Goal: Answer question/provide support: Share knowledge or assist other users

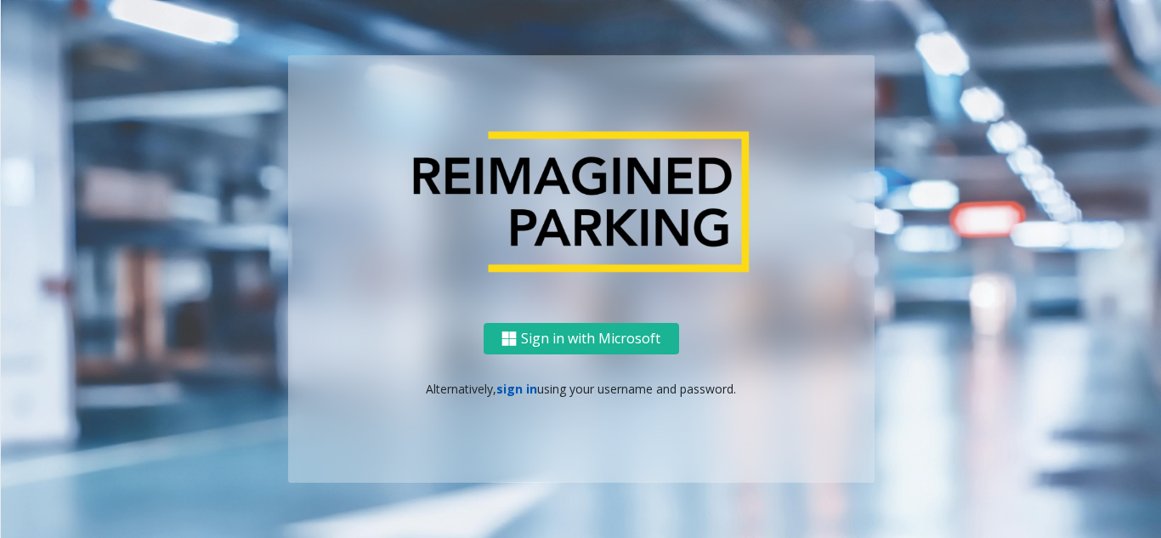
click at [514, 390] on link "sign in" at bounding box center [517, 389] width 41 height 16
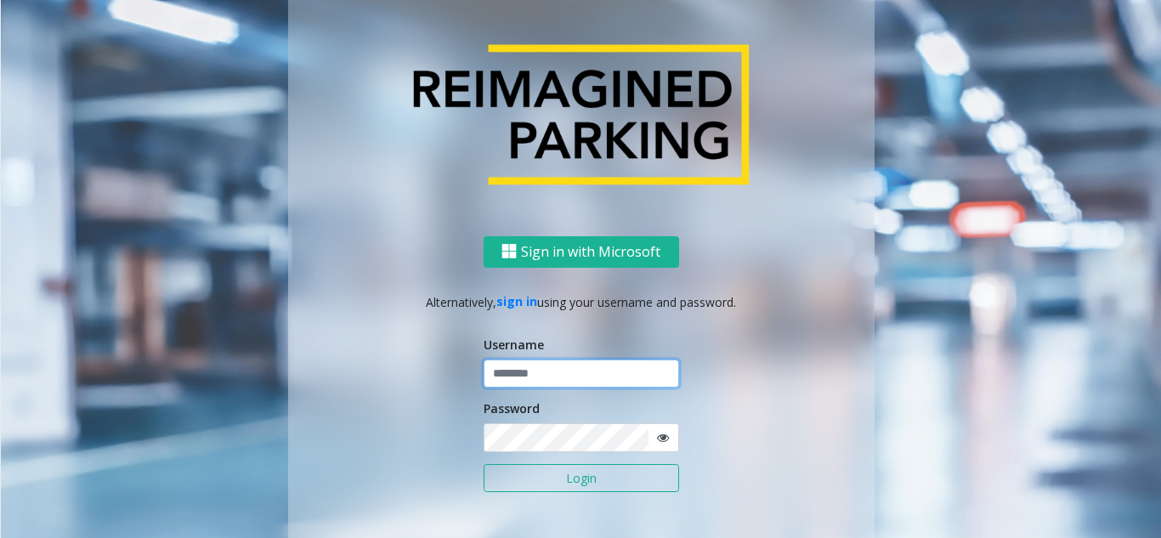
click at [533, 372] on input "text" at bounding box center [582, 374] width 196 height 29
type input "********"
click at [658, 440] on icon at bounding box center [663, 438] width 12 height 12
click at [574, 480] on button "Login" at bounding box center [582, 478] width 196 height 29
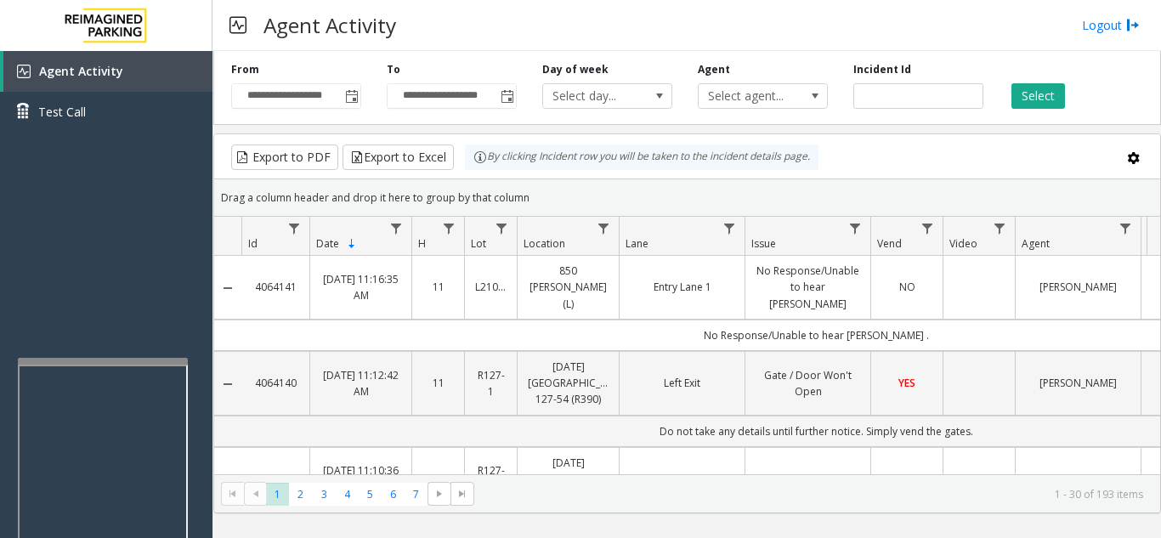
click at [80, 363] on div at bounding box center [103, 361] width 170 height 7
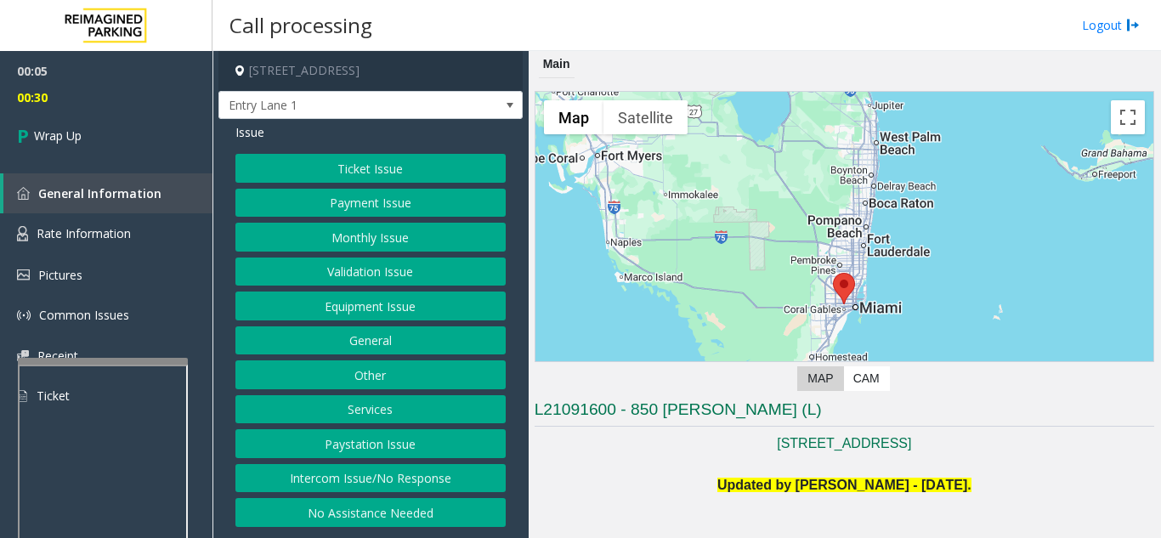
click at [391, 480] on button "Intercom Issue/No Response" at bounding box center [371, 478] width 270 height 29
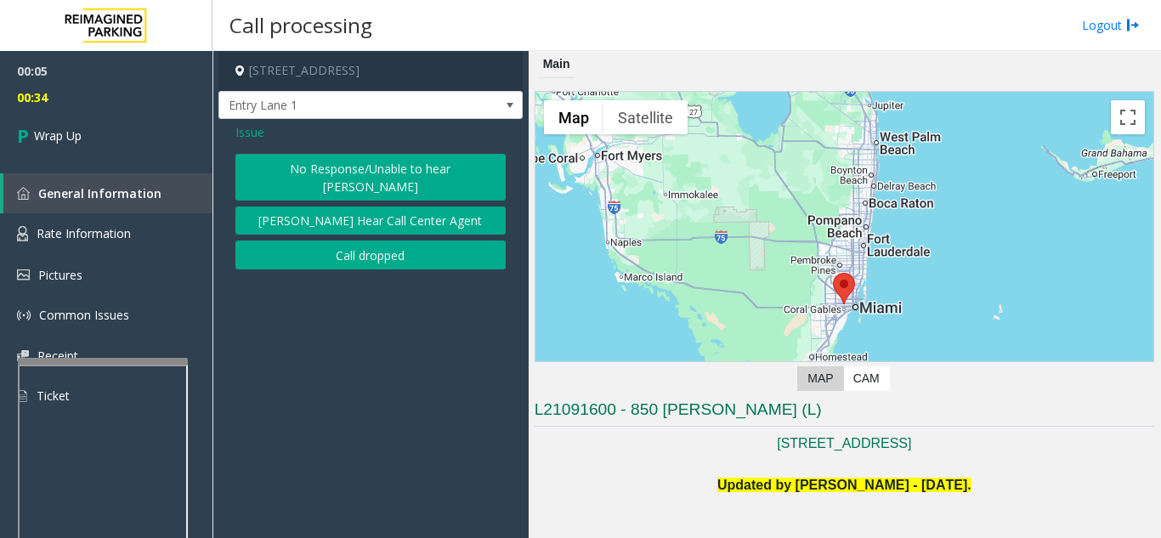
click at [244, 126] on span "Issue" at bounding box center [250, 132] width 29 height 18
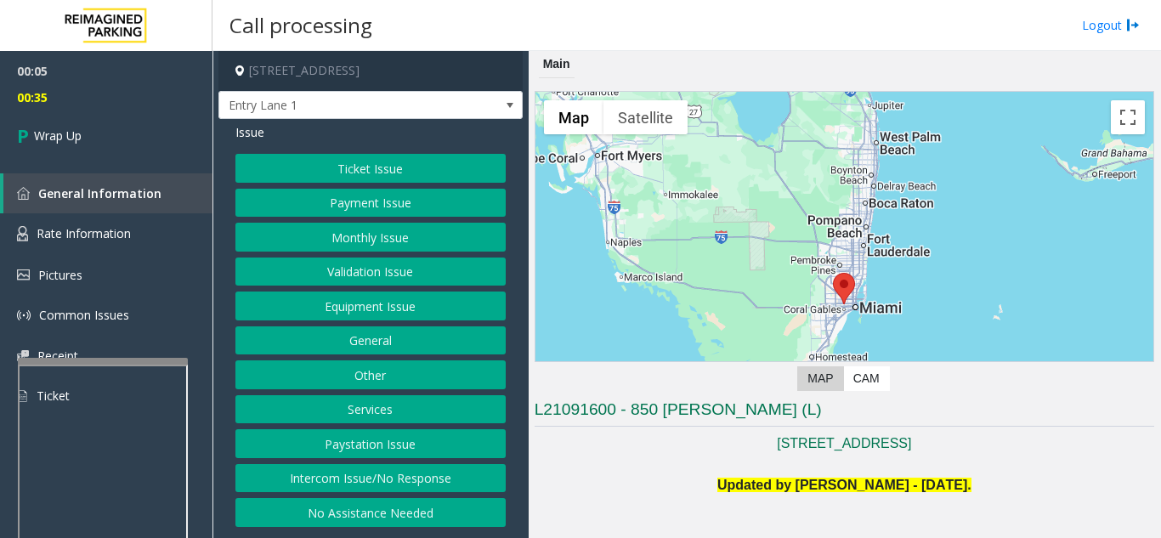
click at [350, 308] on button "Equipment Issue" at bounding box center [371, 306] width 270 height 29
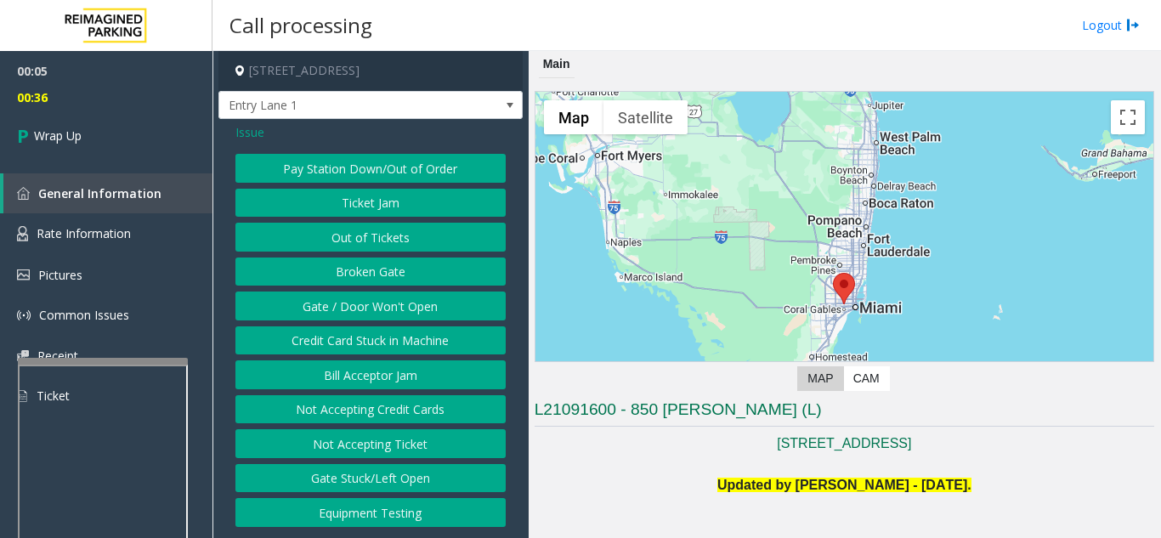
click at [350, 308] on button "Gate / Door Won't Open" at bounding box center [371, 306] width 270 height 29
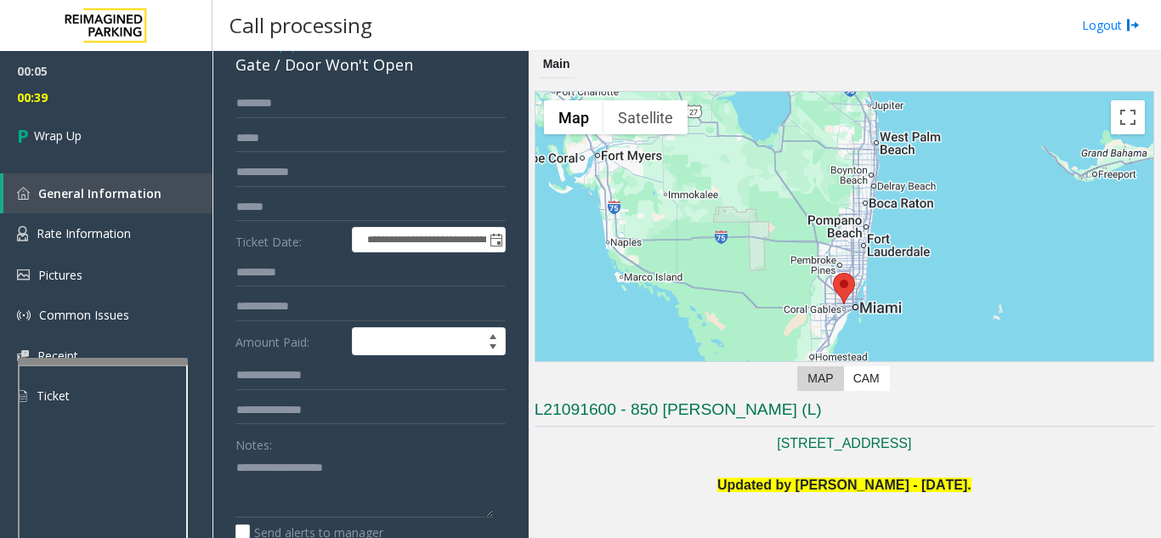
scroll to position [170, 0]
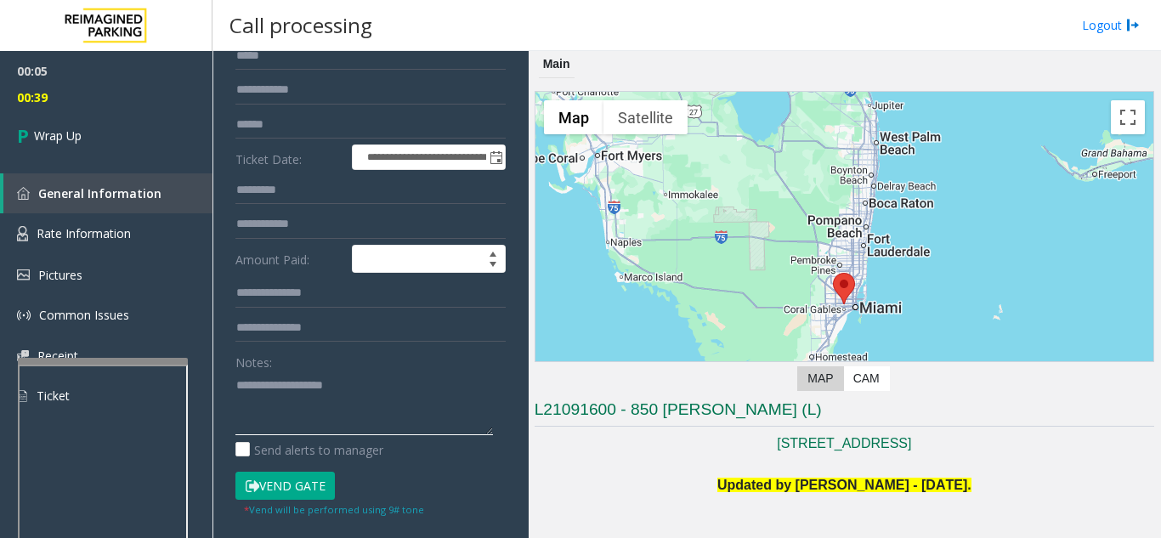
click at [311, 398] on textarea at bounding box center [365, 404] width 258 height 64
type textarea "**********"
click at [265, 494] on button "Vend Gate" at bounding box center [285, 486] width 99 height 29
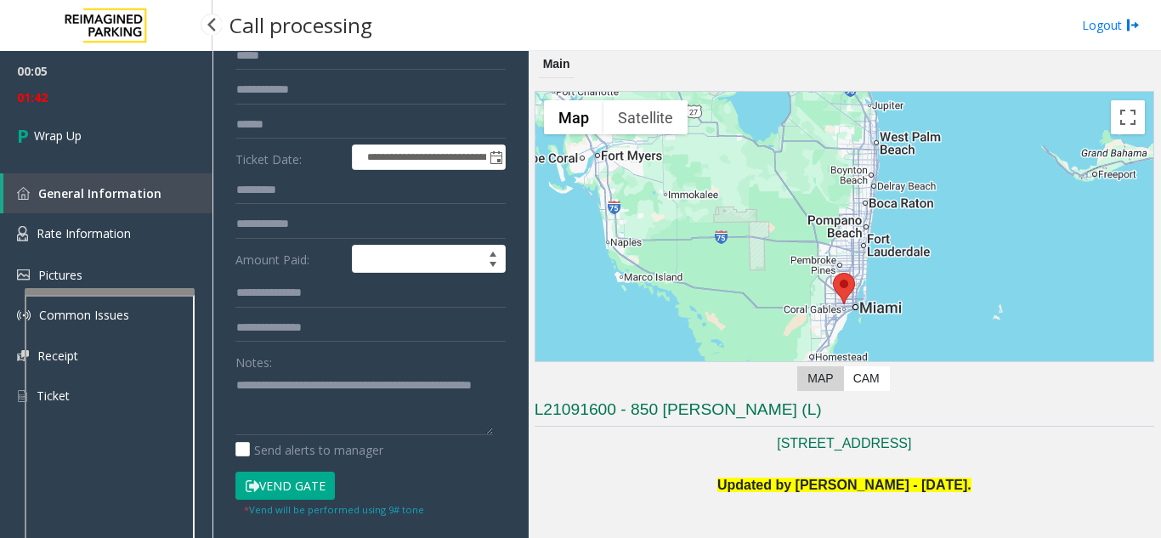
click at [119, 288] on div at bounding box center [110, 291] width 170 height 7
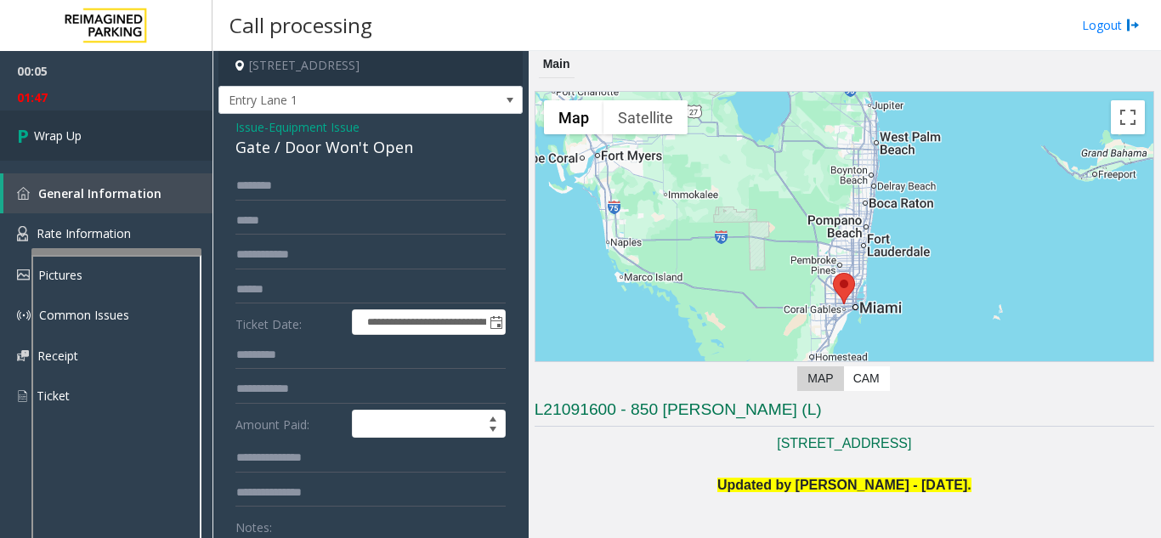
scroll to position [0, 0]
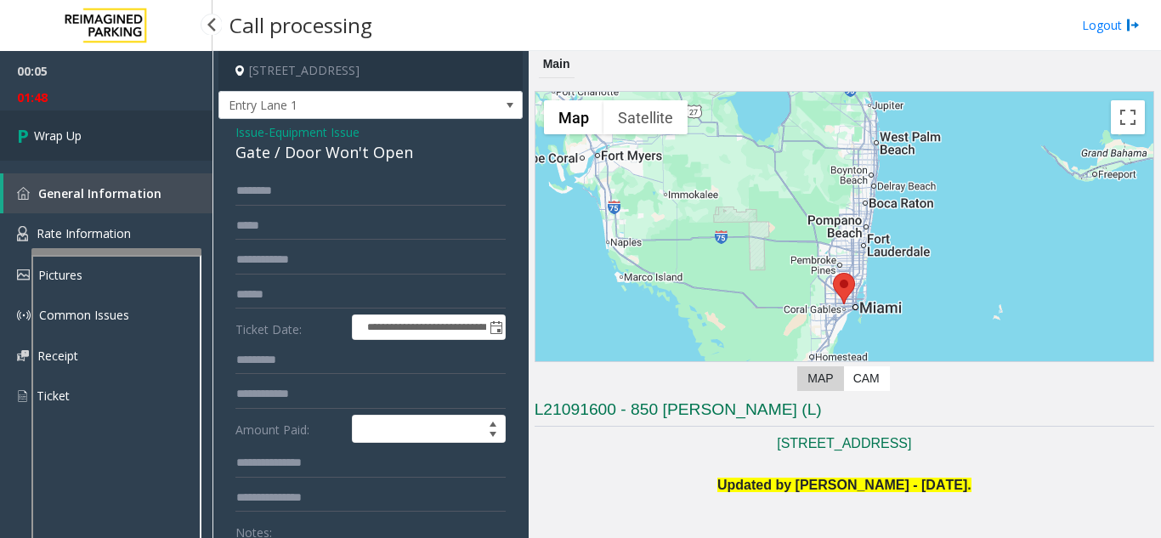
click at [93, 145] on link "Wrap Up" at bounding box center [106, 136] width 213 height 50
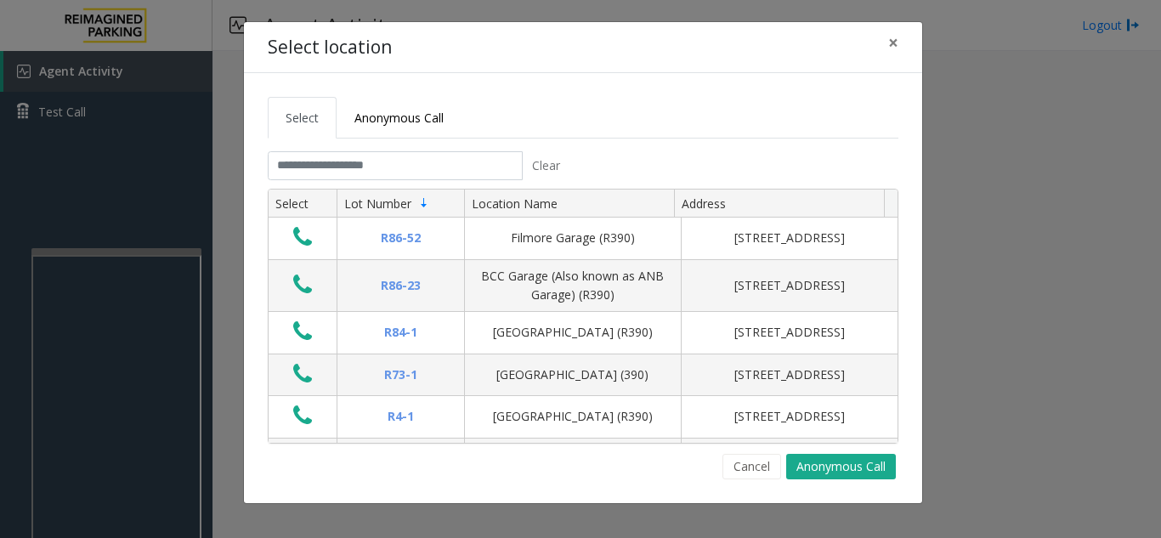
click at [156, 408] on div "Select location × Select Anonymous Call Clear Select Lot Number Location Name A…" at bounding box center [580, 269] width 1161 height 538
click at [142, 409] on div "Select location × Select Anonymous Call Clear Select Lot Number Location Name A…" at bounding box center [580, 269] width 1161 height 538
click at [139, 414] on div "Select location × Select Anonymous Call Clear Select Lot Number Location Name A…" at bounding box center [580, 269] width 1161 height 538
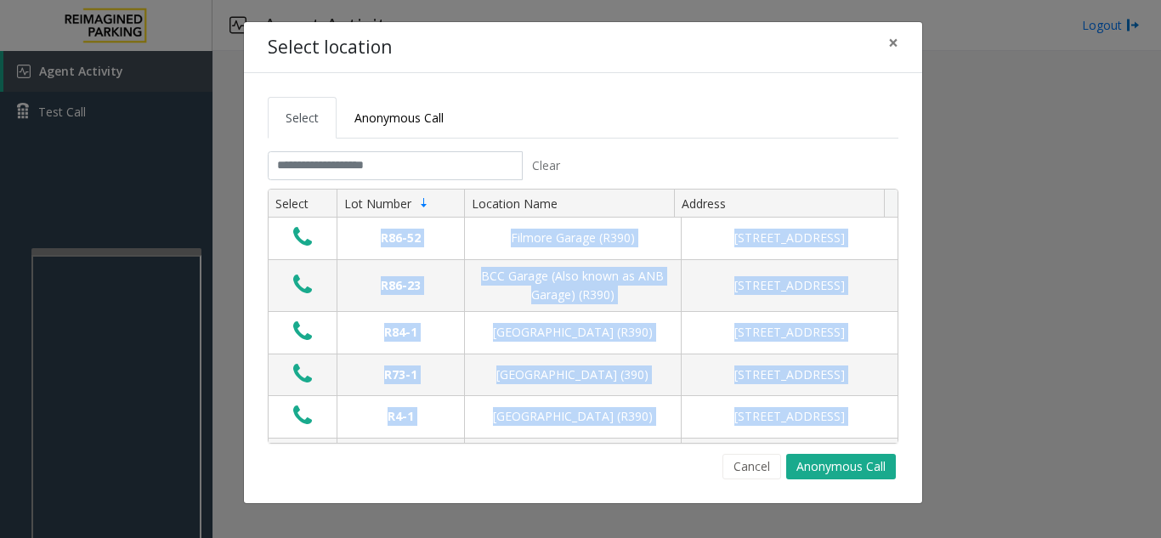
click at [139, 414] on div "Select location × Select Anonymous Call Clear Select Lot Number Location Name A…" at bounding box center [580, 269] width 1161 height 538
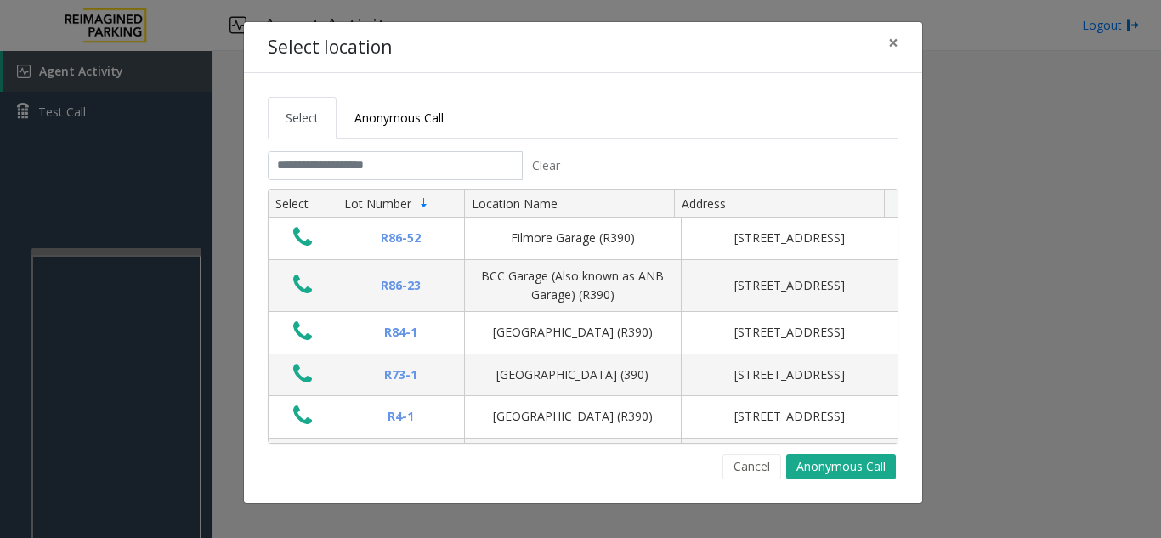
click at [119, 197] on div "Select location × Select Anonymous Call Clear Select Lot Number Location Name A…" at bounding box center [580, 269] width 1161 height 538
click at [894, 42] on span "×" at bounding box center [894, 43] width 10 height 24
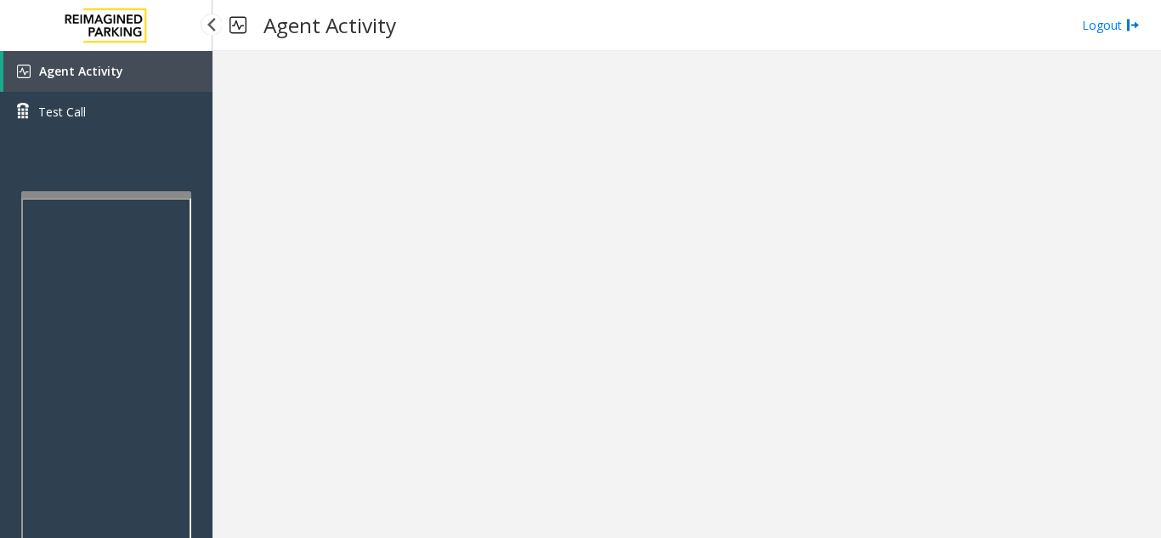
click at [114, 191] on div at bounding box center [106, 194] width 170 height 7
click at [115, 303] on div at bounding box center [110, 299] width 170 height 7
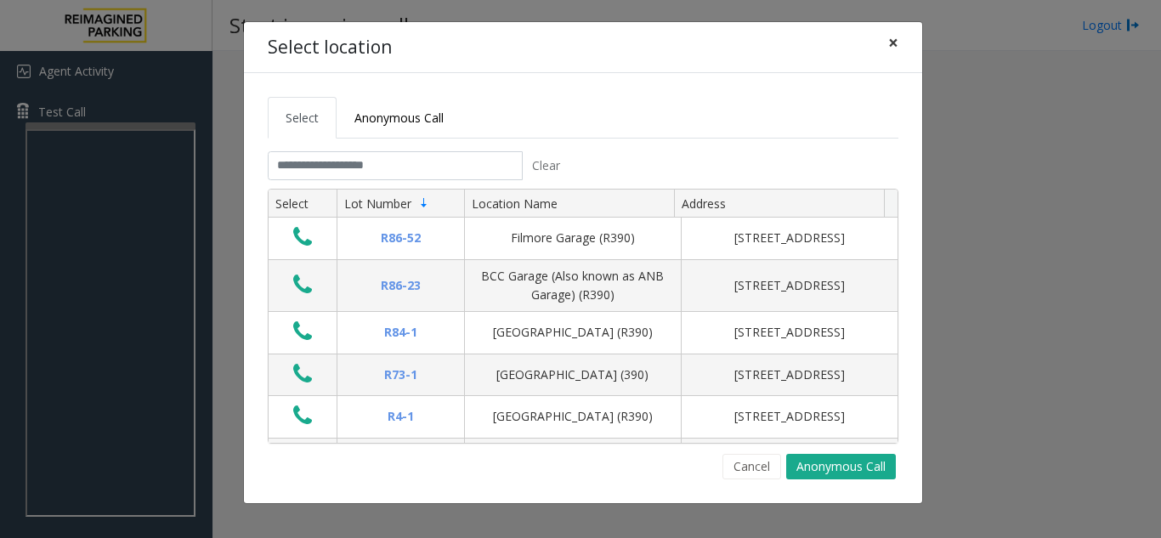
click at [892, 43] on span "×" at bounding box center [894, 43] width 10 height 24
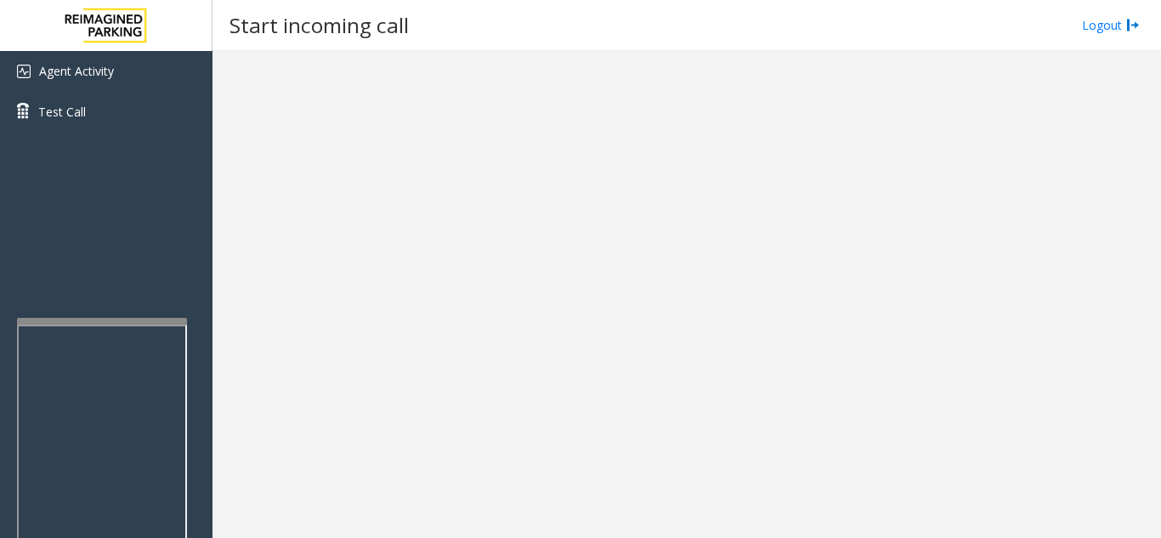
click at [97, 322] on div at bounding box center [102, 321] width 170 height 7
click at [173, 86] on link "Agent Activity" at bounding box center [106, 71] width 213 height 41
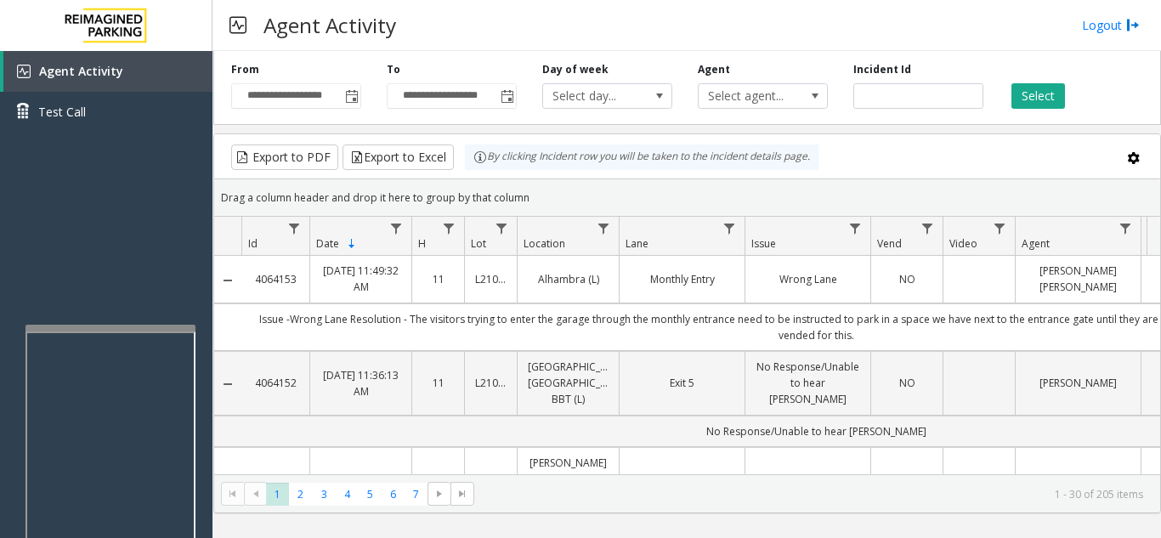
click at [95, 328] on div at bounding box center [111, 328] width 170 height 7
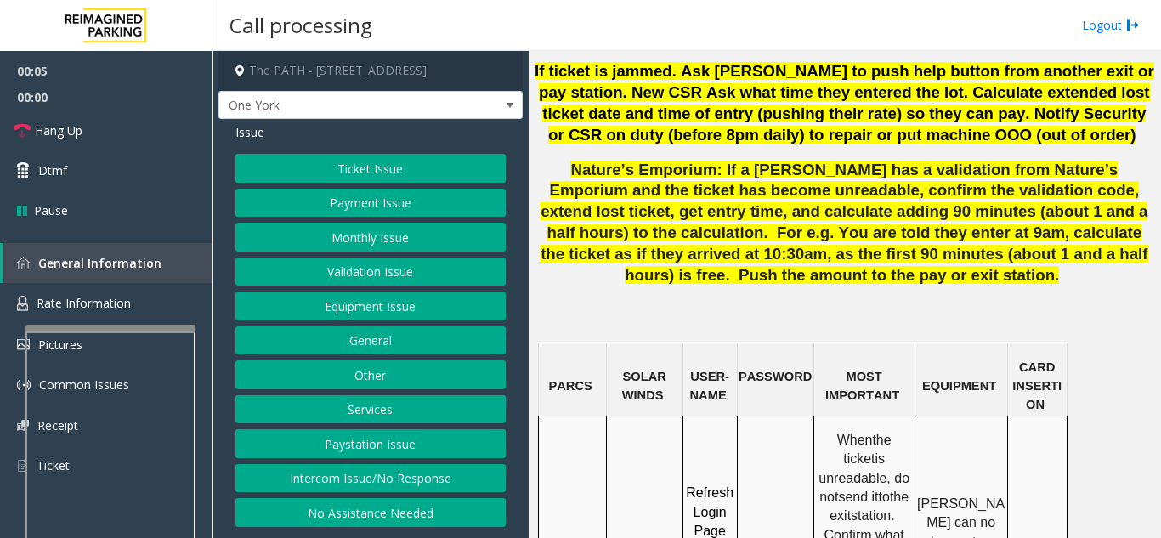
scroll to position [1360, 0]
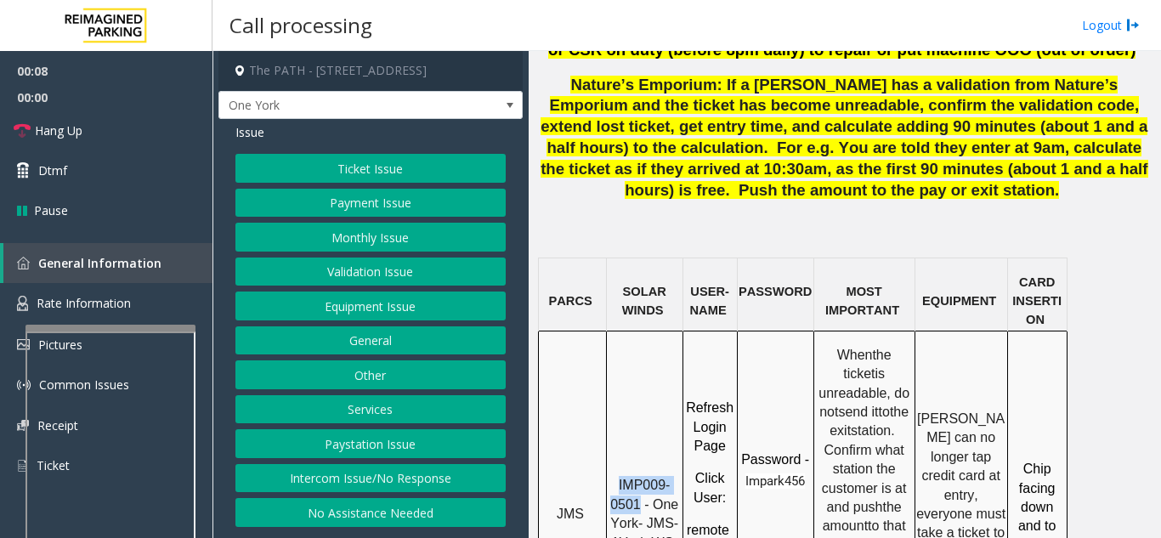
drag, startPoint x: 639, startPoint y: 331, endPoint x: 611, endPoint y: 312, distance: 33.7
click at [611, 476] on p "IMP009-0501 - One York- JMS-1York-WS" at bounding box center [645, 514] width 74 height 77
copy span "IMP009-0501"
click at [337, 173] on button "Ticket Issue" at bounding box center [371, 168] width 270 height 29
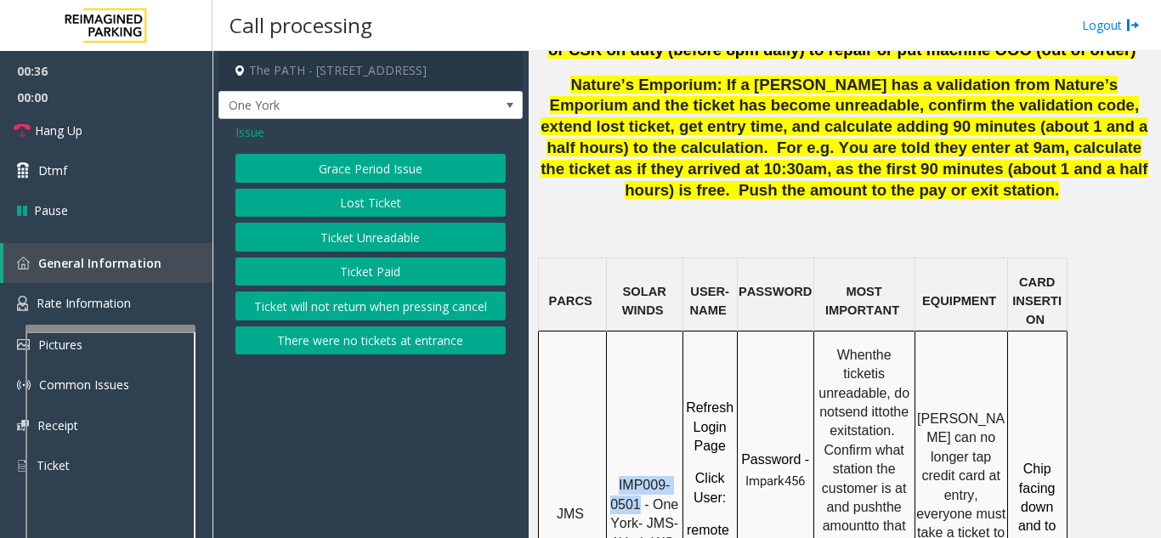
click at [364, 238] on button "Ticket Unreadable" at bounding box center [371, 237] width 270 height 29
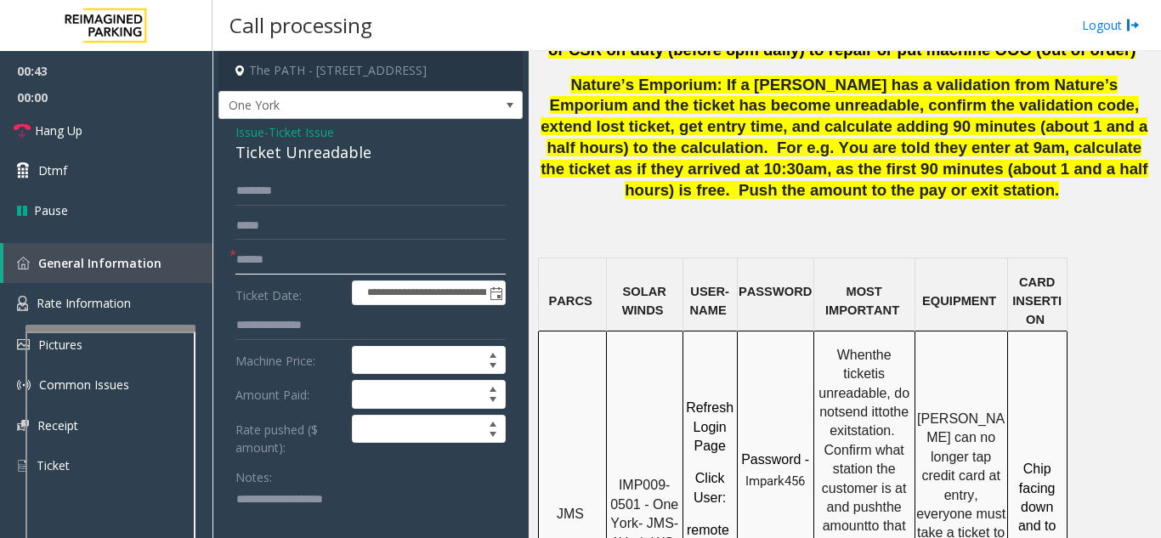
click at [331, 258] on input "text" at bounding box center [371, 260] width 270 height 29
click at [104, 130] on link "Hang Up" at bounding box center [106, 131] width 213 height 40
click at [278, 256] on input "text" at bounding box center [371, 260] width 270 height 29
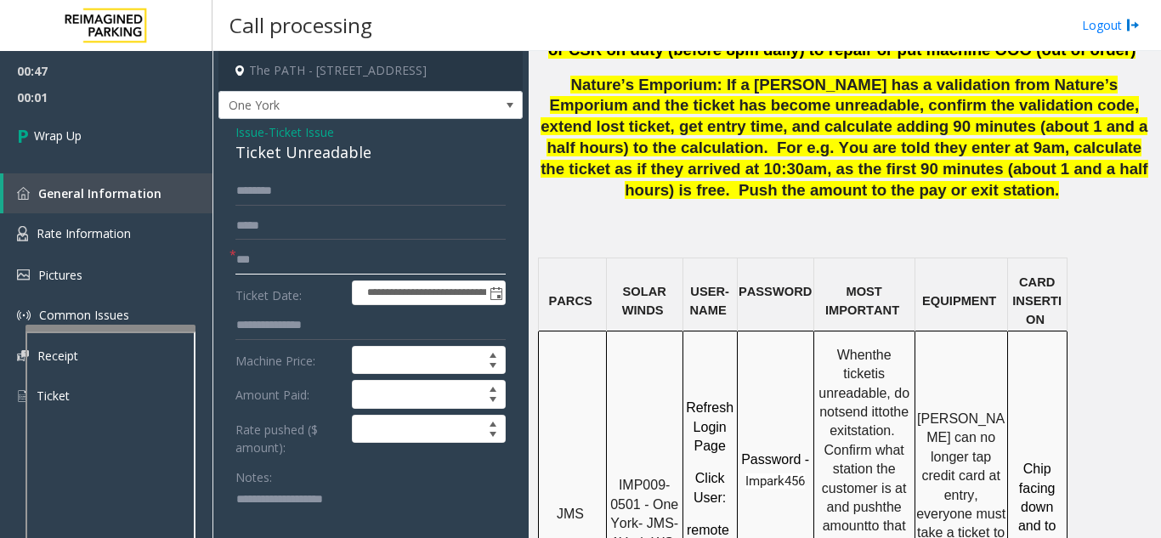
type input "**"
click at [316, 526] on textarea at bounding box center [365, 518] width 258 height 64
click at [294, 491] on textarea at bounding box center [365, 518] width 258 height 64
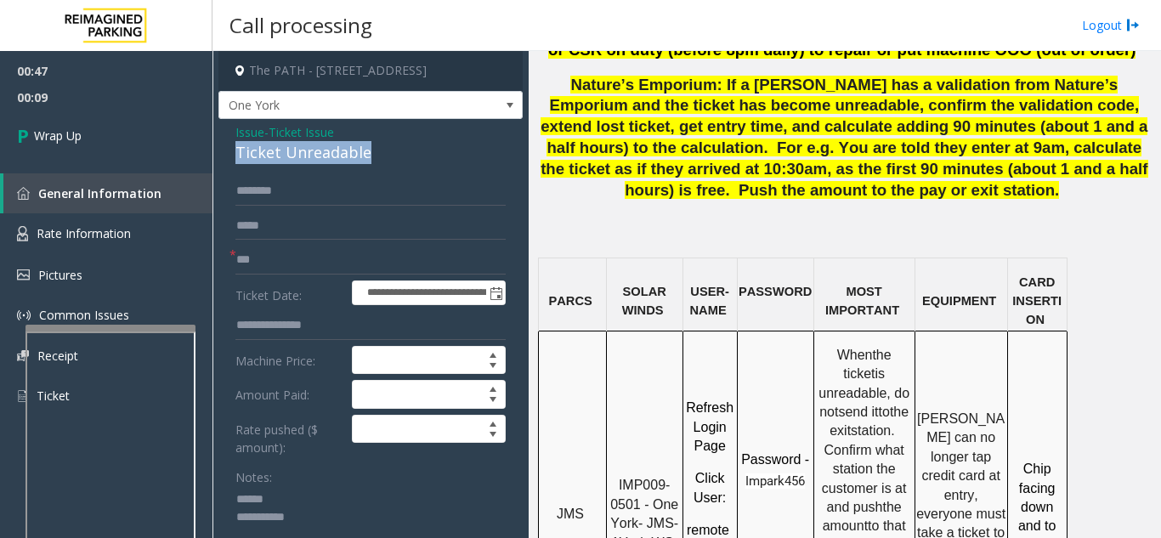
drag, startPoint x: 232, startPoint y: 147, endPoint x: 387, endPoint y: 158, distance: 155.1
click at [372, 512] on textarea at bounding box center [365, 518] width 258 height 64
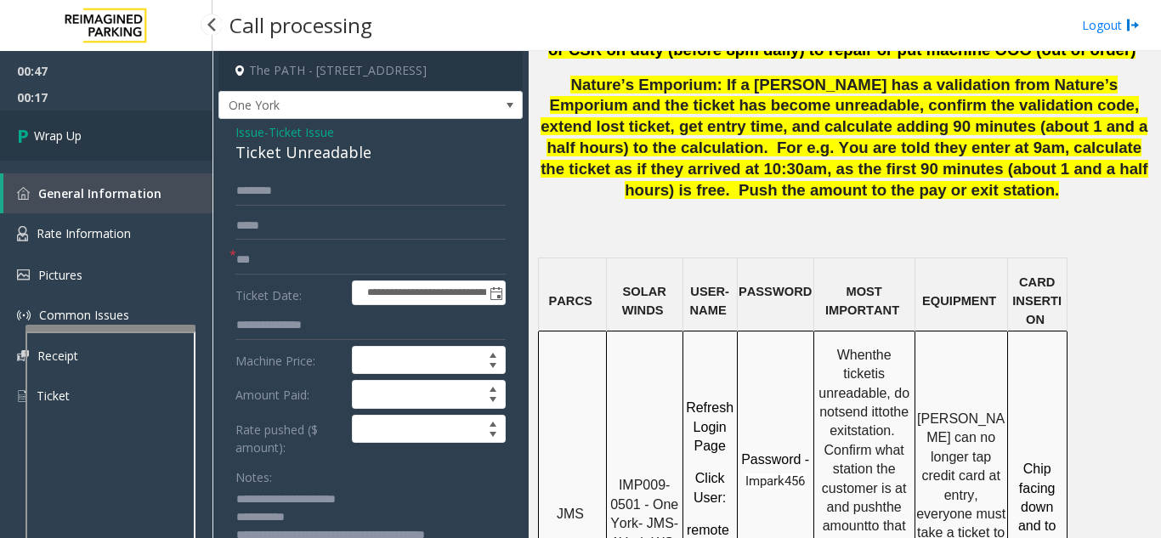
type textarea "**********"
click at [75, 119] on link "Wrap Up" at bounding box center [106, 136] width 213 height 50
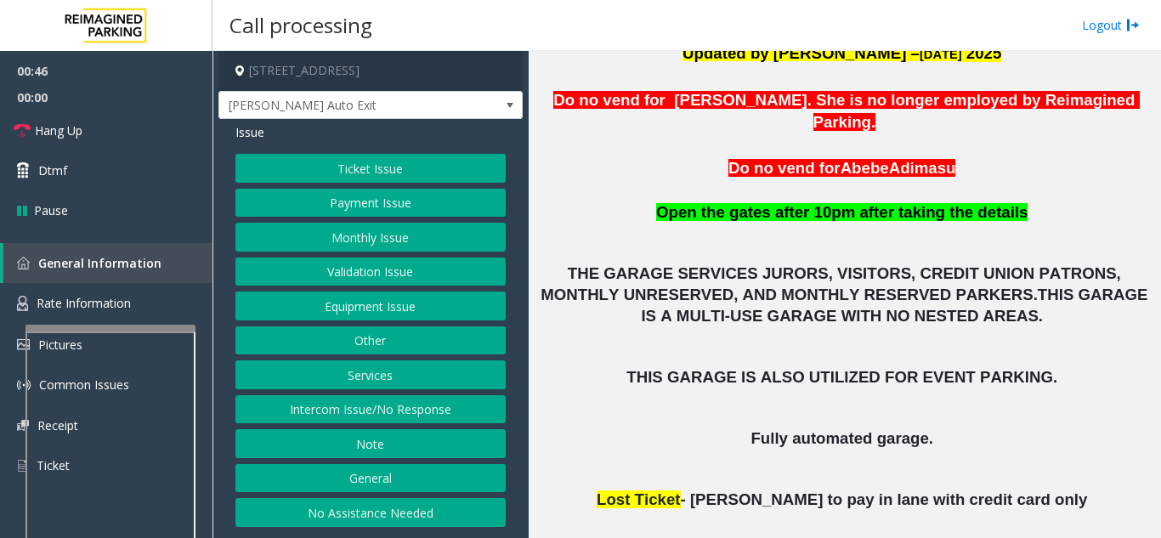
scroll to position [425, 0]
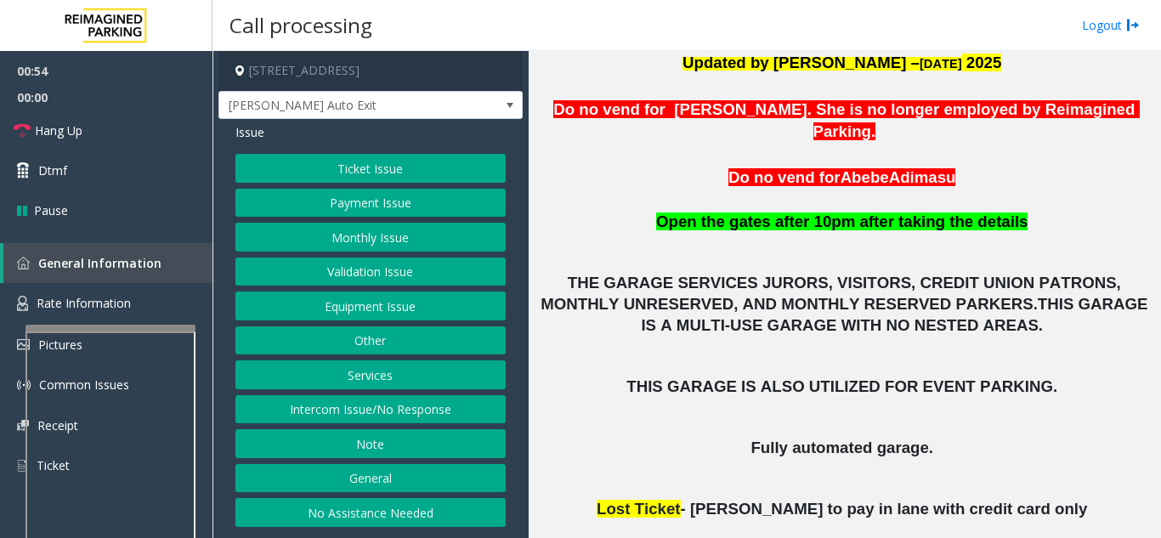
click at [383, 168] on button "Ticket Issue" at bounding box center [371, 168] width 270 height 29
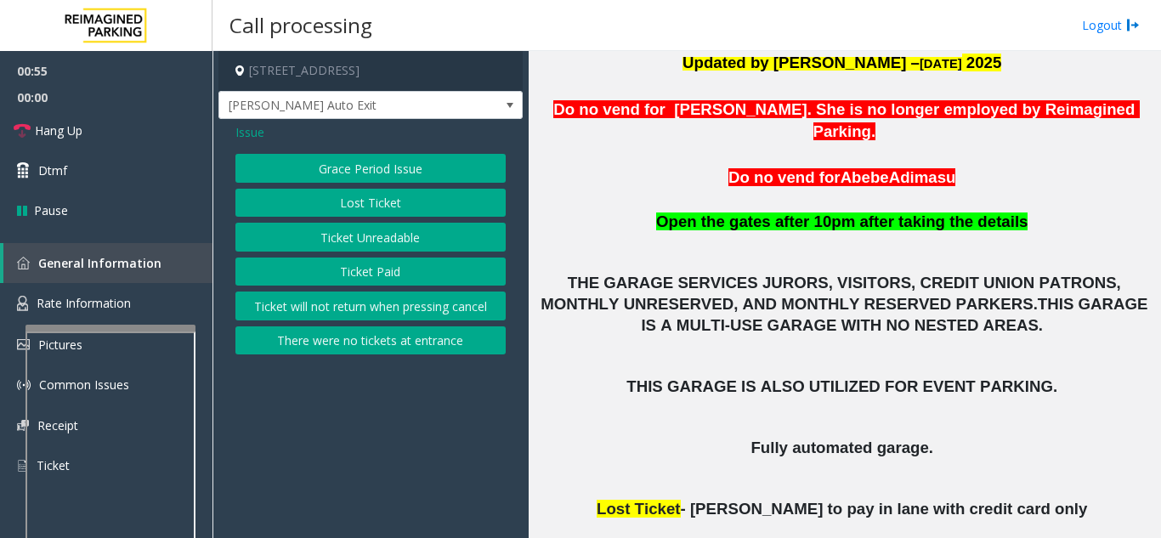
click at [377, 243] on button "Ticket Unreadable" at bounding box center [371, 237] width 270 height 29
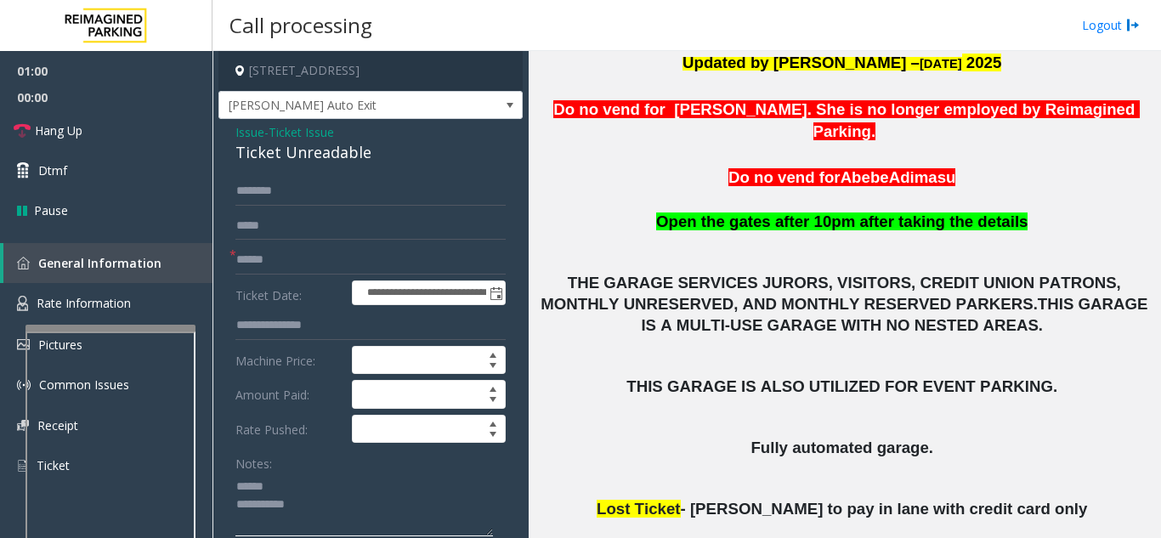
click at [294, 489] on textarea at bounding box center [365, 505] width 258 height 64
drag, startPoint x: 225, startPoint y: 148, endPoint x: 372, endPoint y: 152, distance: 147.2
type textarea "**********"
click at [290, 258] on input "text" at bounding box center [371, 260] width 270 height 29
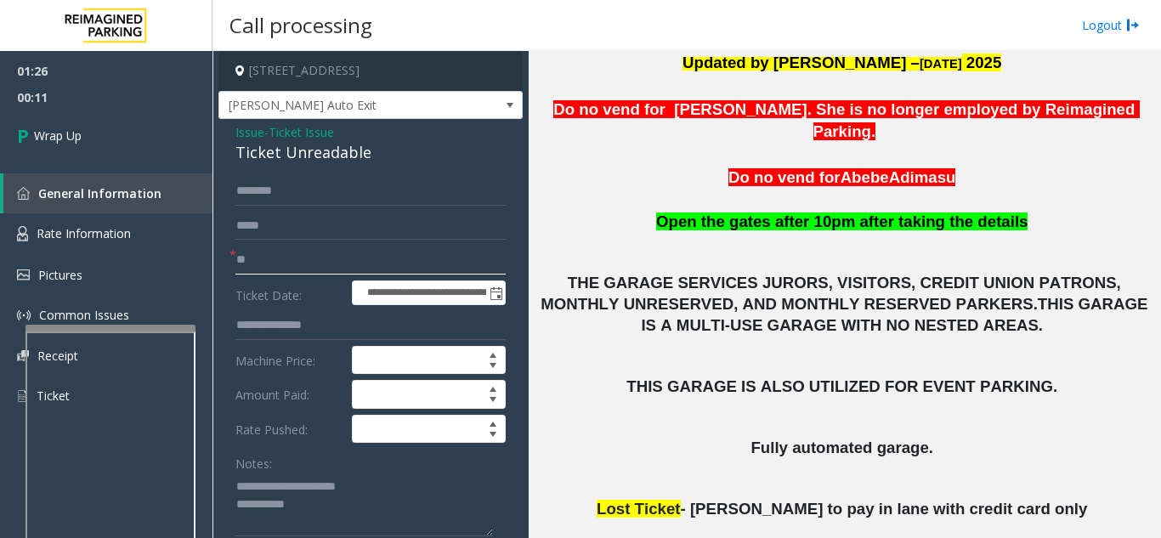
type input "*"
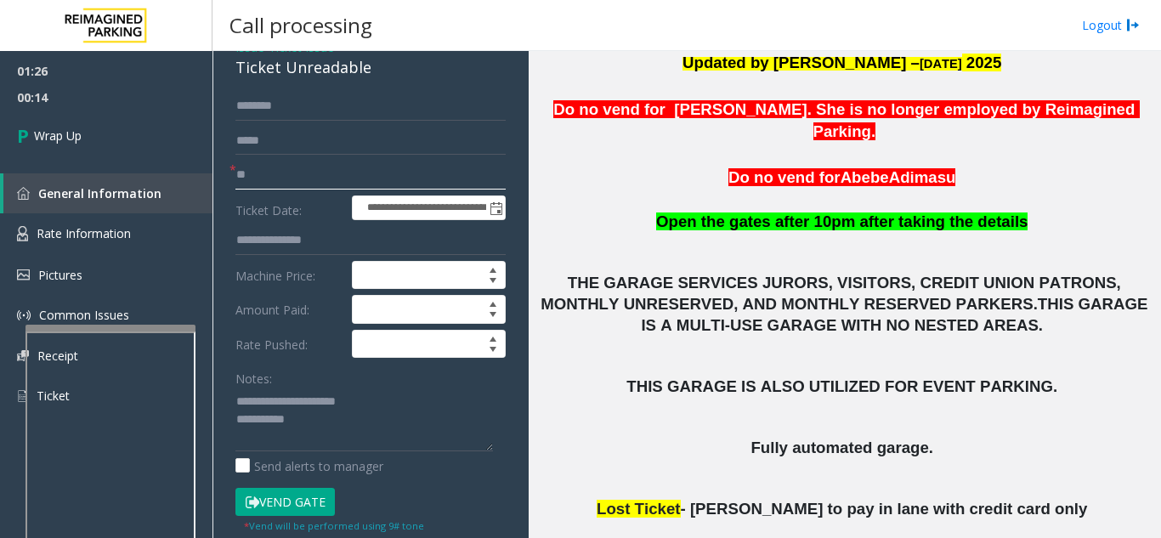
type input "**"
click at [380, 412] on textarea at bounding box center [365, 420] width 258 height 64
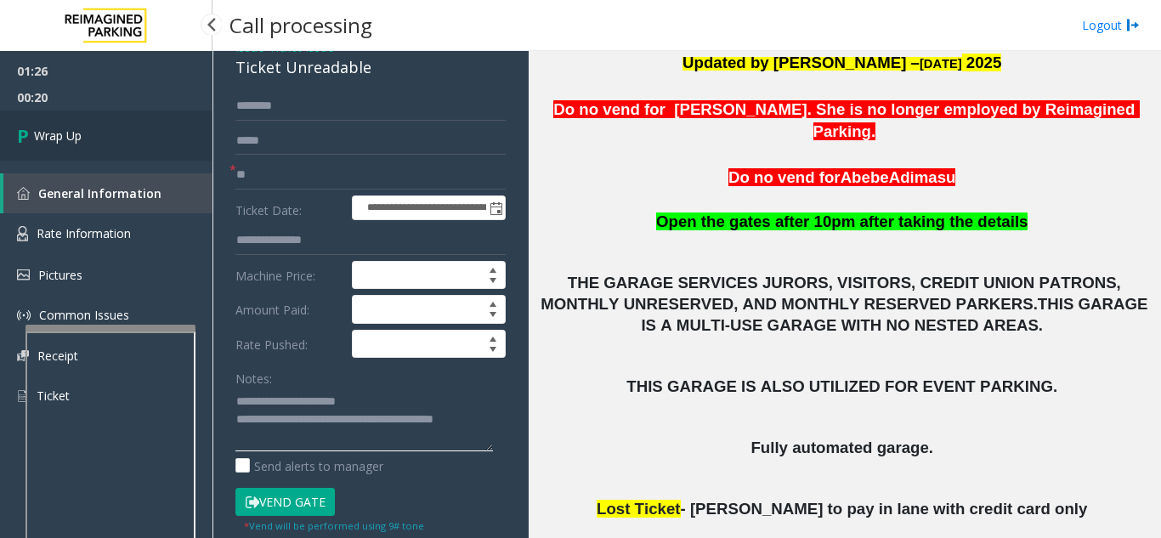
type textarea "**********"
click at [76, 141] on span "Wrap Up" at bounding box center [58, 136] width 48 height 18
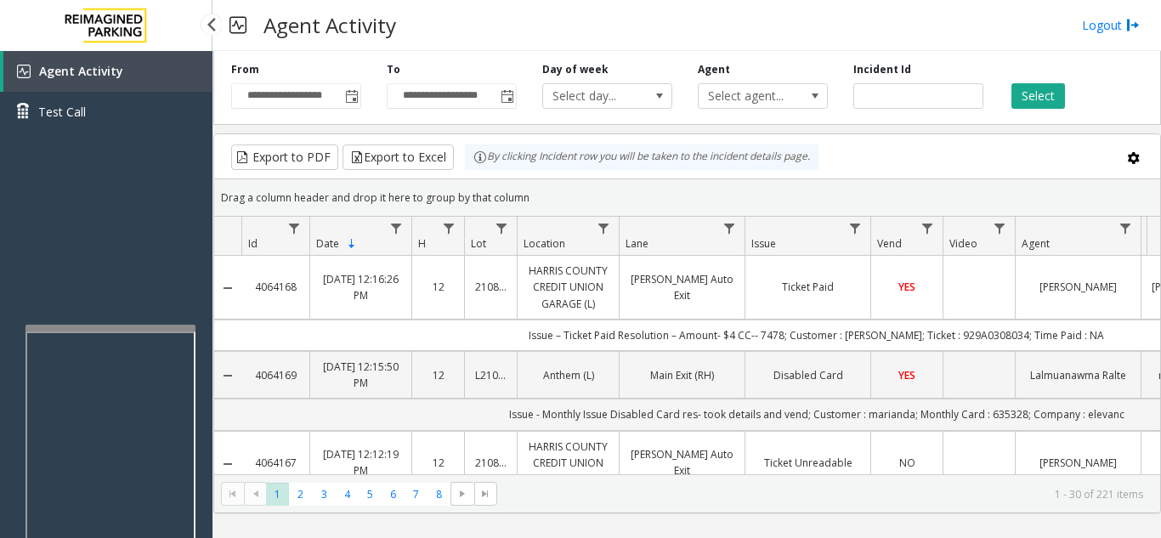
click at [135, 223] on div "Agent Activity Test Call" at bounding box center [106, 320] width 213 height 538
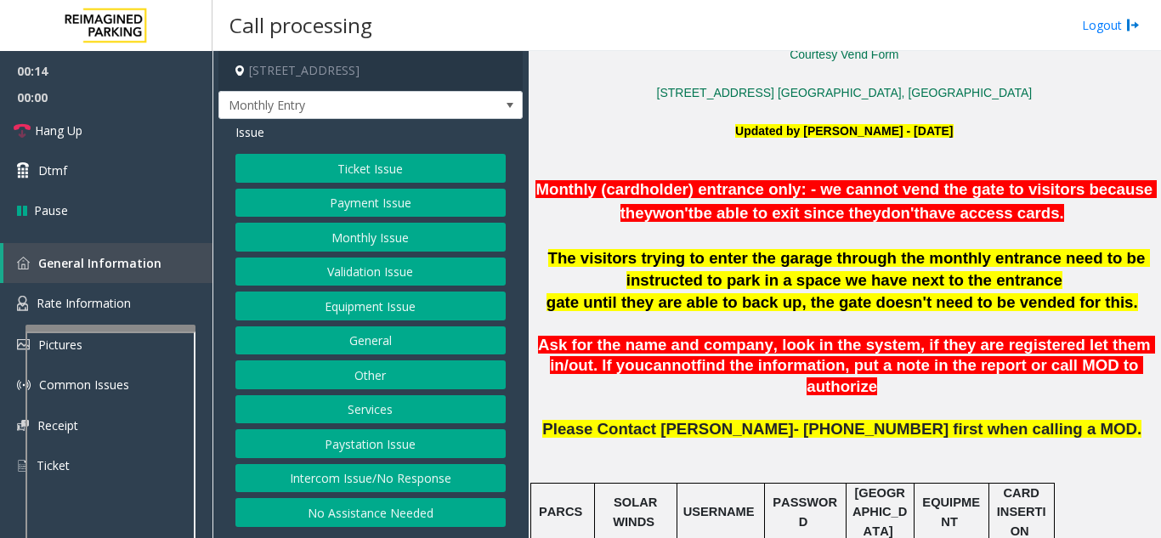
scroll to position [680, 0]
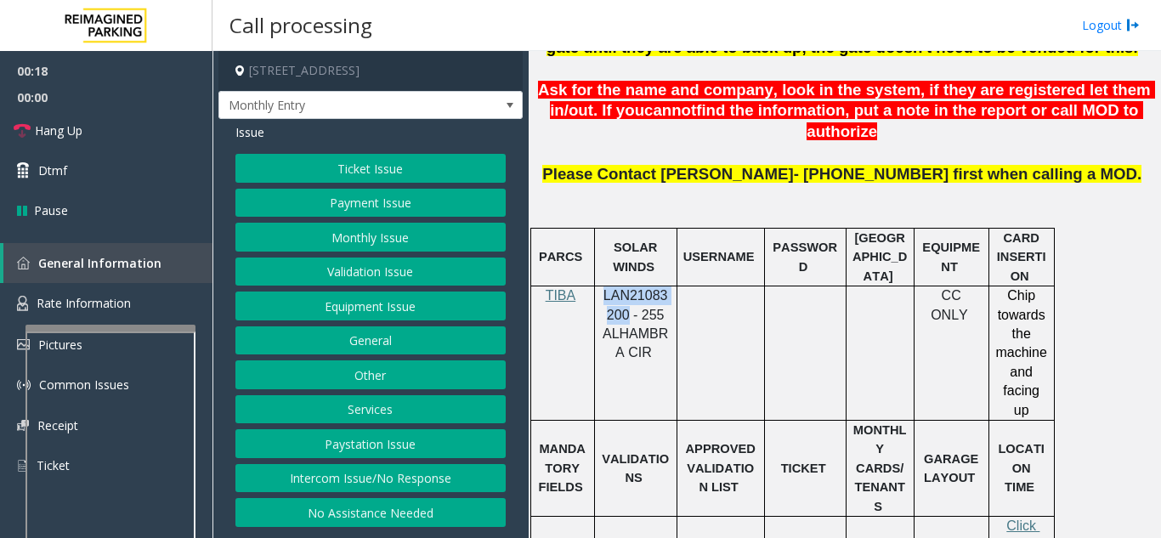
drag, startPoint x: 627, startPoint y: 295, endPoint x: 603, endPoint y: 280, distance: 29.0
click at [603, 287] on p "LAN21083200 - 255 ALHAMBRA CIR" at bounding box center [636, 325] width 70 height 77
copy span "LAN21083200"
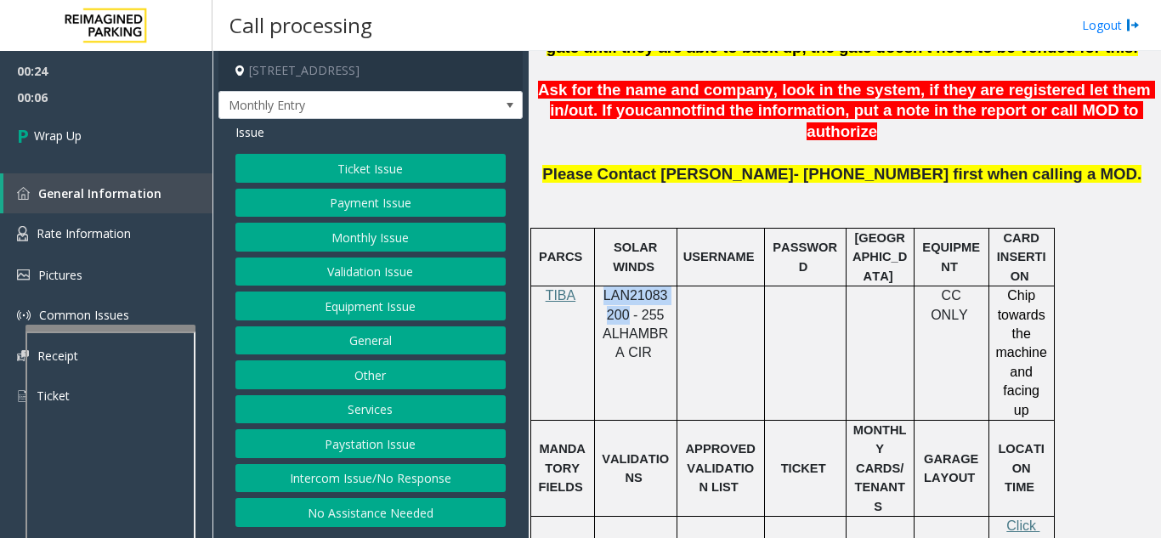
click at [366, 247] on button "Monthly Issue" at bounding box center [371, 237] width 270 height 29
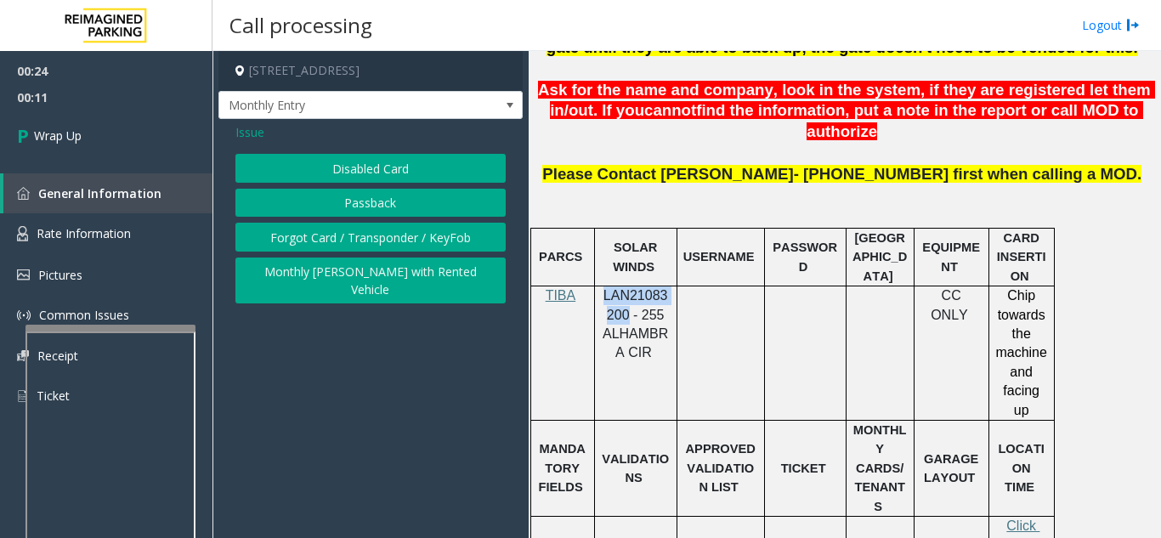
click at [343, 175] on button "Disabled Card" at bounding box center [371, 168] width 270 height 29
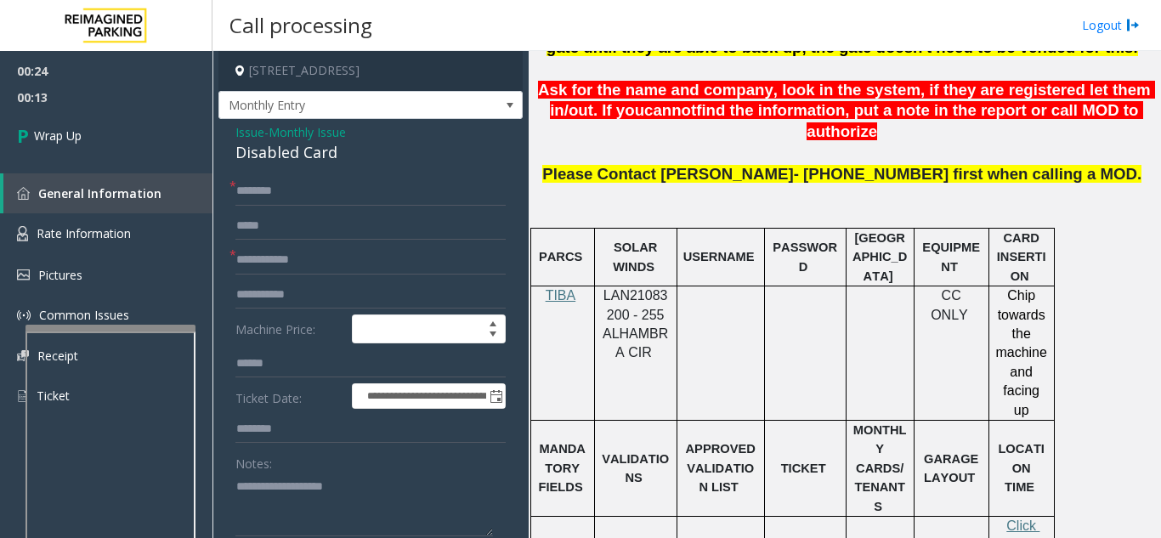
click at [247, 131] on span "Issue" at bounding box center [250, 132] width 29 height 18
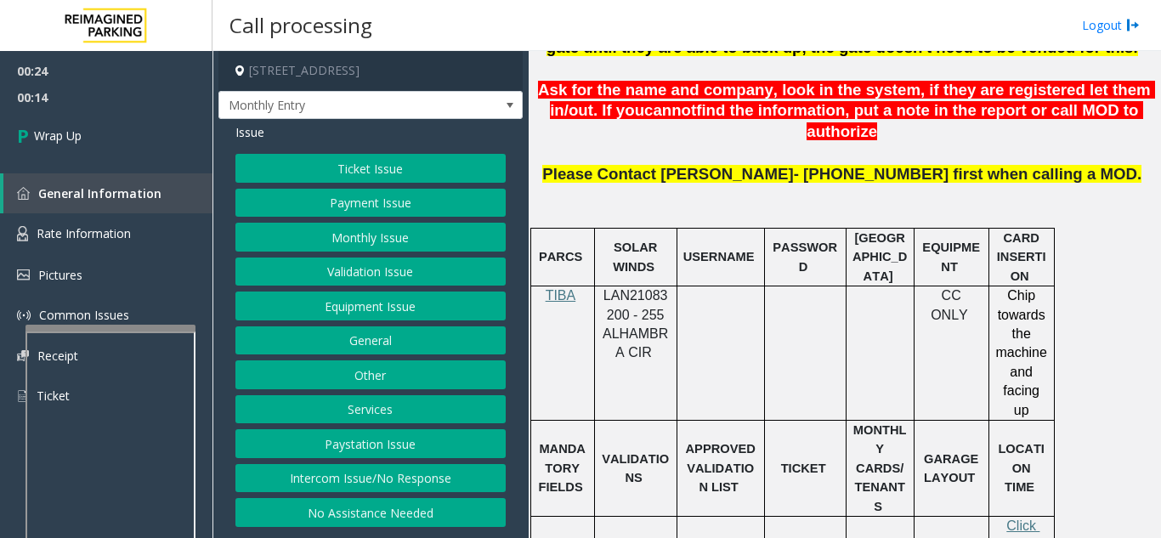
click at [330, 200] on button "Payment Issue" at bounding box center [371, 203] width 270 height 29
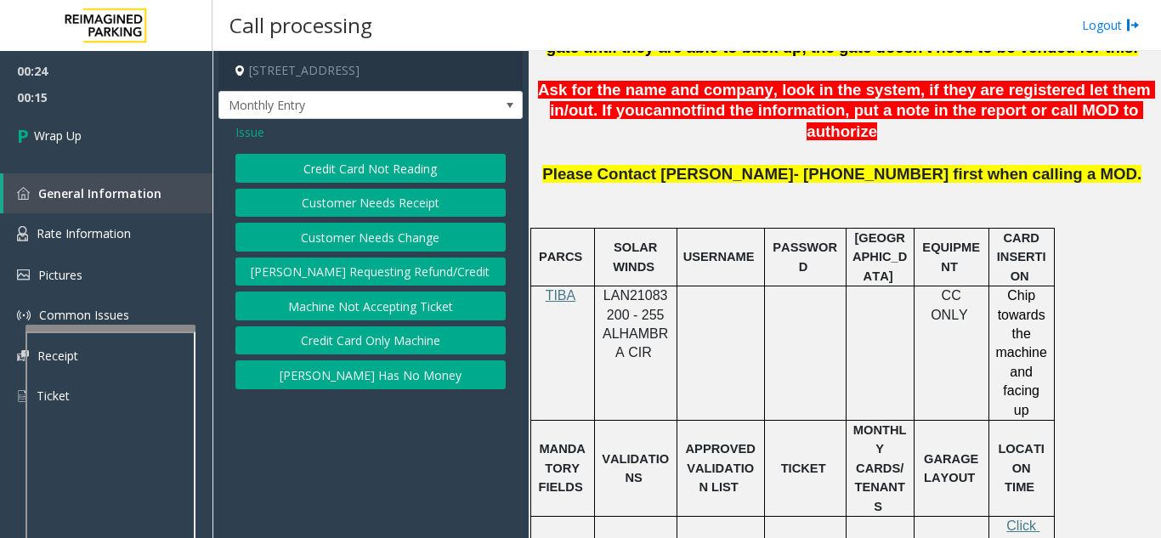
click at [263, 130] on span "Issue" at bounding box center [250, 132] width 29 height 18
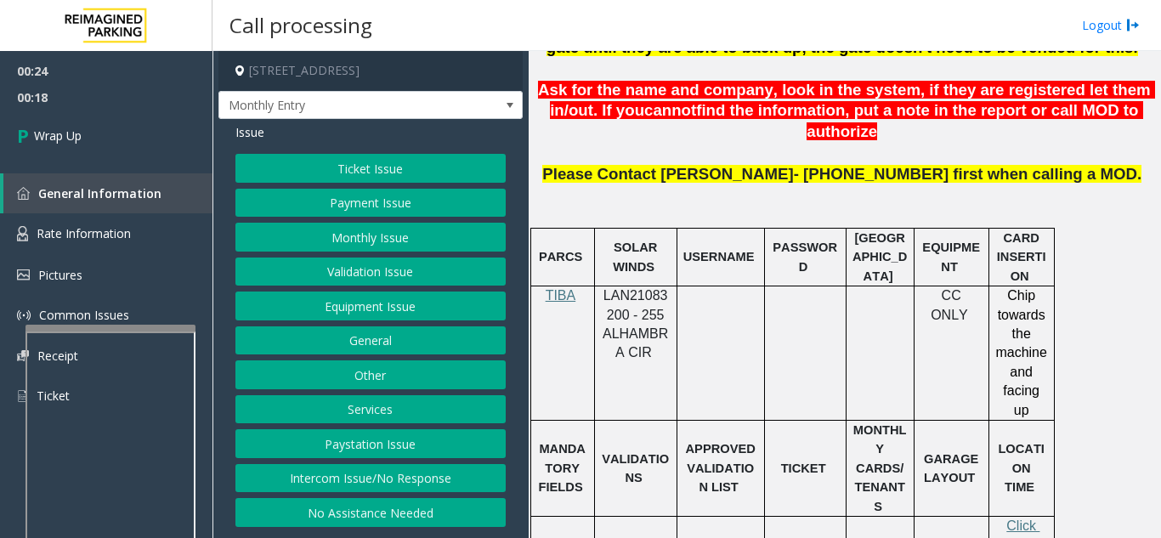
click at [363, 242] on button "Monthly Issue" at bounding box center [371, 237] width 270 height 29
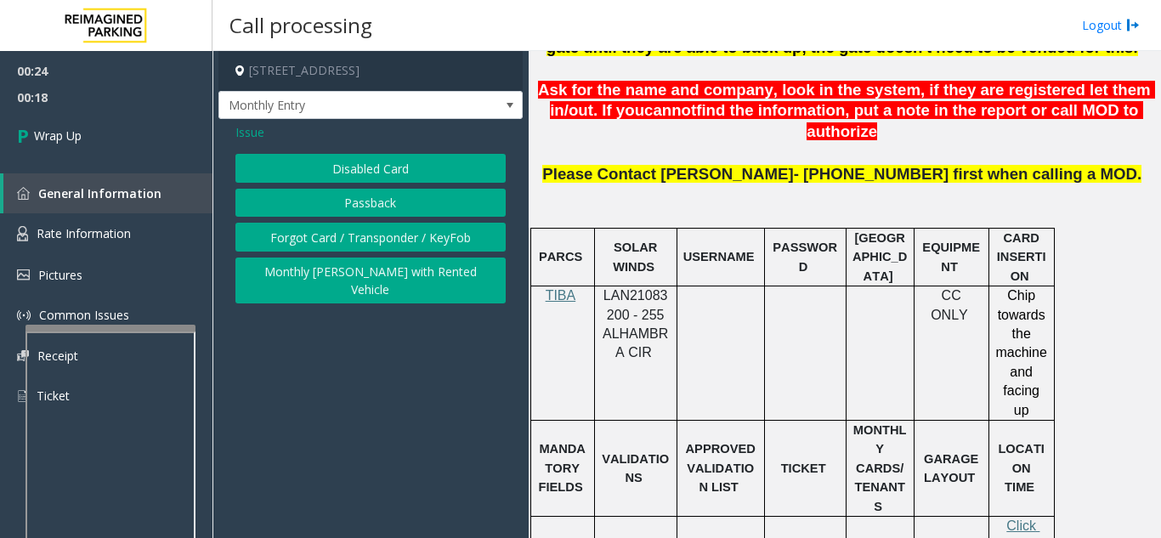
click at [355, 202] on button "Passback" at bounding box center [371, 203] width 270 height 29
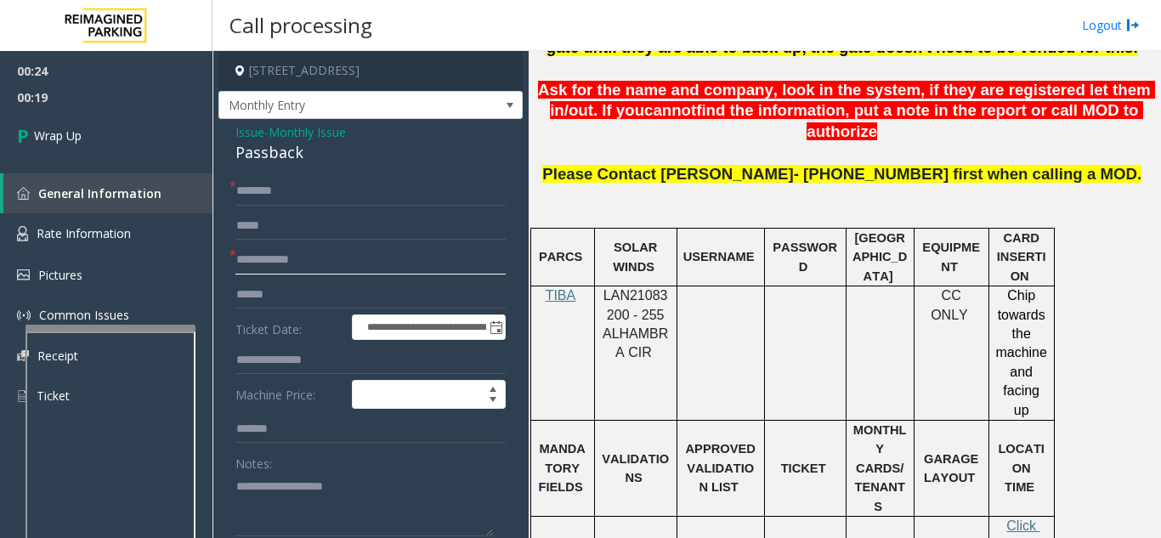
click at [281, 265] on input "text" at bounding box center [371, 260] width 270 height 29
type input "**"
click at [305, 208] on form "**********" at bounding box center [371, 398] width 270 height 442
click at [304, 198] on input "text" at bounding box center [371, 191] width 270 height 29
type input "**"
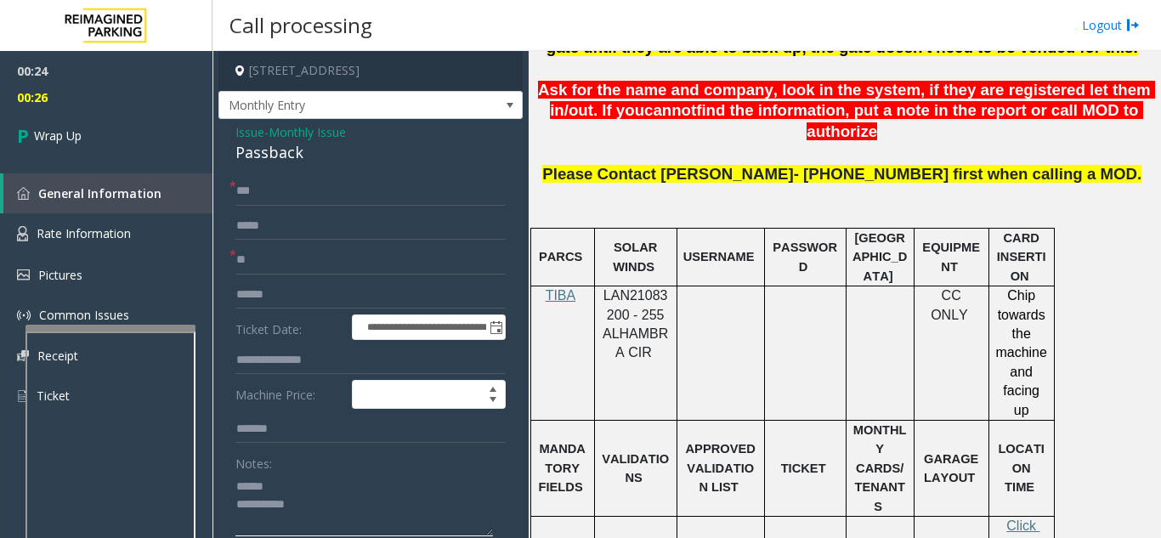
click at [330, 485] on textarea at bounding box center [365, 505] width 258 height 64
drag, startPoint x: 229, startPoint y: 148, endPoint x: 324, endPoint y: 151, distance: 95.3
click at [343, 510] on textarea at bounding box center [365, 505] width 258 height 64
click at [373, 505] on textarea at bounding box center [365, 505] width 258 height 64
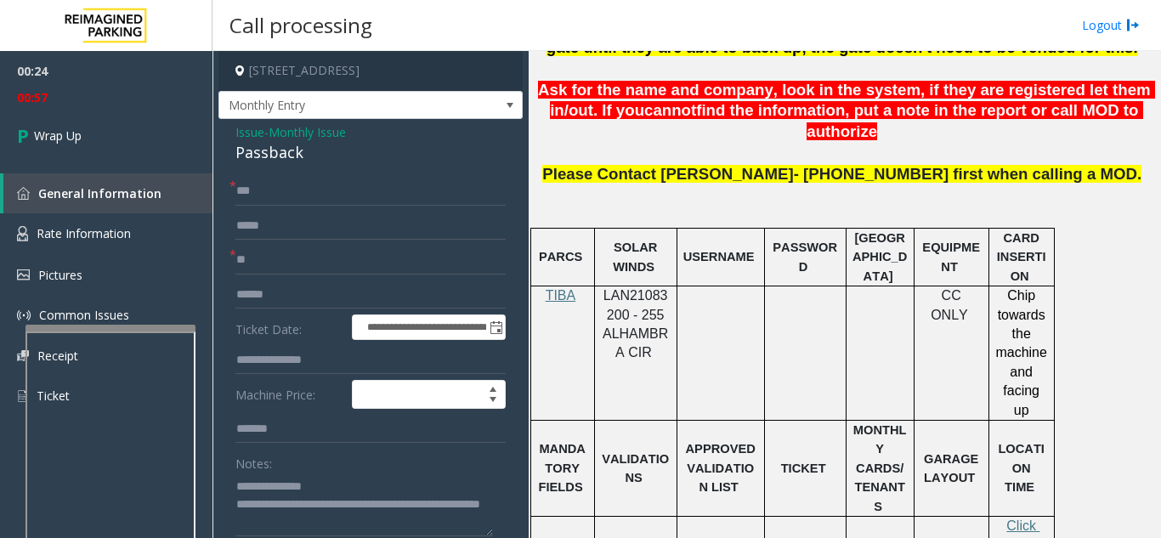
click at [356, 466] on div "Notes:" at bounding box center [371, 493] width 270 height 88
click at [326, 519] on textarea at bounding box center [365, 505] width 258 height 64
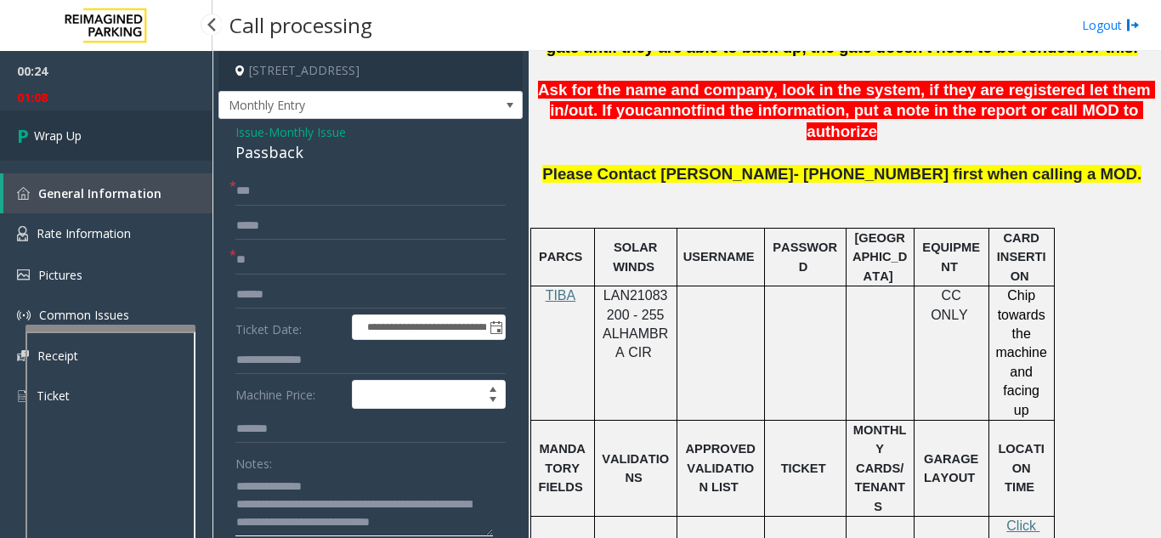
type textarea "**********"
click at [86, 136] on link "Wrap Up" at bounding box center [106, 136] width 213 height 50
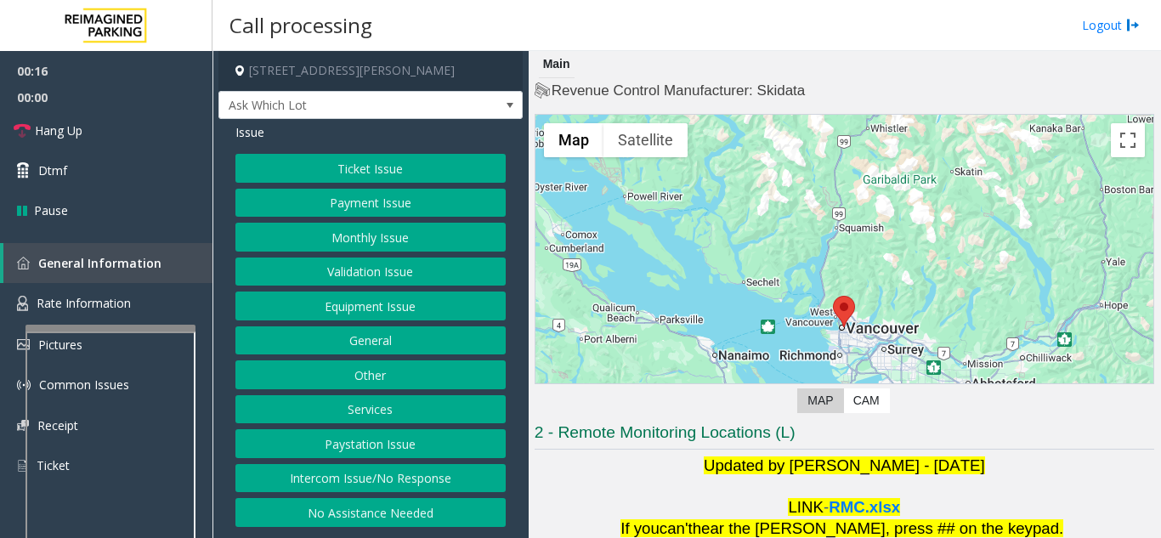
click at [355, 167] on button "Ticket Issue" at bounding box center [371, 168] width 270 height 29
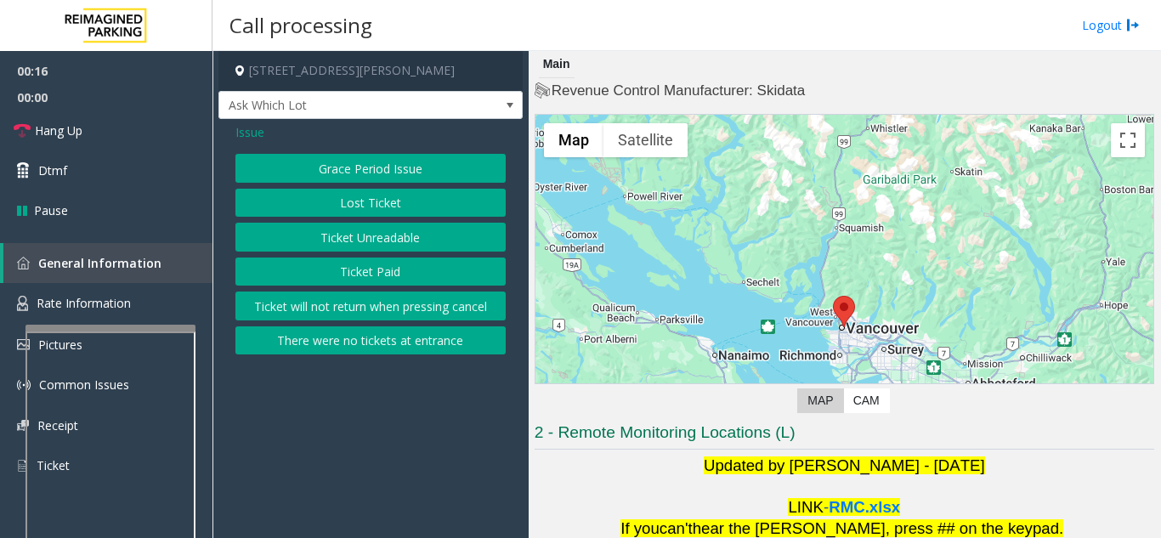
click at [385, 238] on button "Ticket Unreadable" at bounding box center [371, 237] width 270 height 29
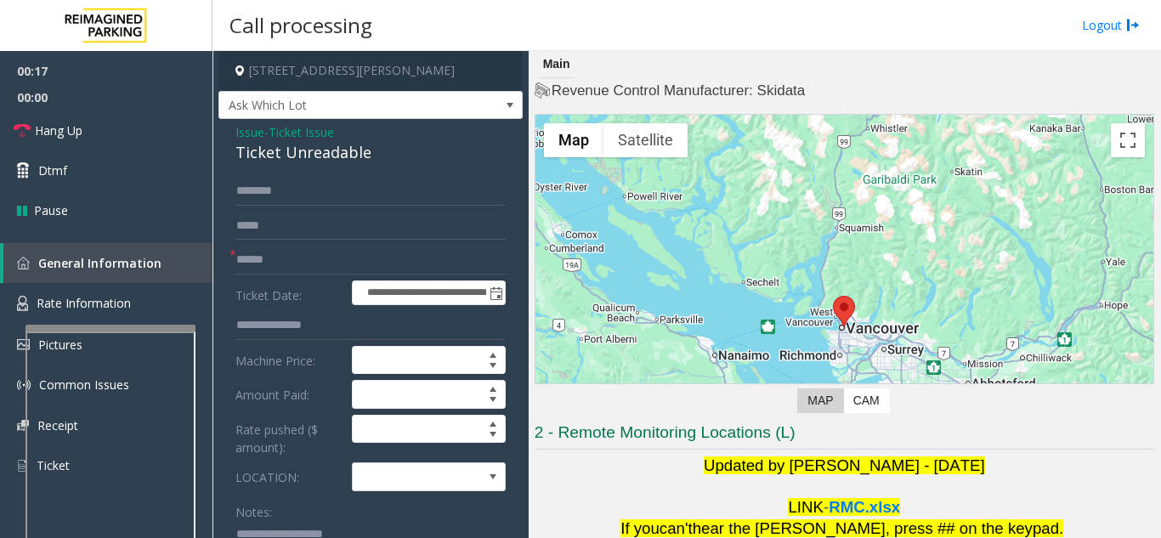
scroll to position [85, 0]
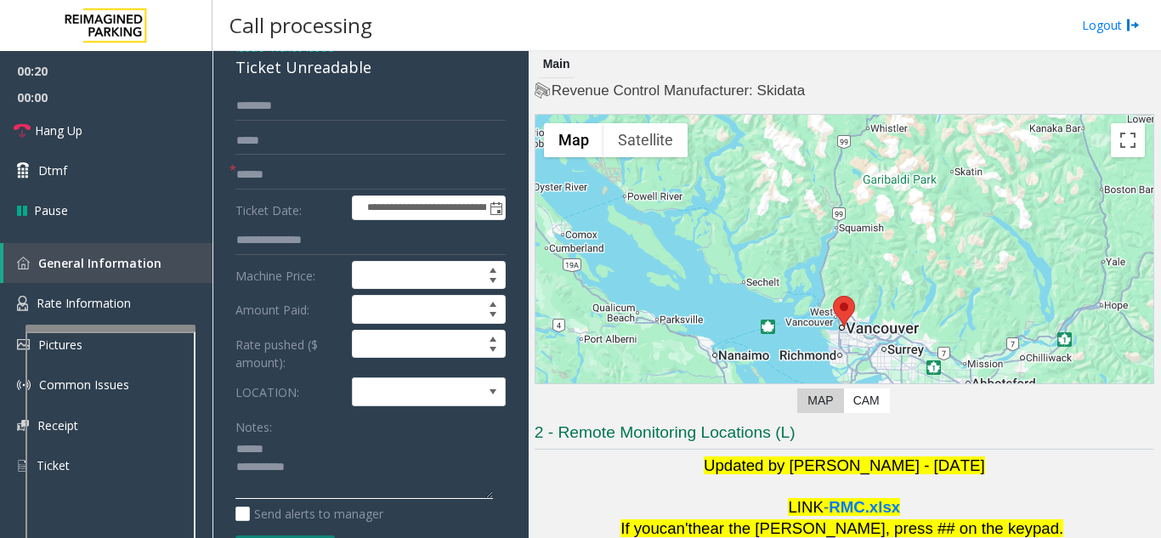
click at [294, 447] on textarea at bounding box center [365, 468] width 258 height 64
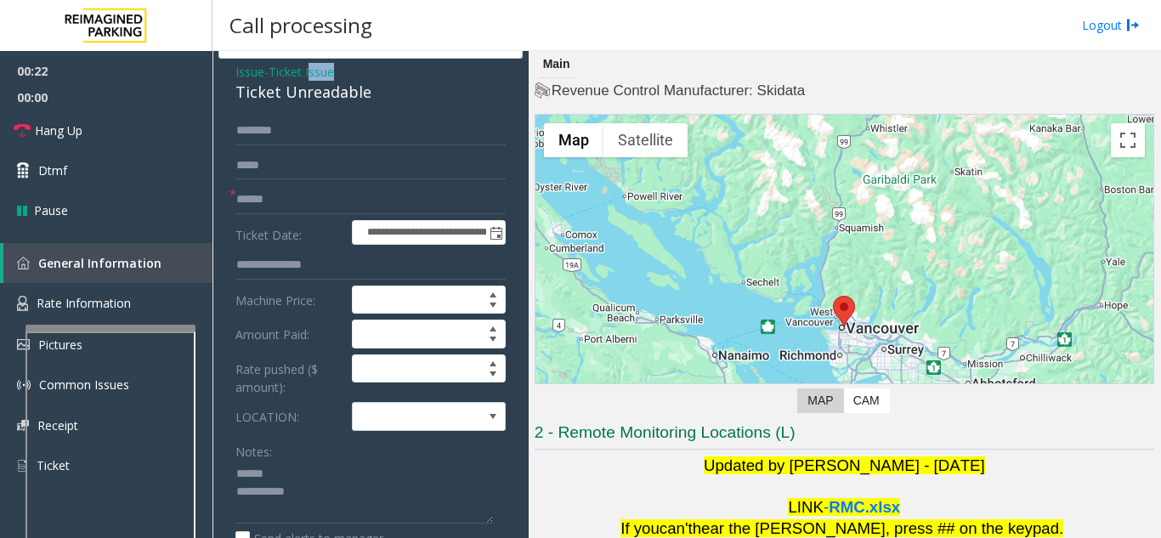
scroll to position [60, 0]
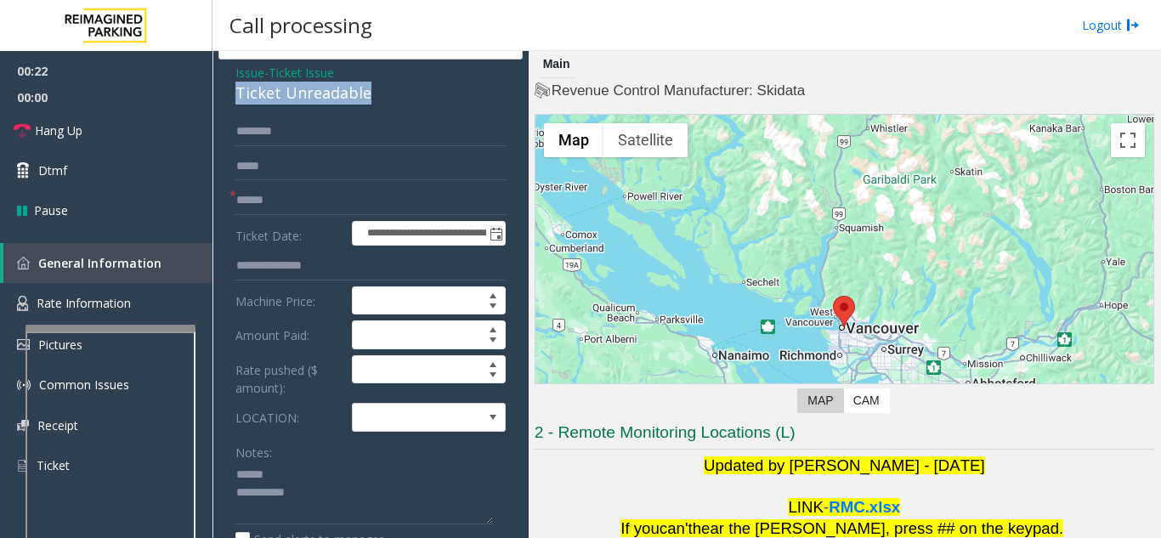
drag, startPoint x: 233, startPoint y: 63, endPoint x: 383, endPoint y: 93, distance: 153.4
click at [383, 93] on div "**********" at bounding box center [371, 498] width 304 height 877
click at [388, 497] on textarea at bounding box center [365, 494] width 258 height 64
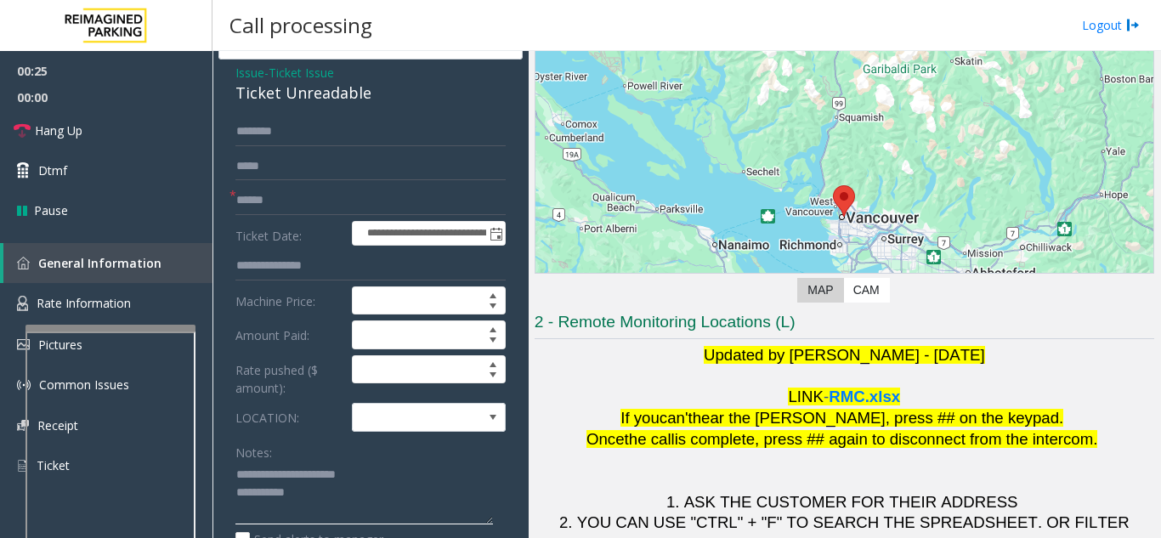
scroll to position [250, 0]
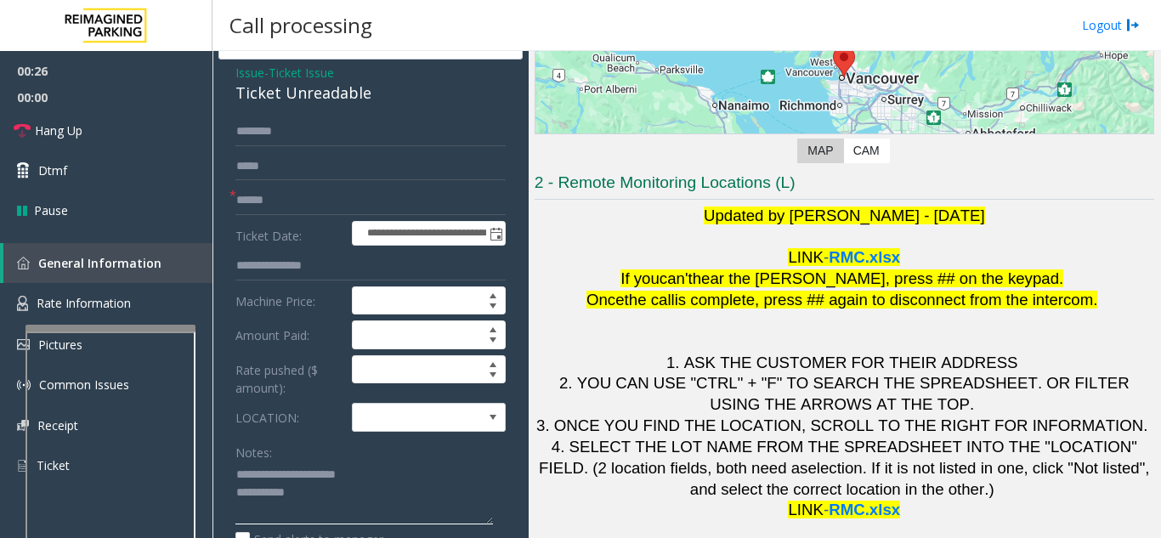
type textarea "**********"
click at [321, 202] on input "text" at bounding box center [371, 200] width 270 height 29
type input "********"
click at [92, 172] on link "Dtmf" at bounding box center [106, 170] width 213 height 40
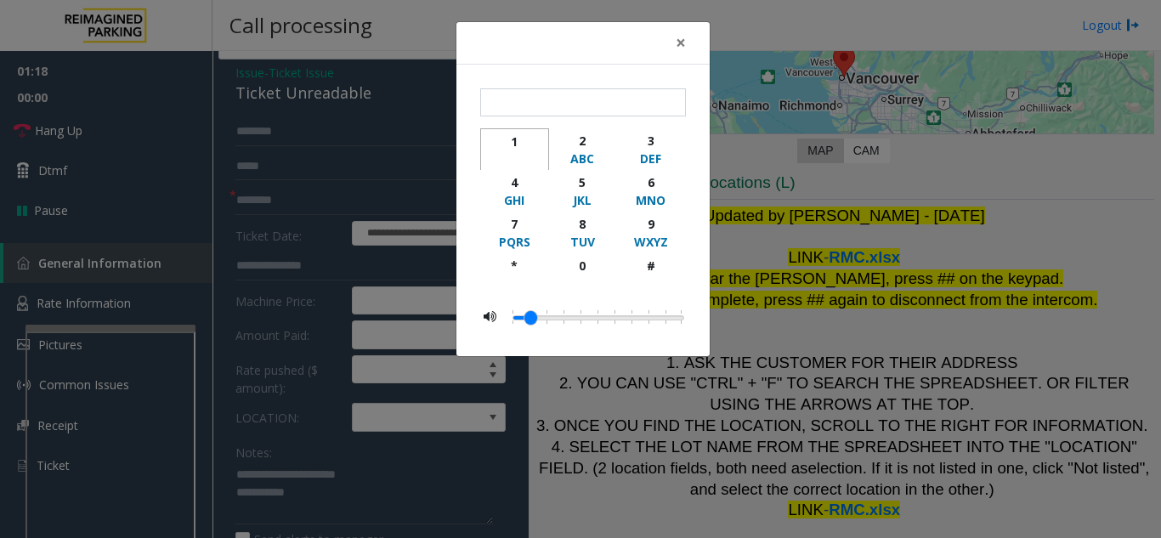
click at [518, 146] on div "1" at bounding box center [514, 142] width 47 height 18
type input "*"
click at [684, 45] on span "×" at bounding box center [681, 43] width 10 height 24
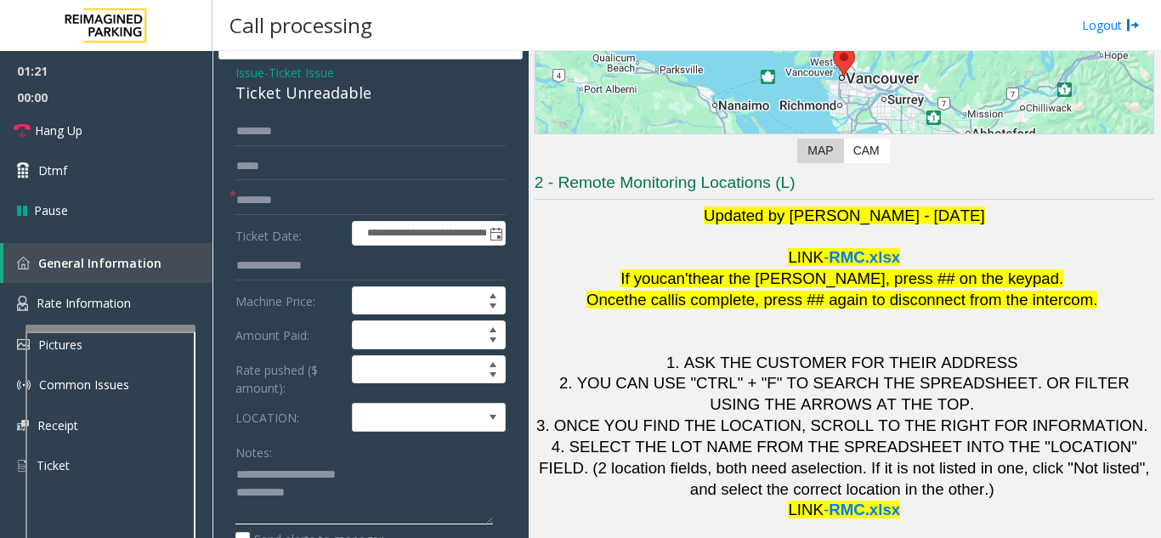
click at [357, 502] on textarea at bounding box center [365, 494] width 258 height 64
click at [341, 524] on textarea at bounding box center [365, 494] width 258 height 64
paste textarea "**********"
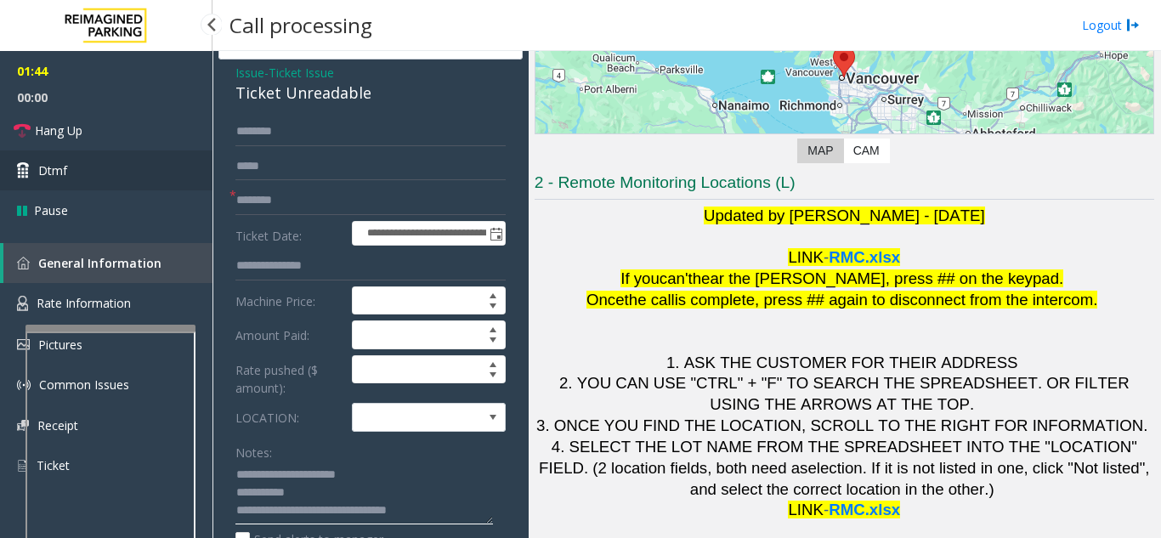
type textarea "**********"
click at [62, 165] on span "Dtmf" at bounding box center [52, 171] width 29 height 18
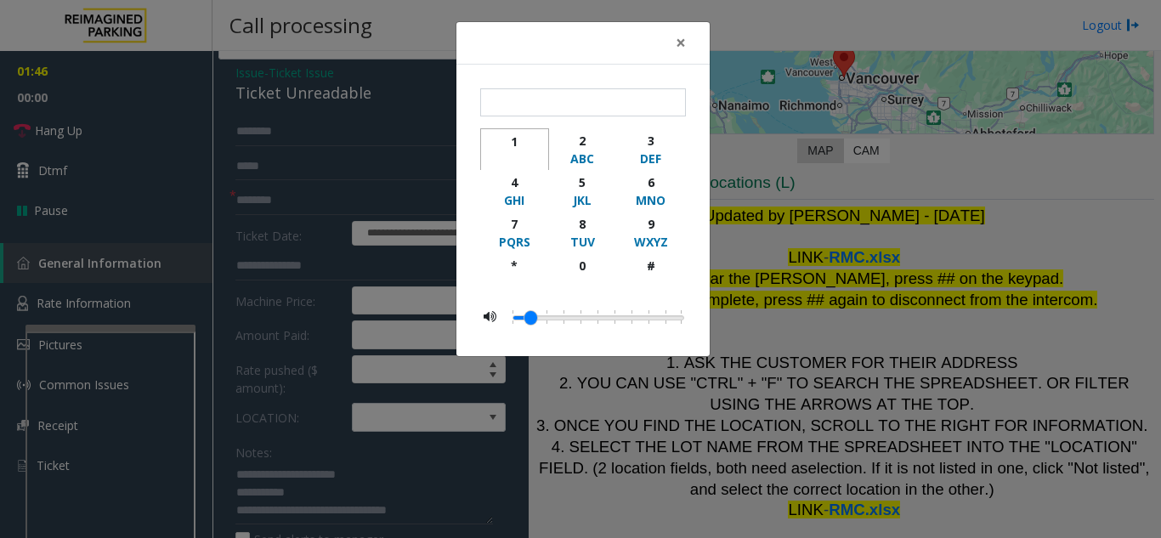
click at [504, 144] on div "1" at bounding box center [514, 142] width 47 height 18
type input "*"
click at [683, 43] on span "×" at bounding box center [681, 43] width 10 height 24
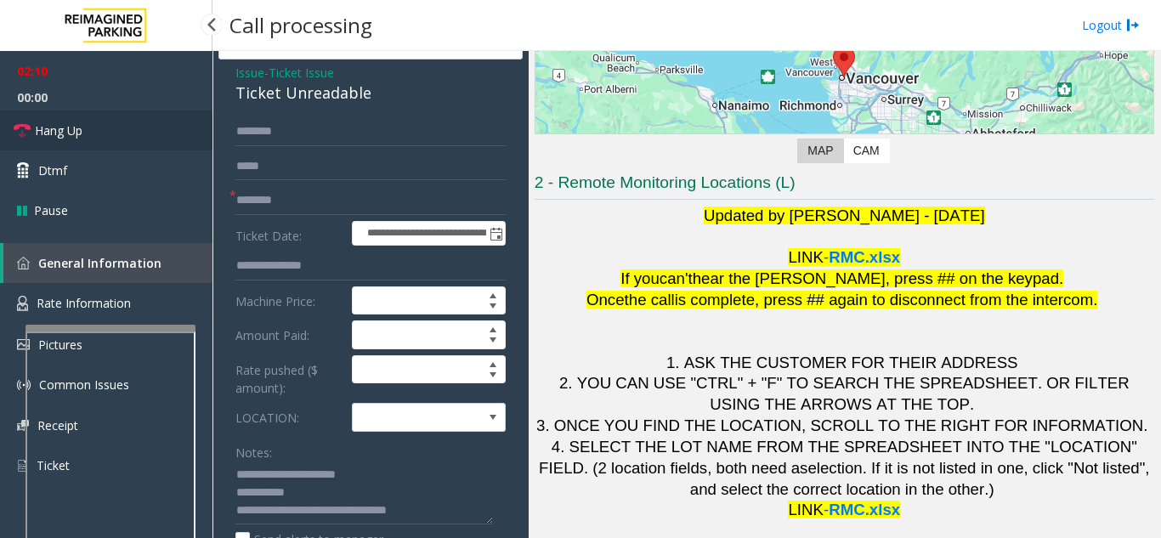
click at [160, 143] on link "Hang Up" at bounding box center [106, 131] width 213 height 40
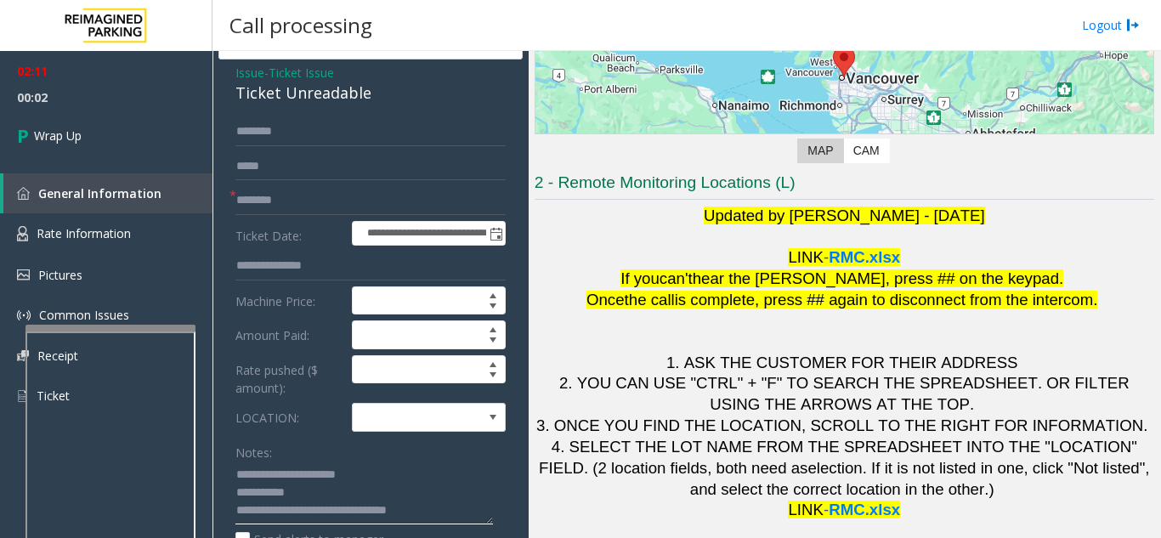
click at [374, 494] on textarea at bounding box center [365, 494] width 258 height 64
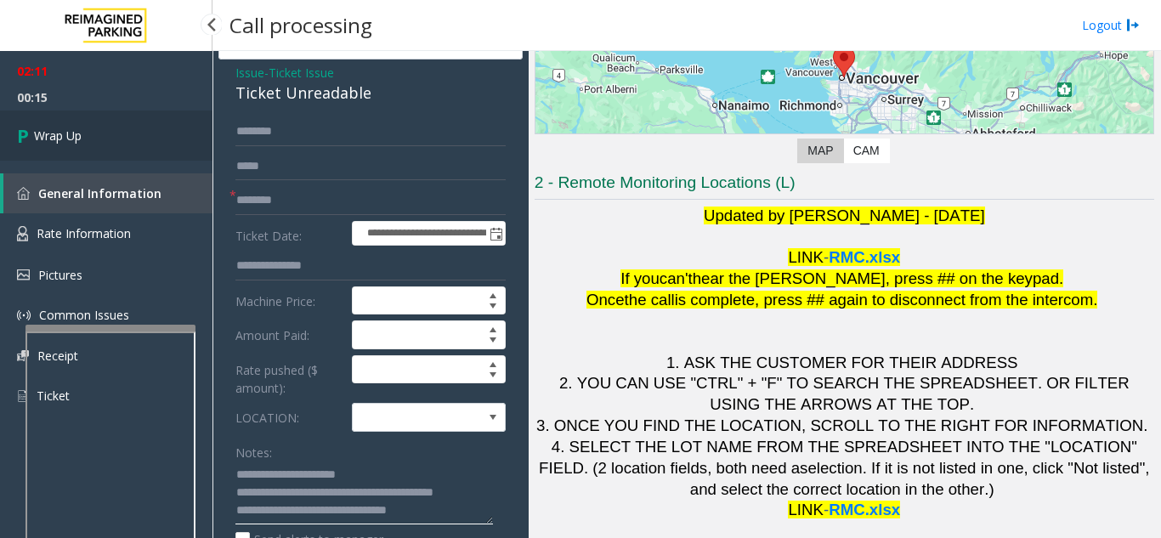
type textarea "**********"
click at [83, 149] on link "Wrap Up" at bounding box center [106, 136] width 213 height 50
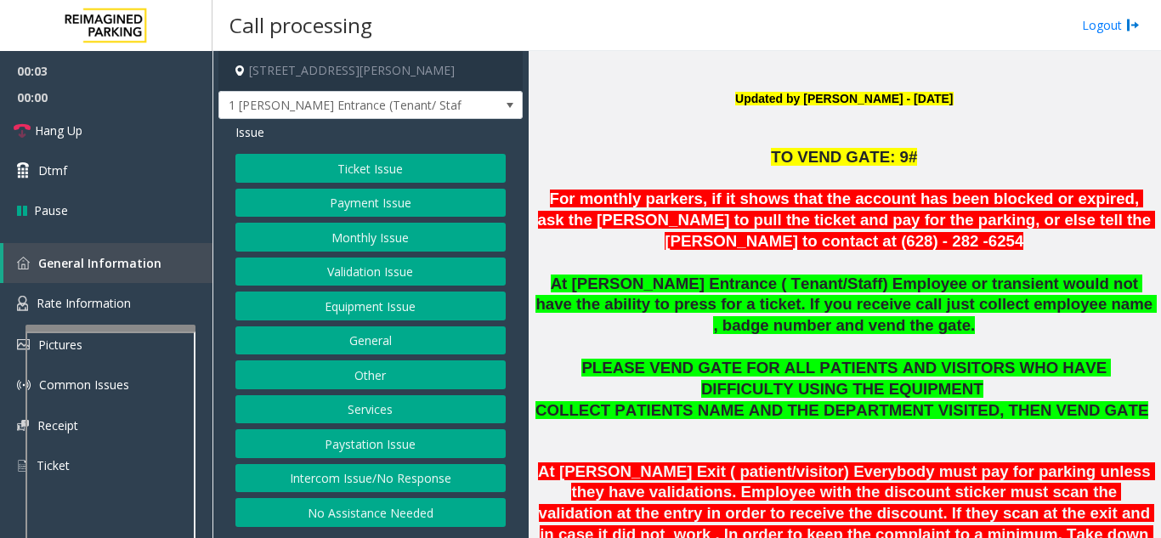
scroll to position [425, 0]
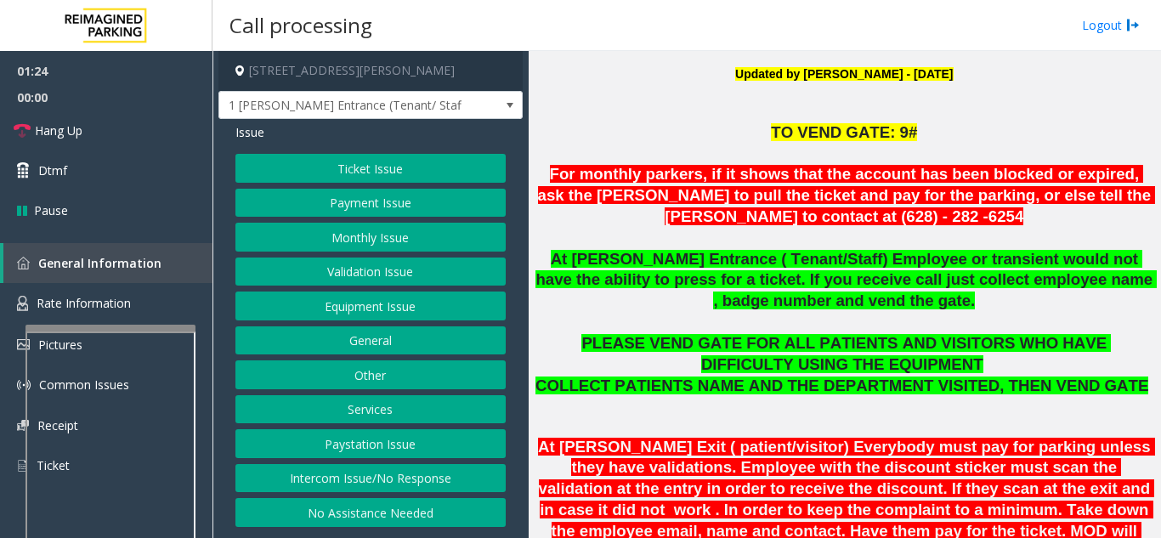
click at [380, 315] on button "Equipment Issue" at bounding box center [371, 306] width 270 height 29
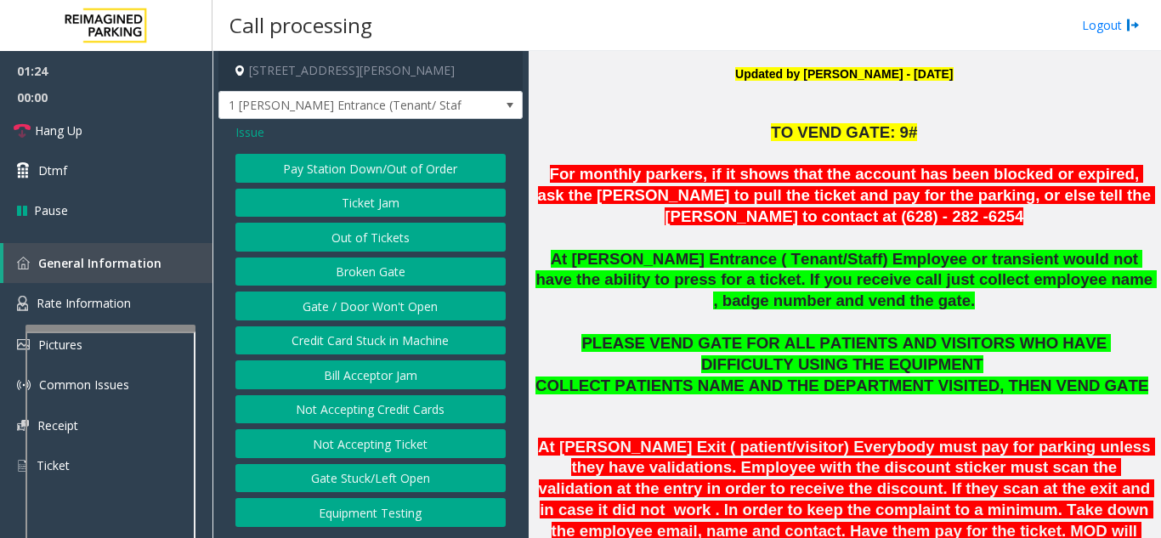
click at [380, 315] on button "Gate / Door Won't Open" at bounding box center [371, 306] width 270 height 29
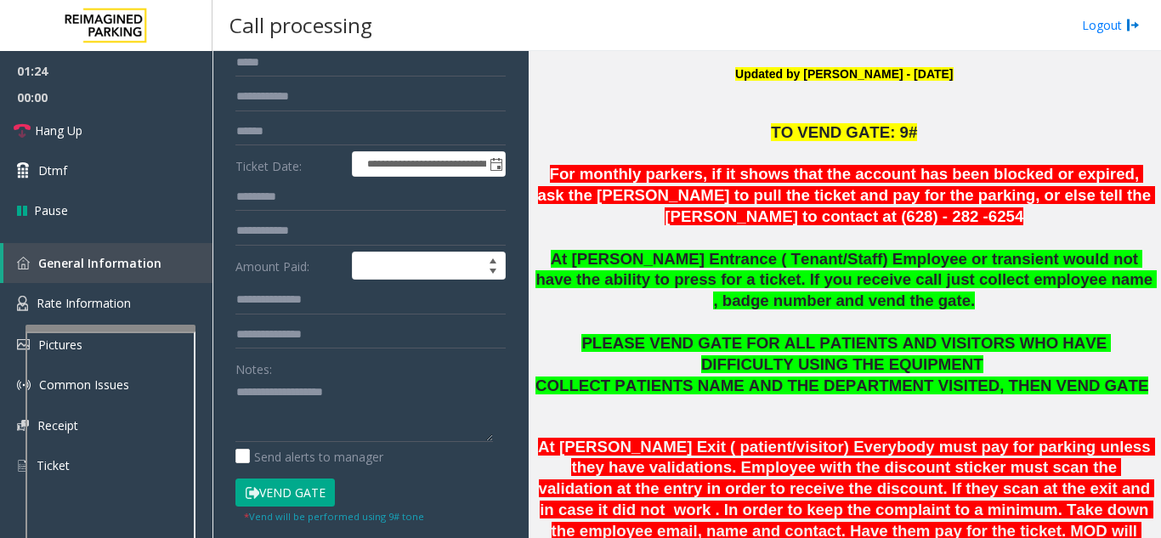
scroll to position [170, 0]
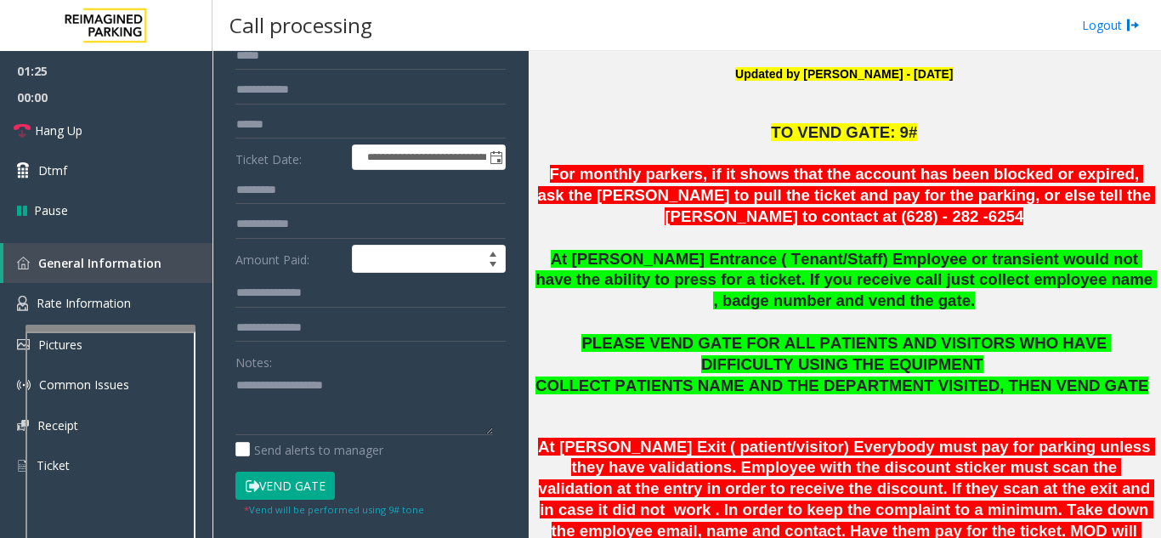
click at [315, 487] on button "Vend Gate" at bounding box center [285, 486] width 99 height 29
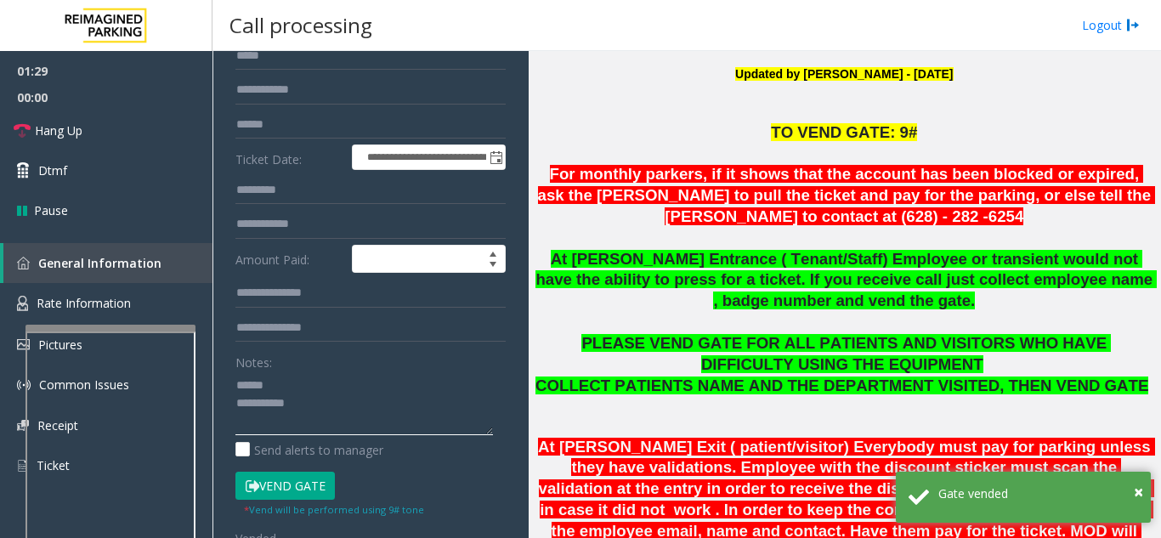
click at [378, 378] on textarea at bounding box center [365, 404] width 258 height 64
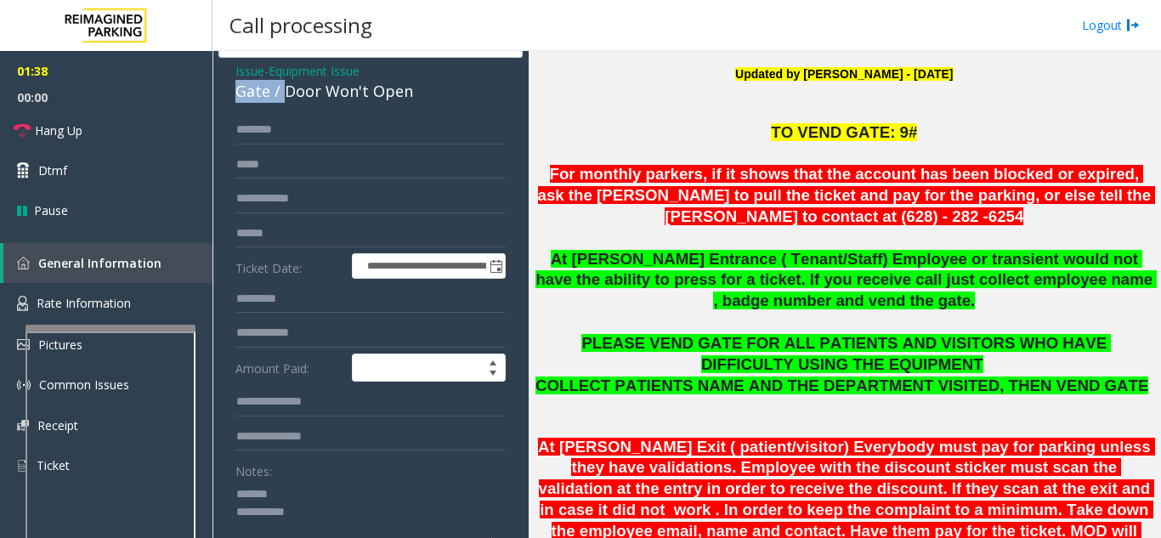
scroll to position [43, 0]
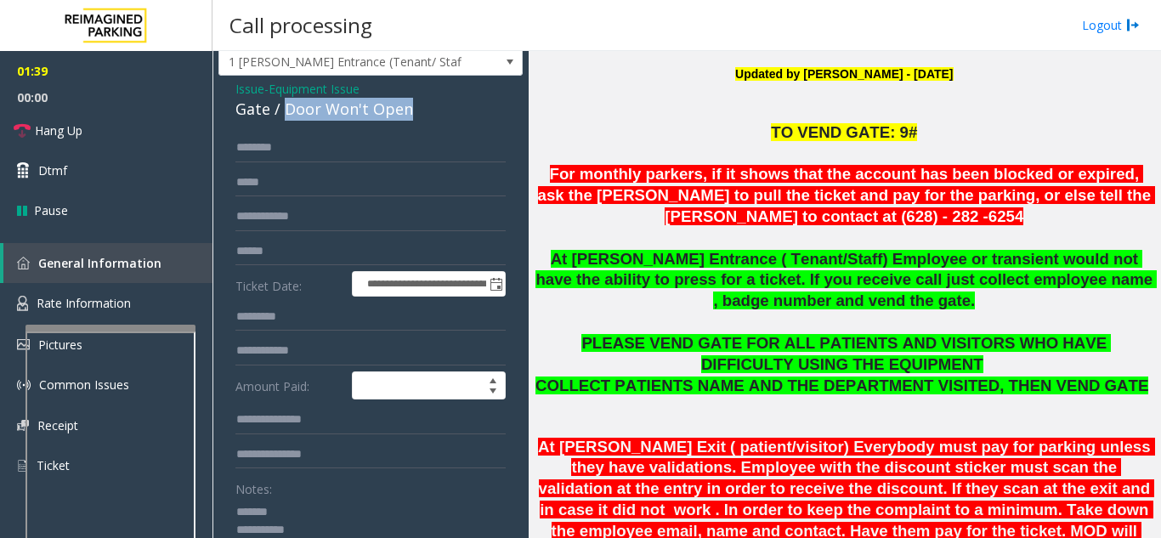
drag, startPoint x: 287, startPoint y: 71, endPoint x: 419, endPoint y: 112, distance: 139.0
click at [419, 112] on div "Gate / Door Won't Open" at bounding box center [371, 109] width 270 height 23
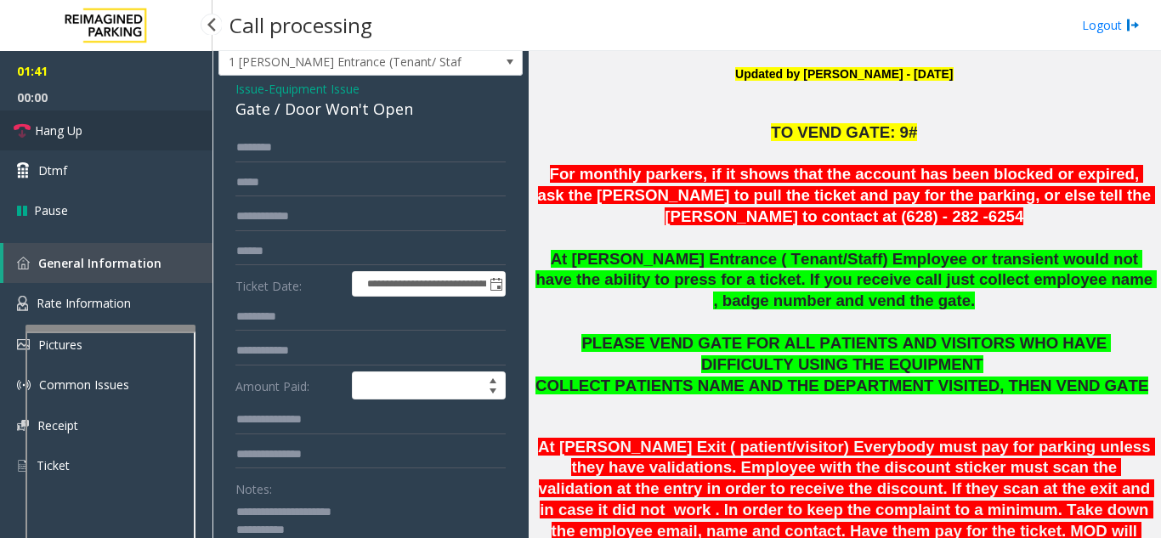
click at [112, 133] on link "Hang Up" at bounding box center [106, 131] width 213 height 40
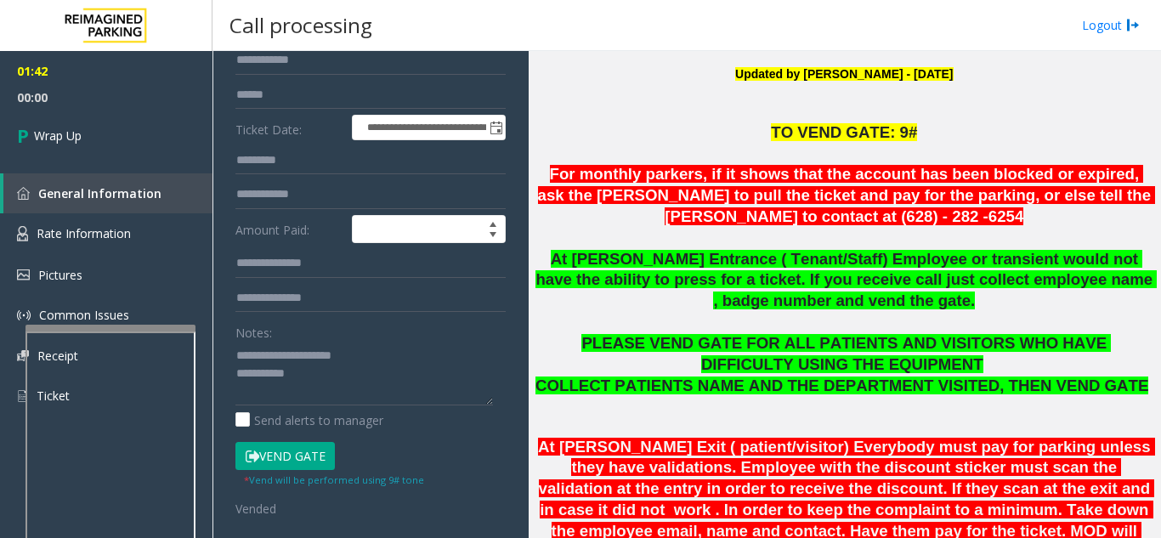
scroll to position [213, 0]
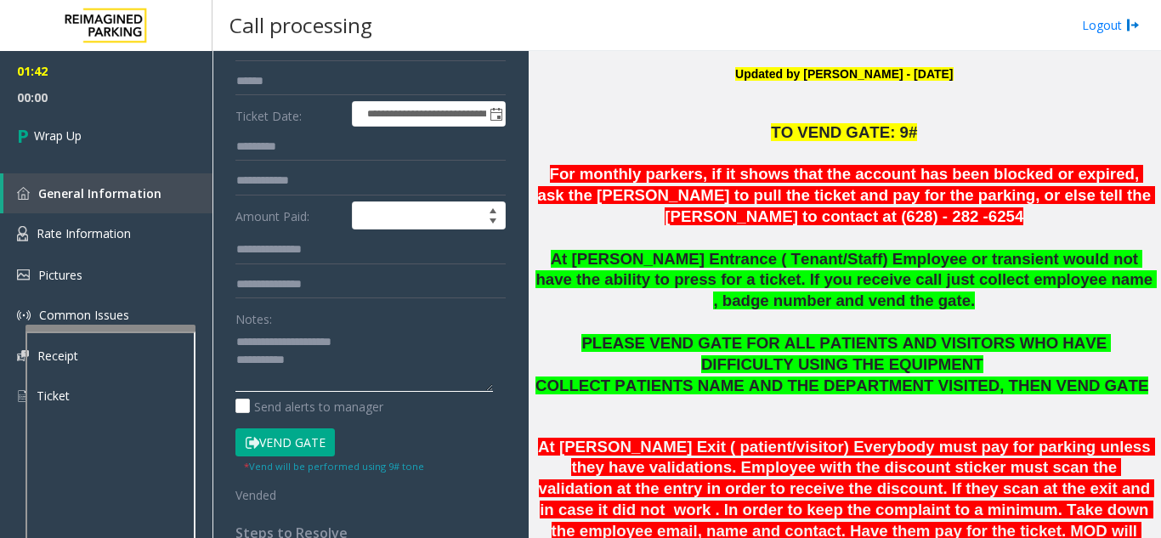
click at [374, 373] on textarea at bounding box center [365, 360] width 258 height 64
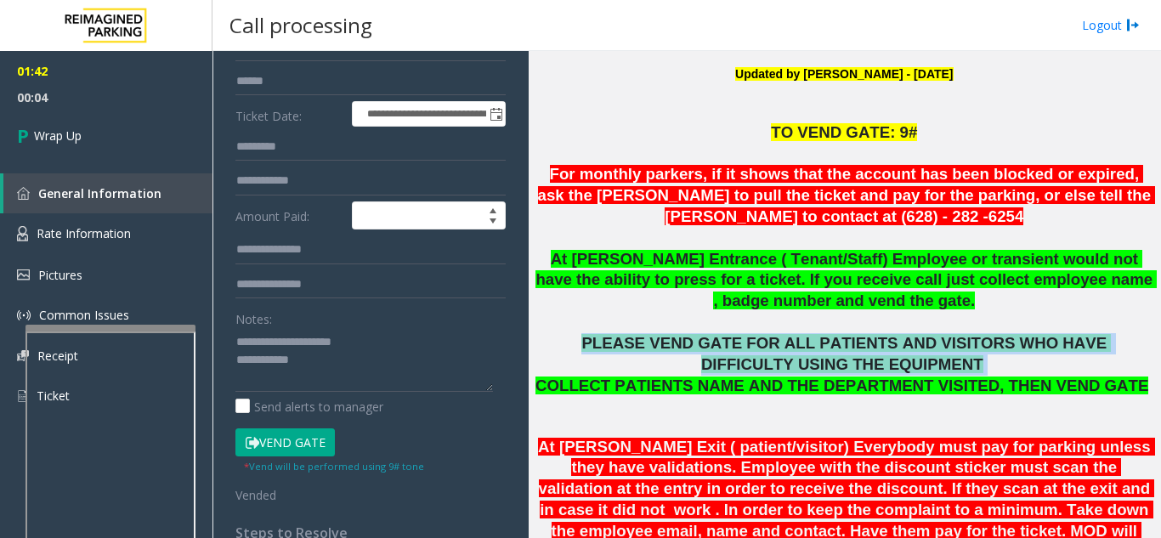
drag, startPoint x: 542, startPoint y: 335, endPoint x: 883, endPoint y: 374, distance: 343.2
click at [883, 374] on p "PLEASE VEND GATE FOR ALL PATIENTS AND VISITORS WHO HAVE DIFFICULTY USING THE EQ…" at bounding box center [845, 354] width 620 height 43
copy p "PLEASE VEND GATE FOR ALL PATIENTS AND VISITORS WHO HAVE DIFFICULTY USING THE EQ…"
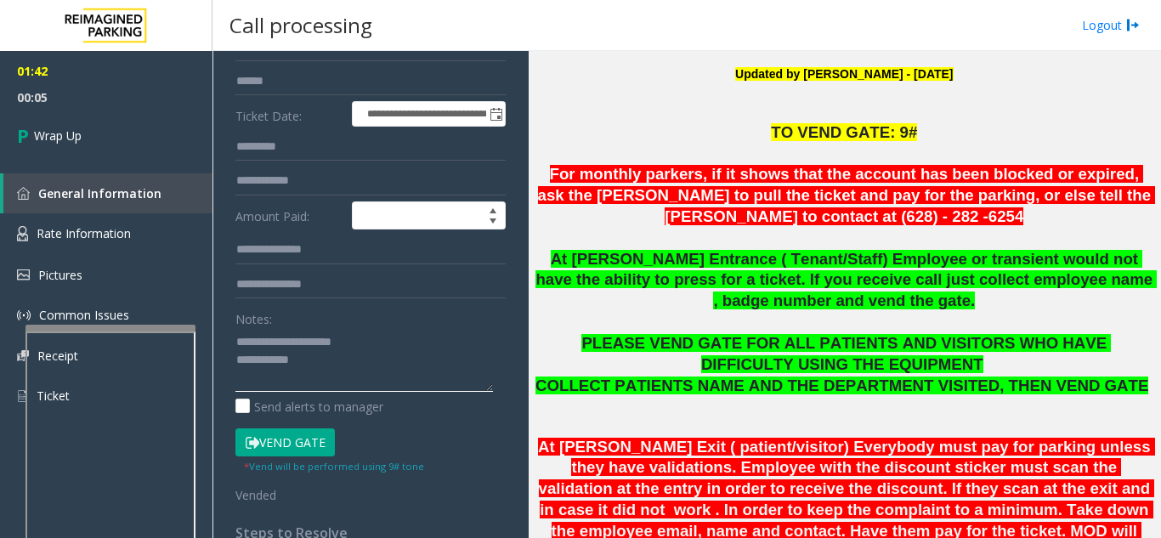
click at [406, 363] on textarea at bounding box center [365, 360] width 258 height 64
paste textarea "**********"
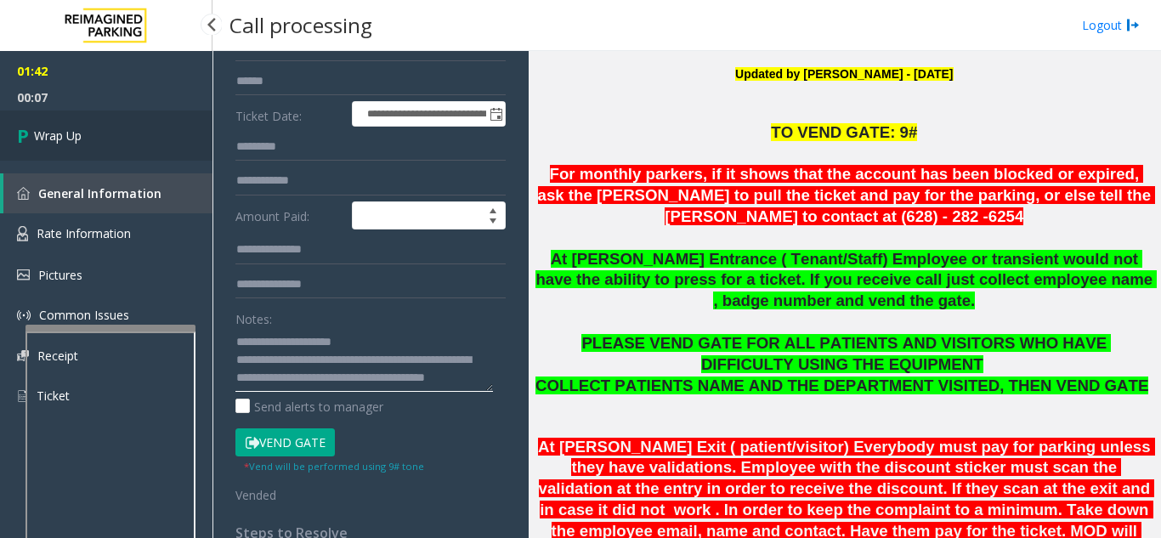
type textarea "**********"
click at [92, 133] on link "Wrap Up" at bounding box center [106, 136] width 213 height 50
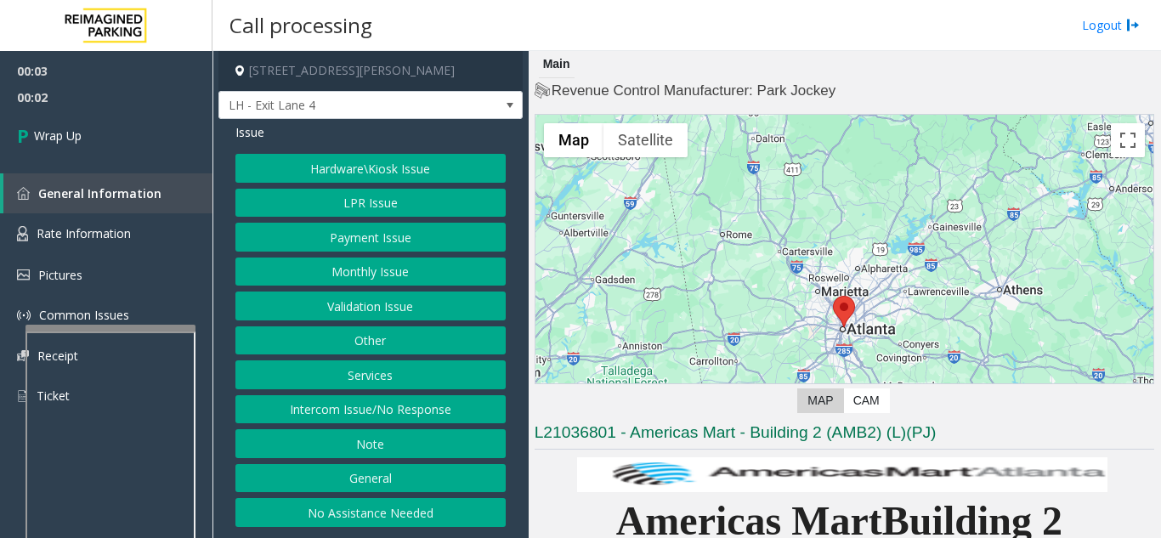
click at [408, 406] on button "Intercom Issue/No Response" at bounding box center [371, 409] width 270 height 29
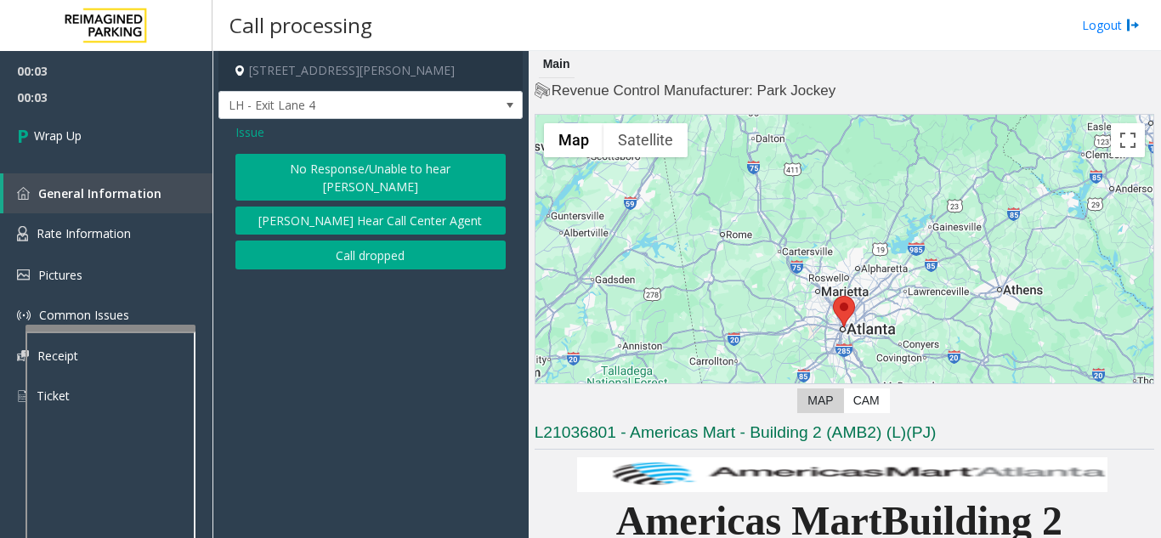
click at [392, 241] on button "Call dropped" at bounding box center [371, 255] width 270 height 29
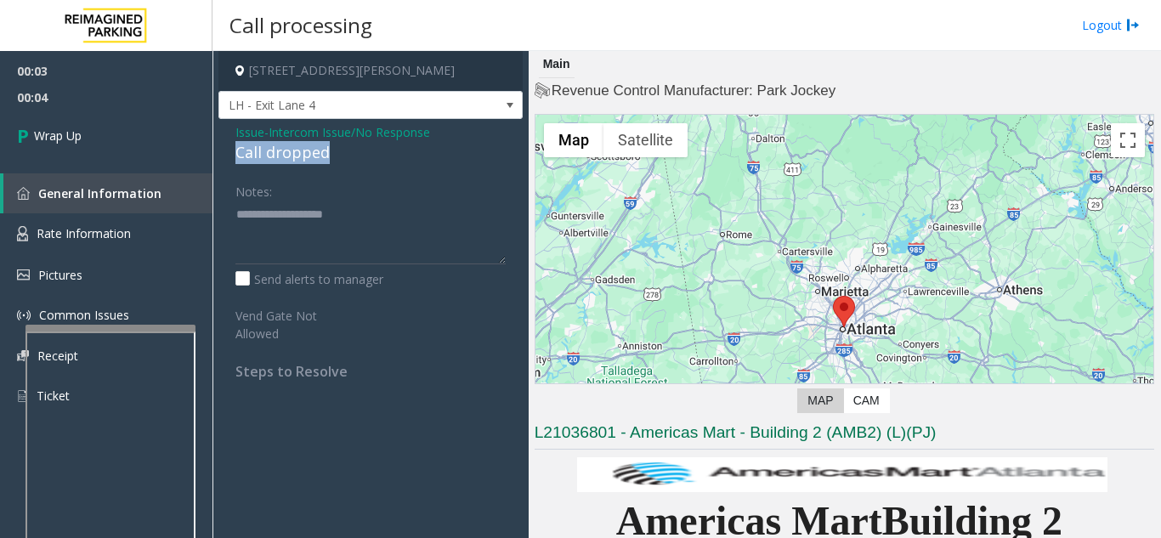
drag, startPoint x: 235, startPoint y: 152, endPoint x: 327, endPoint y: 154, distance: 92.7
click at [327, 154] on div "Issue - Intercom Issue/No Response Call dropped Notes: Send alerts to manager V…" at bounding box center [371, 258] width 304 height 278
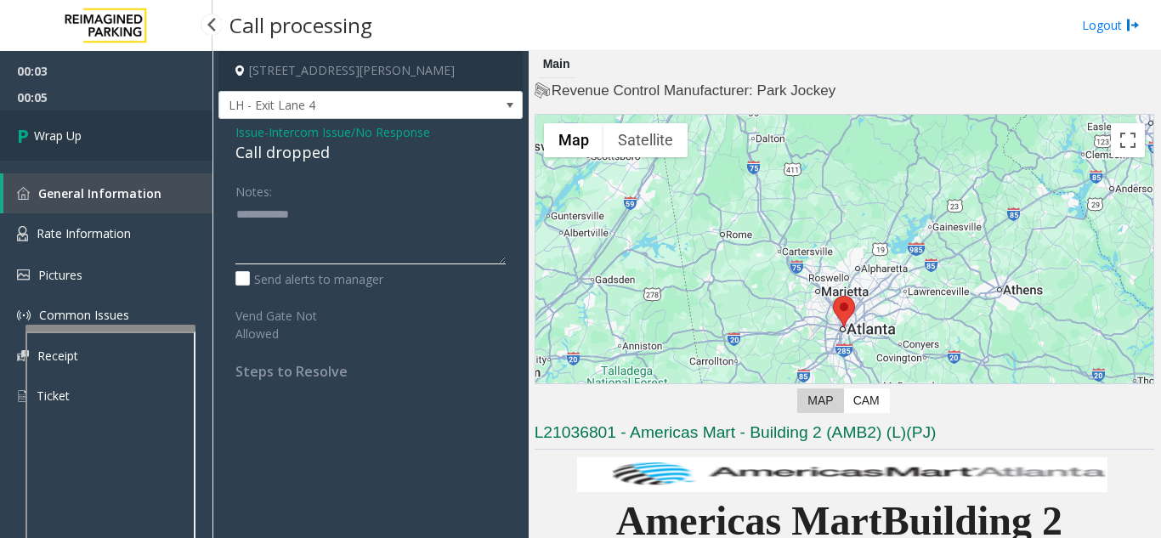
type textarea "**********"
click at [116, 139] on link "Wrap Up" at bounding box center [106, 136] width 213 height 50
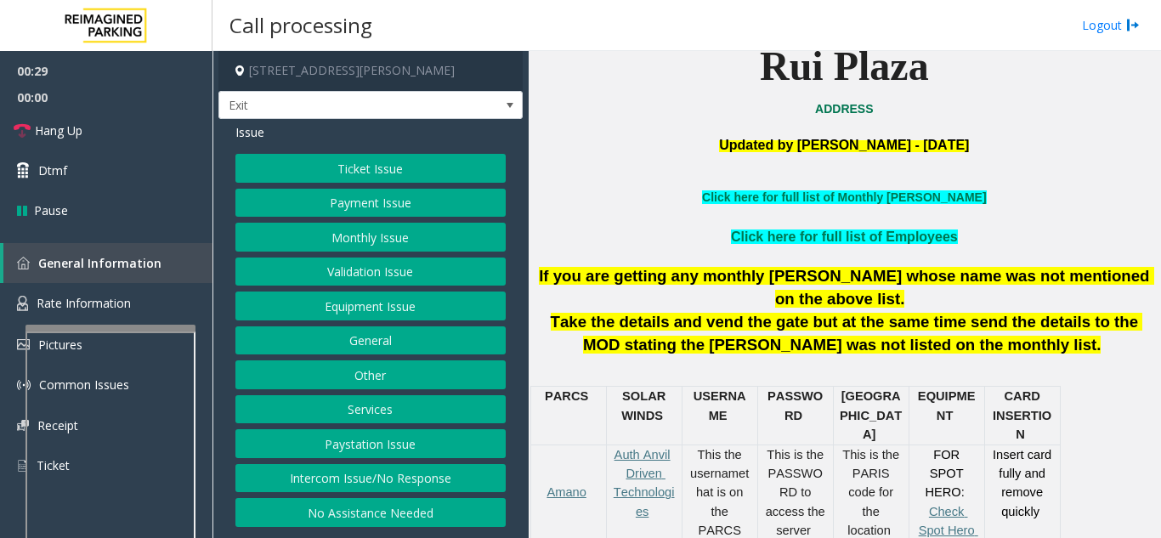
scroll to position [340, 0]
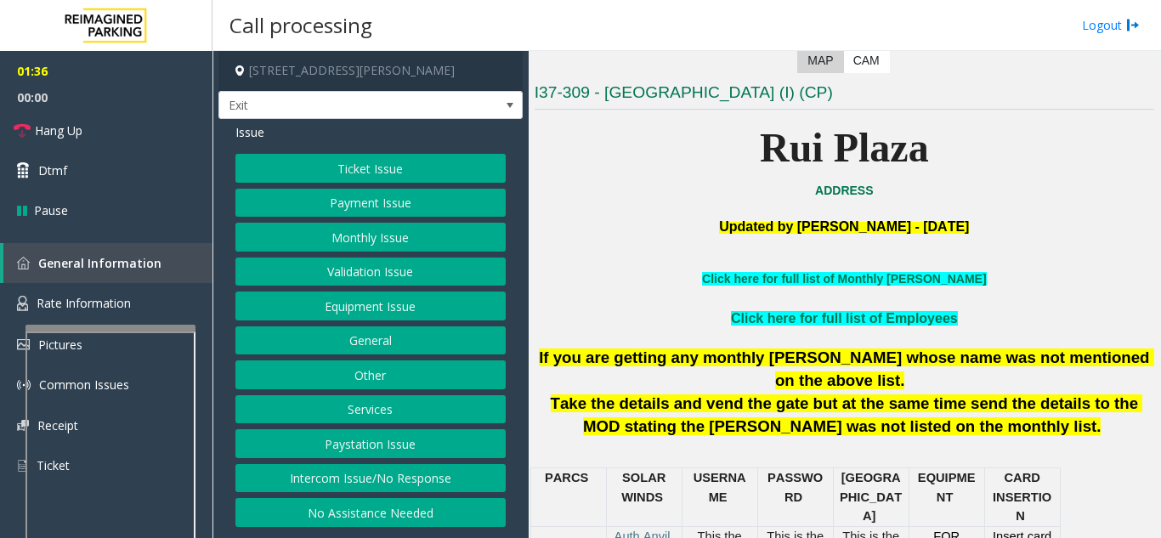
click at [367, 408] on button "Services" at bounding box center [371, 409] width 270 height 29
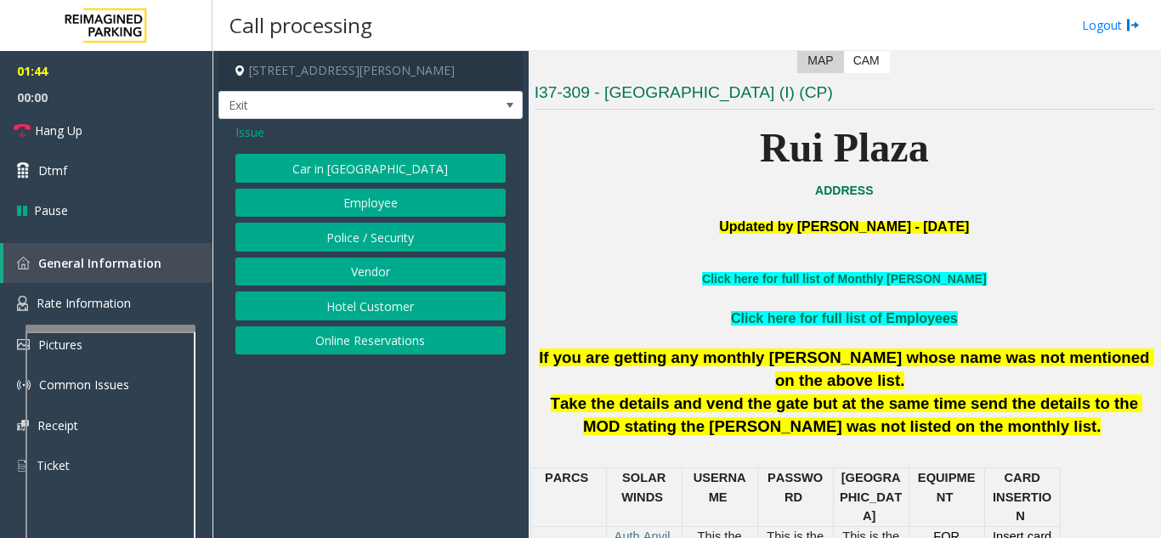
click at [360, 315] on button "Hotel Customer" at bounding box center [371, 306] width 270 height 29
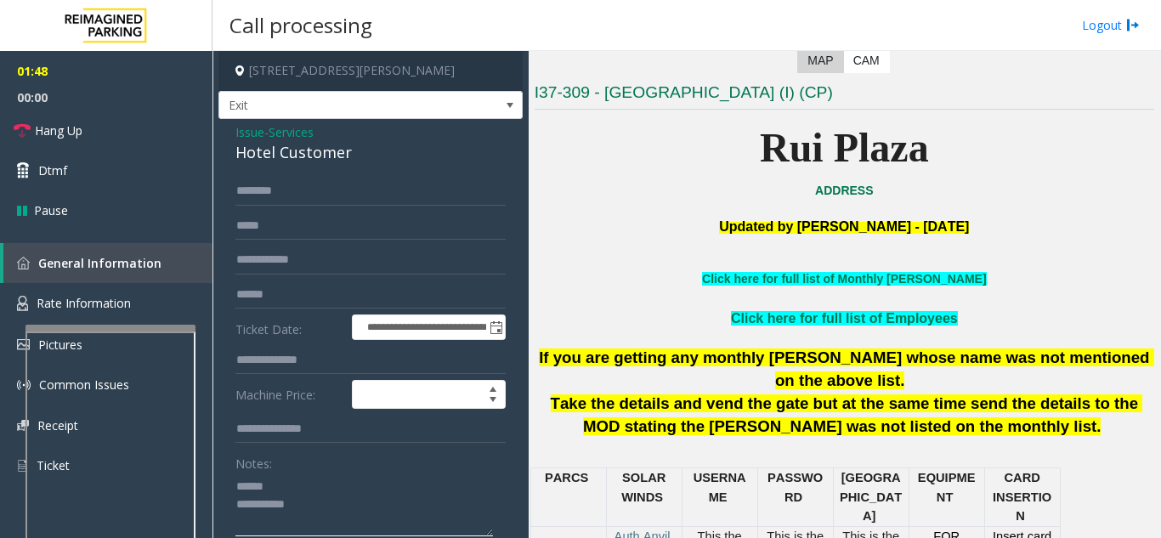
click at [292, 481] on textarea at bounding box center [365, 505] width 258 height 64
type textarea "**********"
click at [321, 357] on input "text" at bounding box center [371, 360] width 270 height 29
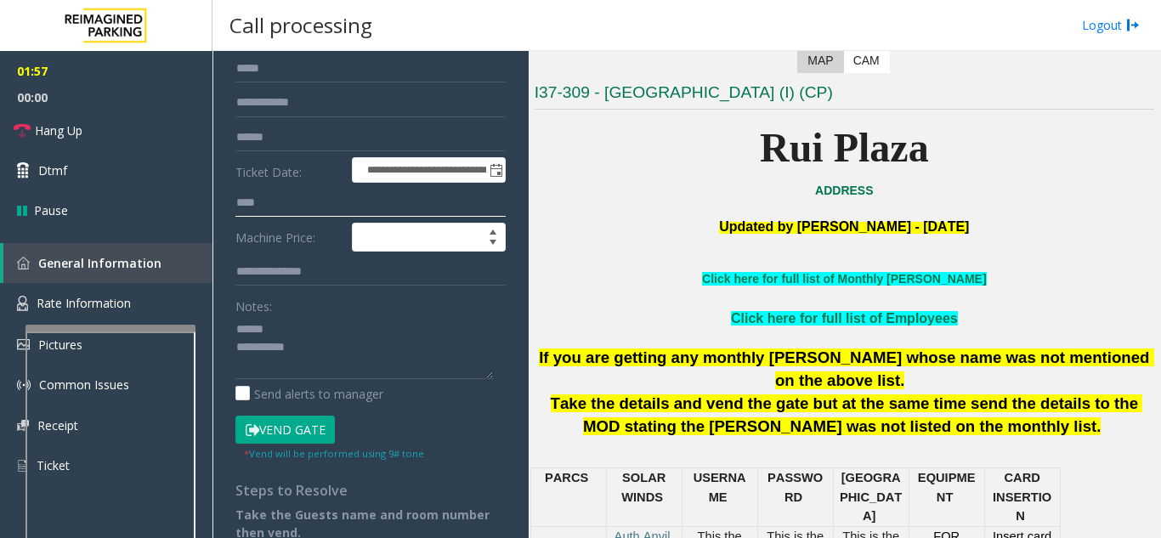
scroll to position [213, 0]
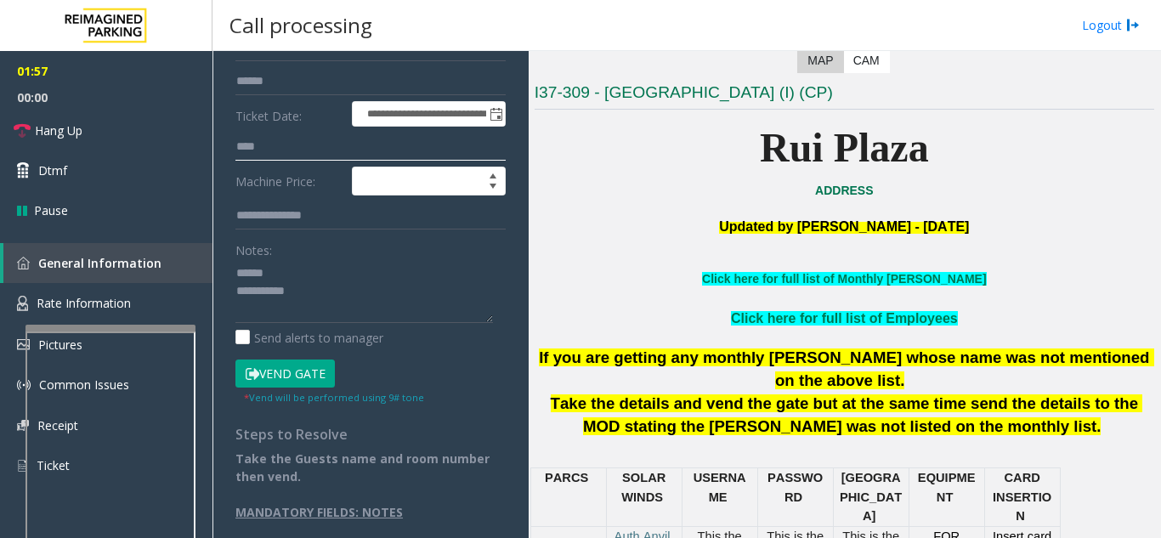
type input "****"
click at [307, 379] on button "Vend Gate" at bounding box center [285, 374] width 99 height 29
click at [337, 275] on textarea at bounding box center [365, 291] width 258 height 64
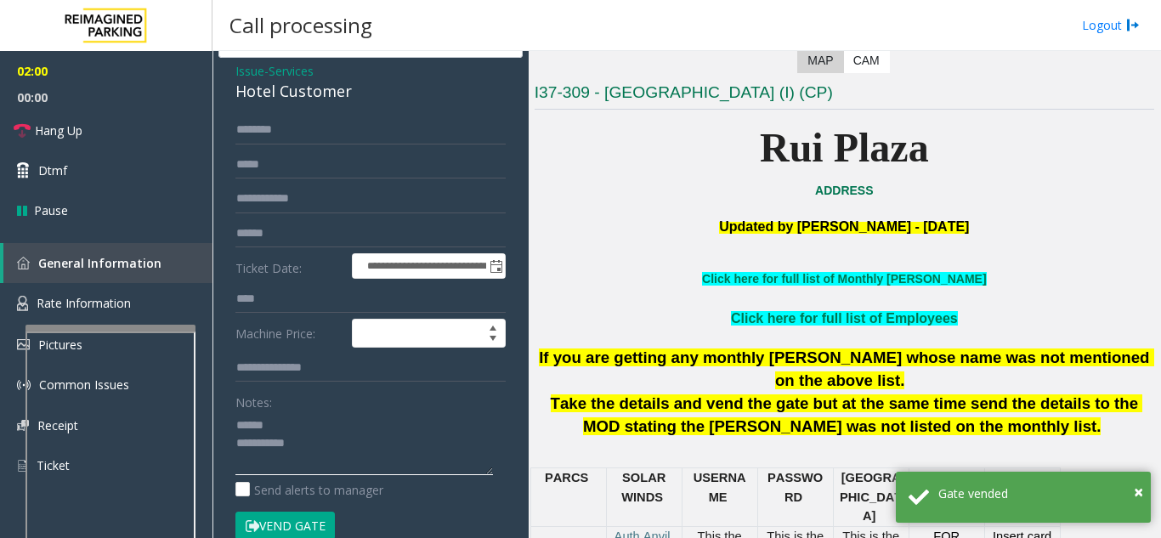
scroll to position [43, 0]
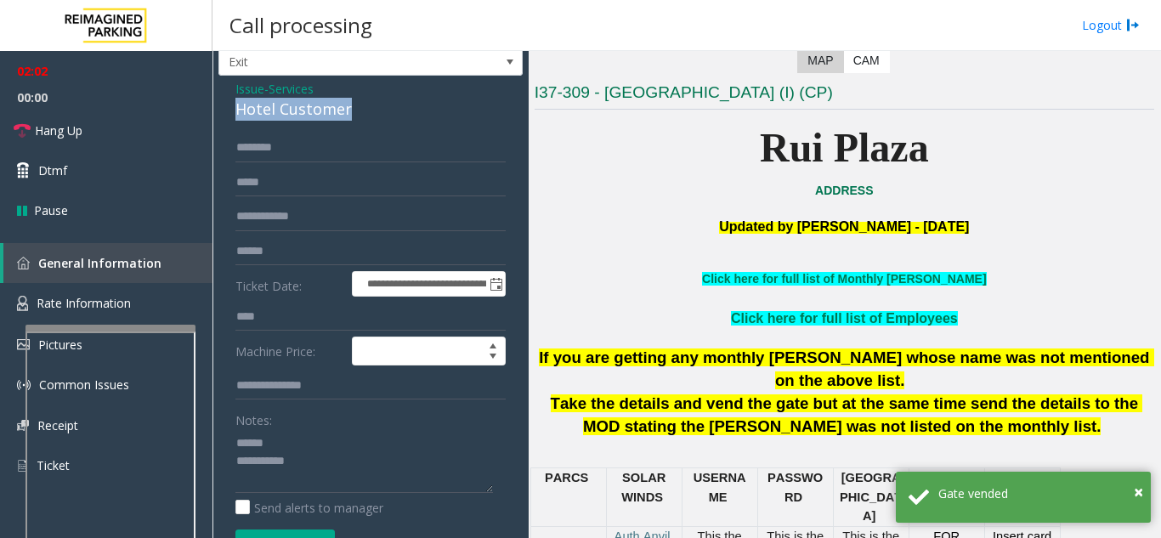
drag, startPoint x: 236, startPoint y: 109, endPoint x: 366, endPoint y: 106, distance: 130.1
click at [366, 106] on div "**********" at bounding box center [371, 406] width 304 height 661
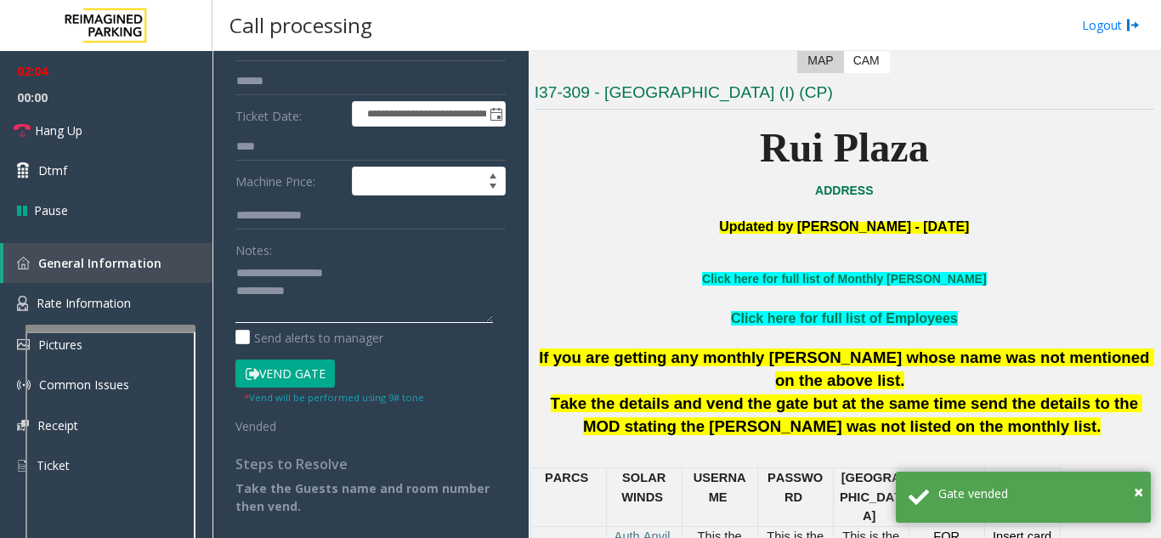
click at [356, 290] on textarea at bounding box center [365, 291] width 258 height 64
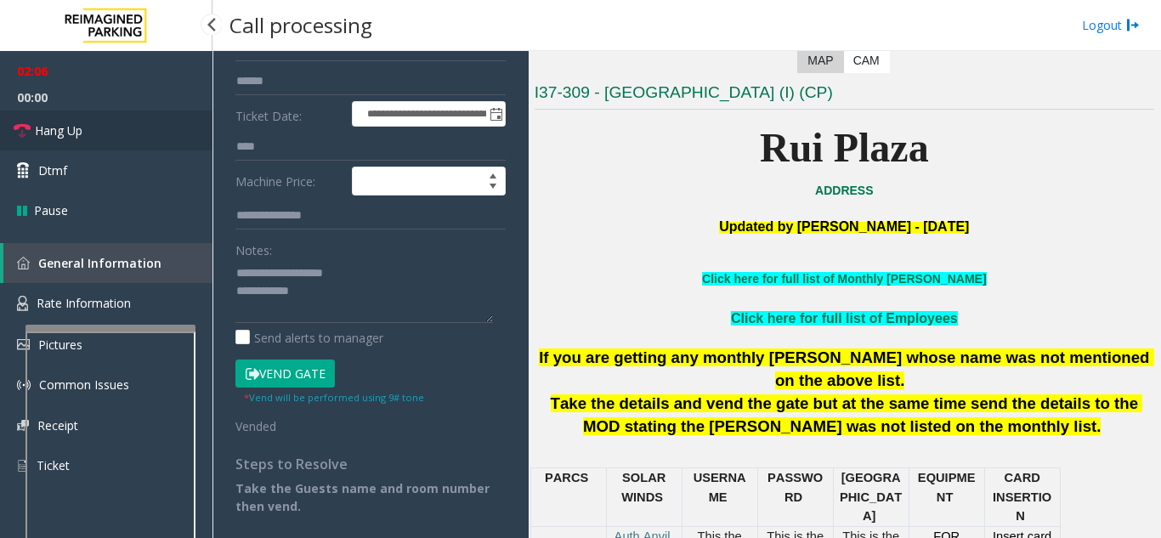
click at [139, 125] on link "Hang Up" at bounding box center [106, 131] width 213 height 40
click at [369, 281] on textarea at bounding box center [365, 291] width 258 height 64
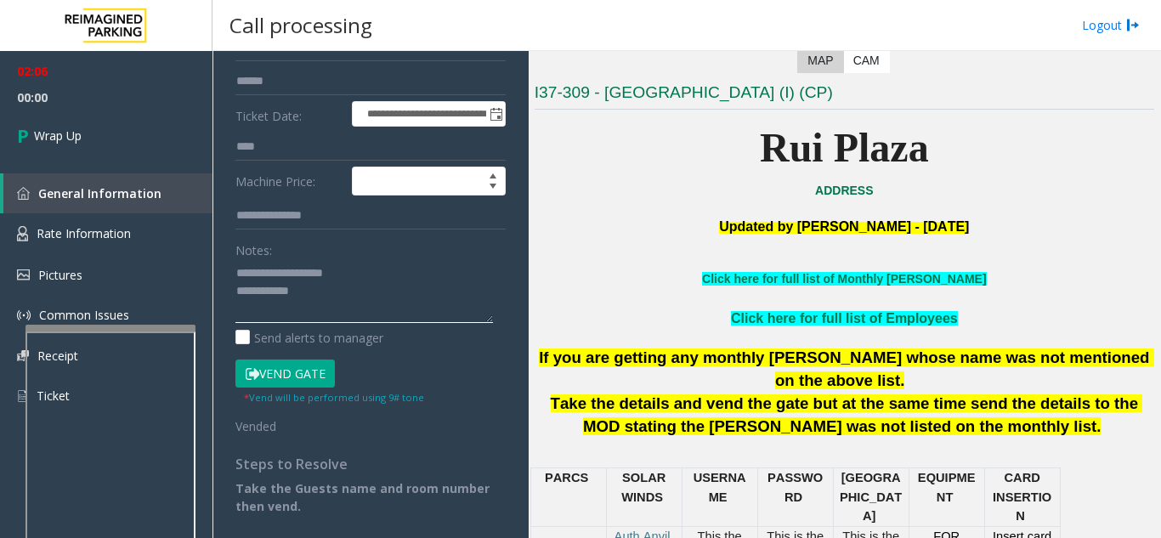
click at [361, 285] on textarea at bounding box center [365, 291] width 258 height 64
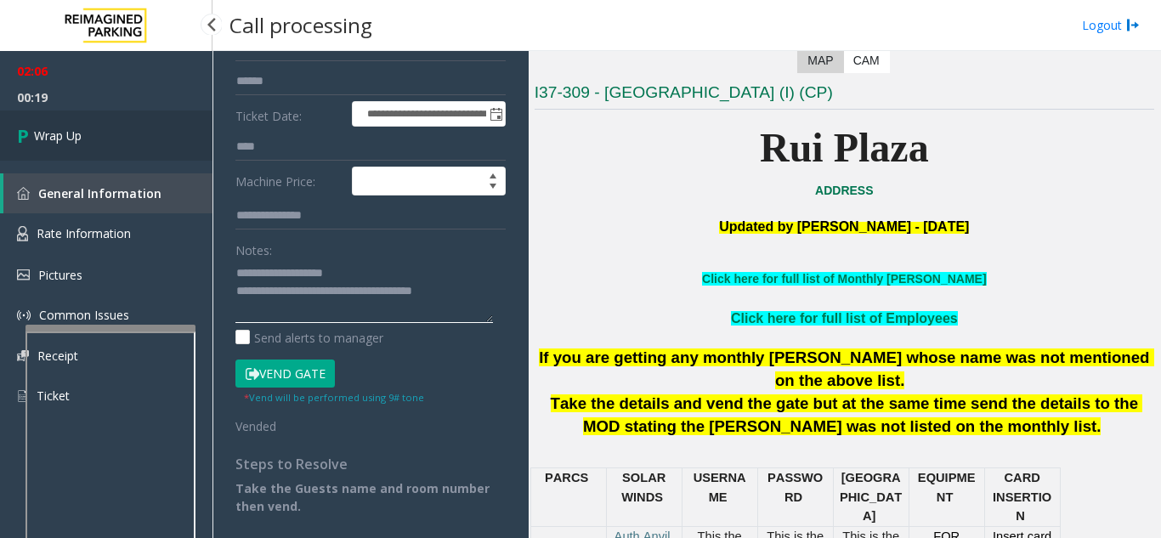
type textarea "**********"
click at [35, 137] on span "Wrap Up" at bounding box center [58, 136] width 48 height 18
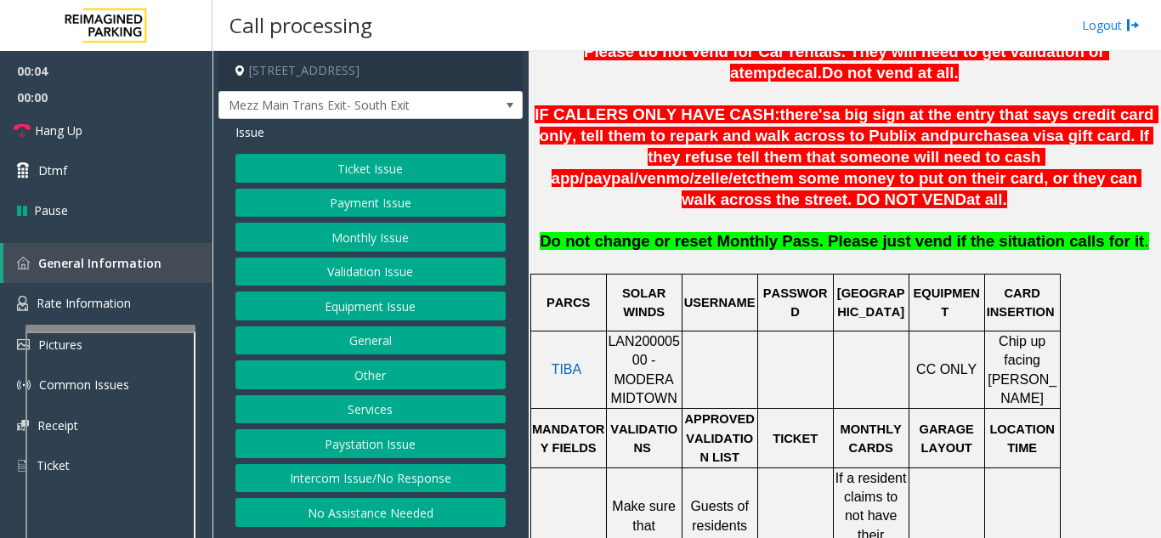
scroll to position [595, 0]
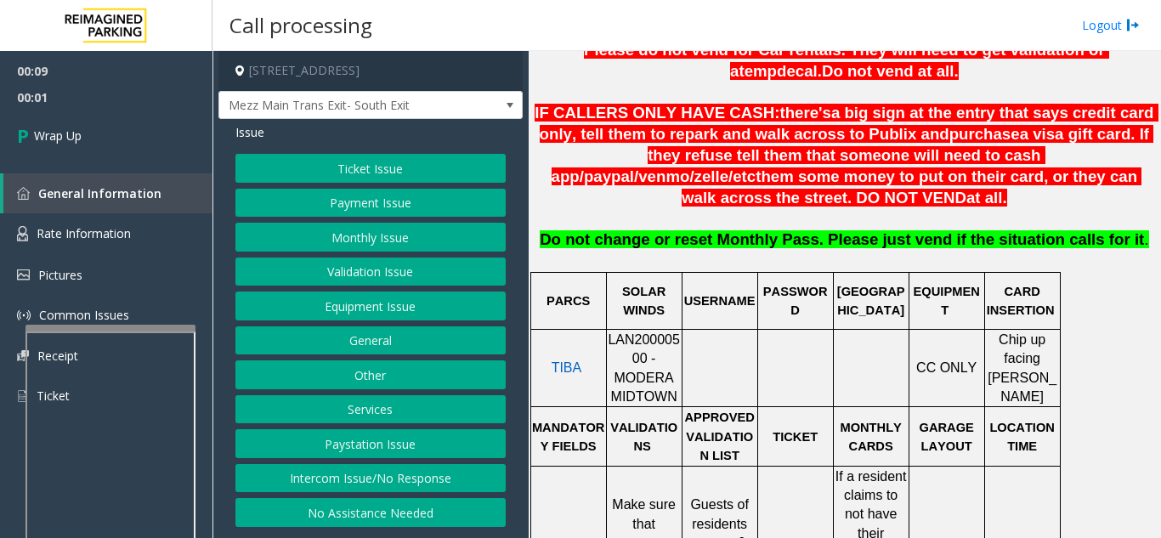
click at [421, 484] on button "Intercom Issue/No Response" at bounding box center [371, 478] width 270 height 29
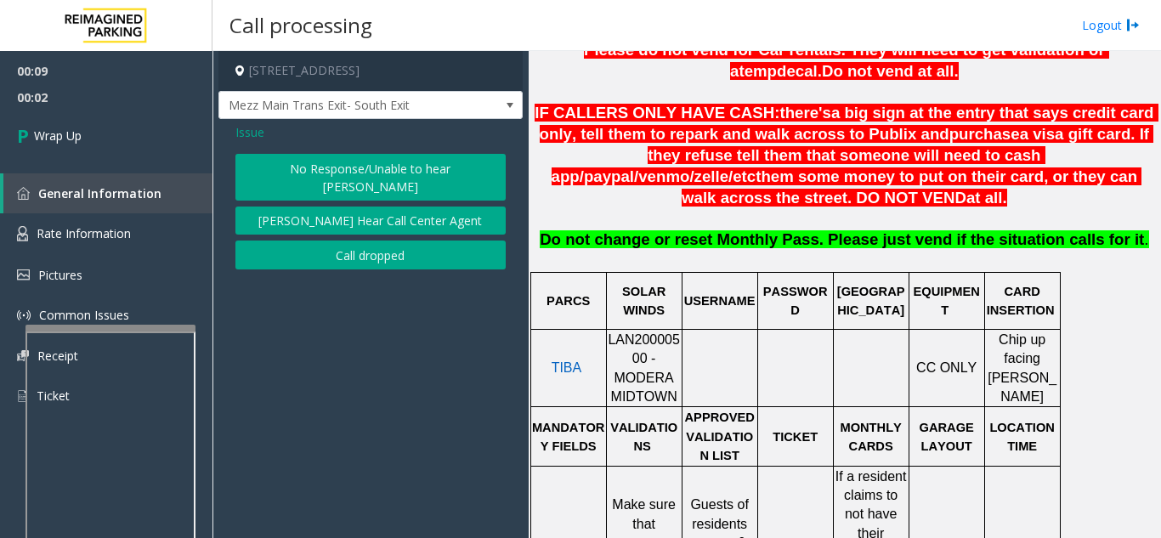
click at [368, 249] on button "Call dropped" at bounding box center [371, 255] width 270 height 29
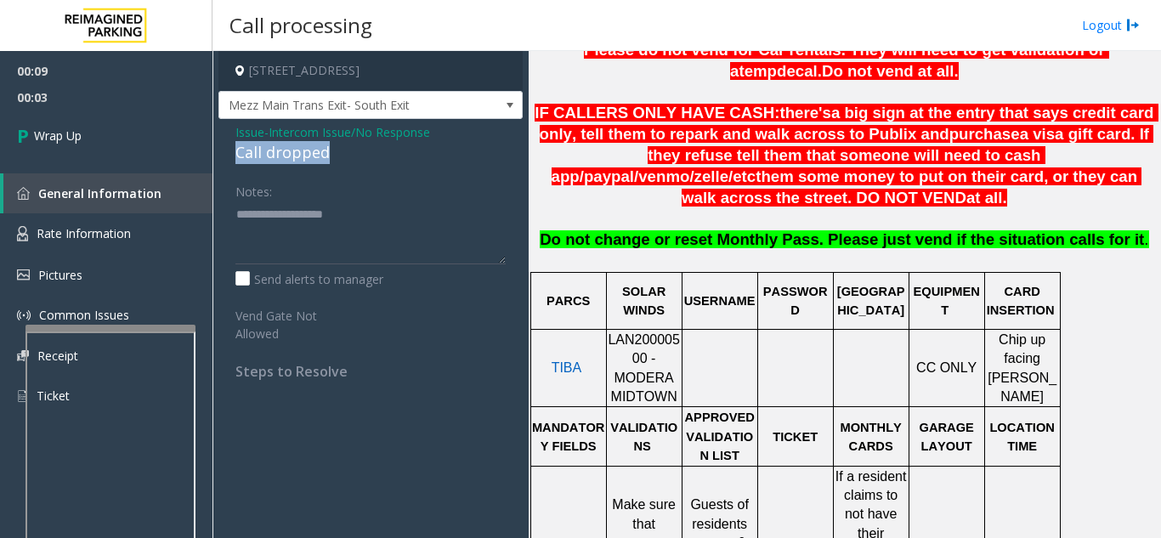
drag, startPoint x: 226, startPoint y: 151, endPoint x: 340, endPoint y: 154, distance: 114.0
click at [340, 154] on div "Issue - Intercom Issue/No Response Call dropped Notes: Send alerts to manager V…" at bounding box center [371, 258] width 304 height 278
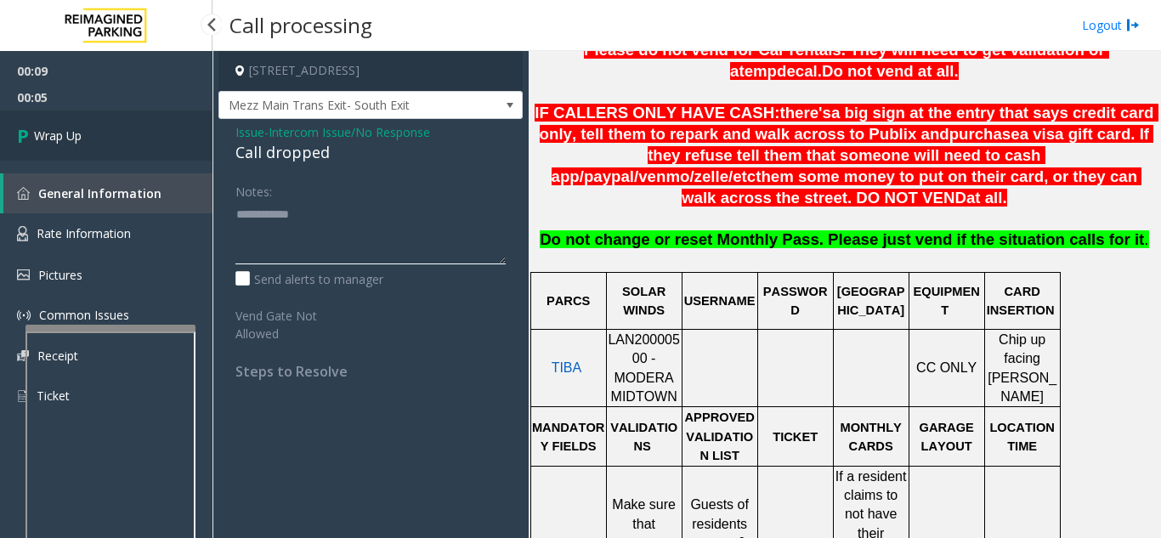
type textarea "**********"
click at [189, 156] on link "Wrap Up" at bounding box center [106, 136] width 213 height 50
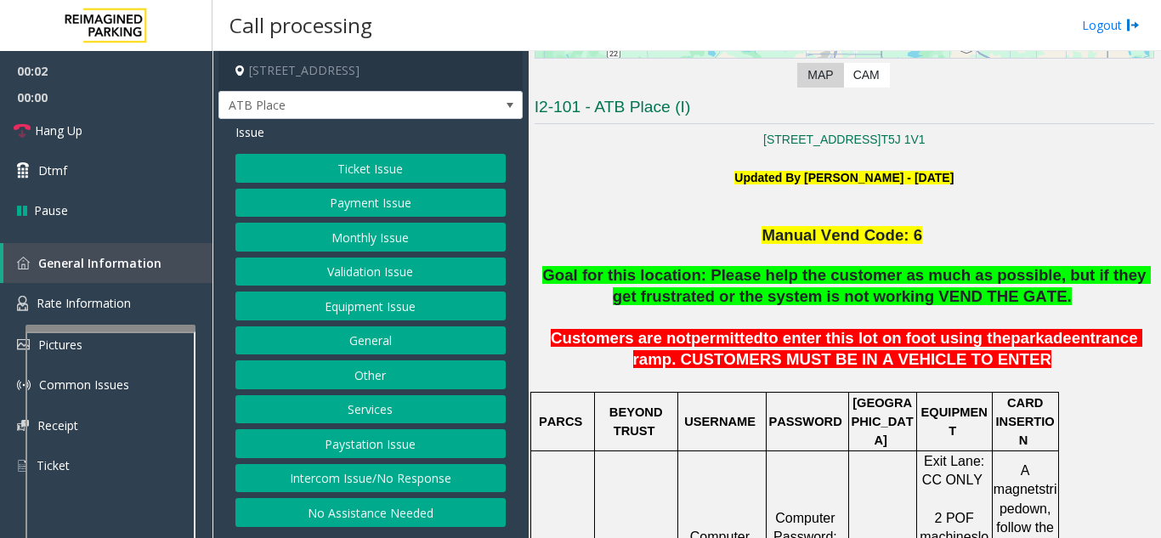
scroll to position [425, 0]
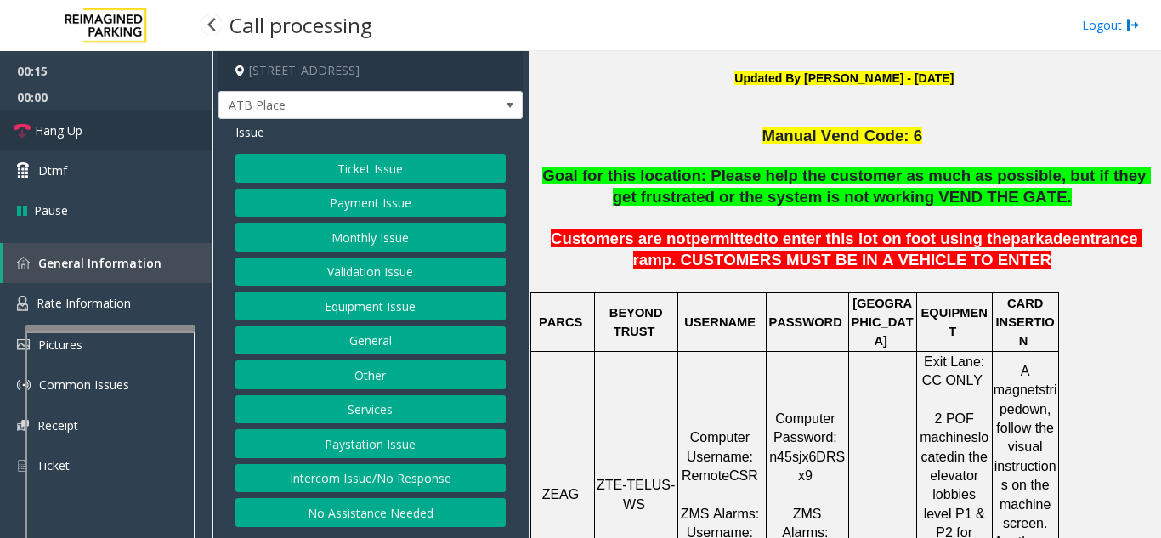
click at [104, 125] on link "Hang Up" at bounding box center [106, 131] width 213 height 40
click at [384, 511] on button "No Assistance Needed" at bounding box center [371, 512] width 270 height 29
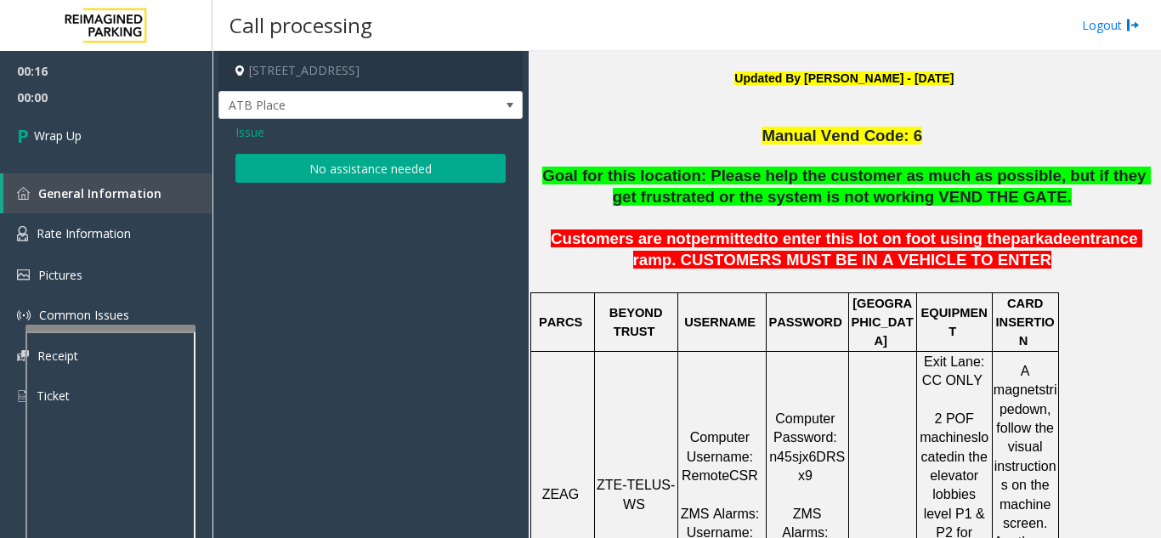
click at [332, 170] on button "No assistance needed" at bounding box center [371, 168] width 270 height 29
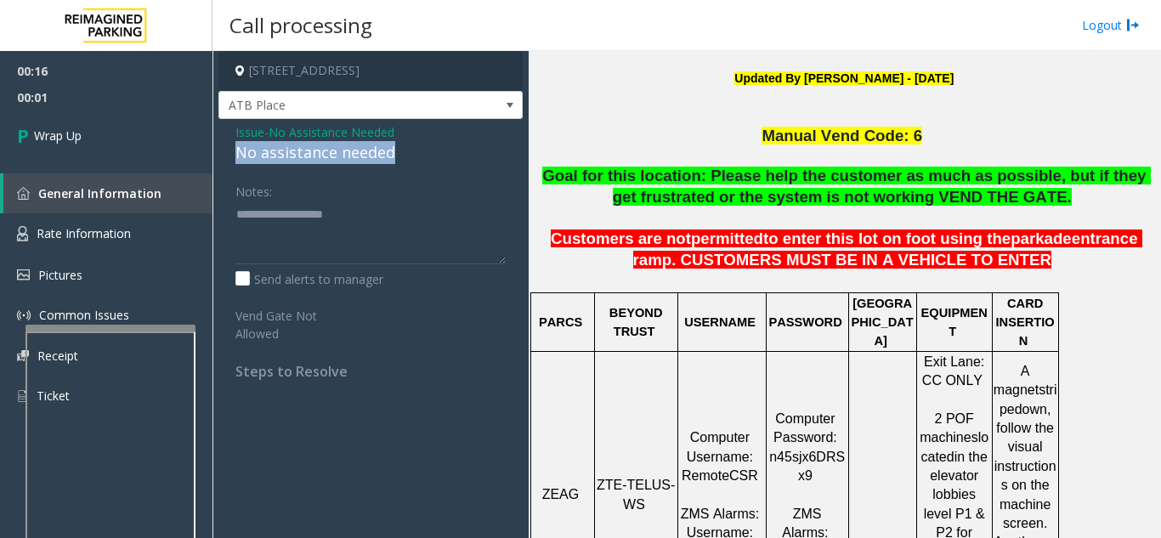
drag, startPoint x: 236, startPoint y: 151, endPoint x: 407, endPoint y: 151, distance: 171.7
click at [410, 151] on div "Issue - No Assistance Needed No assistance needed Notes: Send alerts to manager…" at bounding box center [371, 258] width 304 height 278
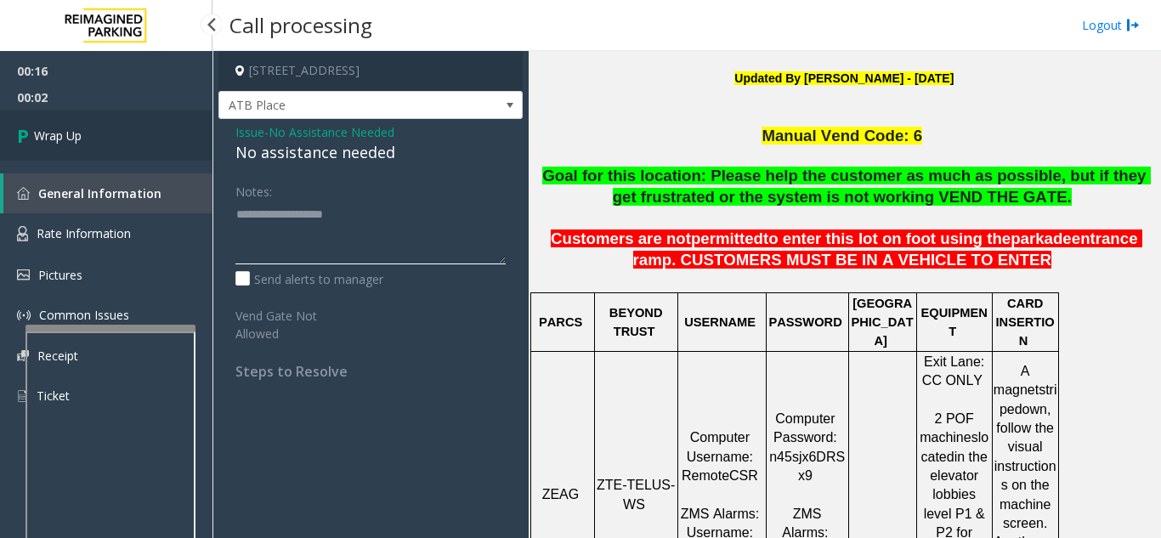
type textarea "**********"
click at [90, 152] on link "Wrap Up" at bounding box center [106, 136] width 213 height 50
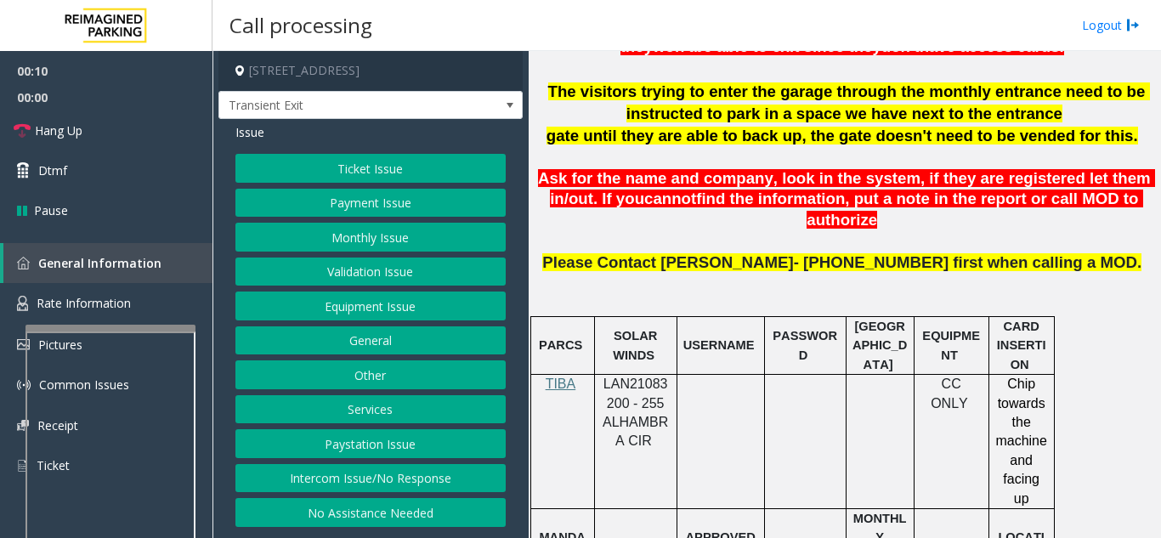
scroll to position [595, 0]
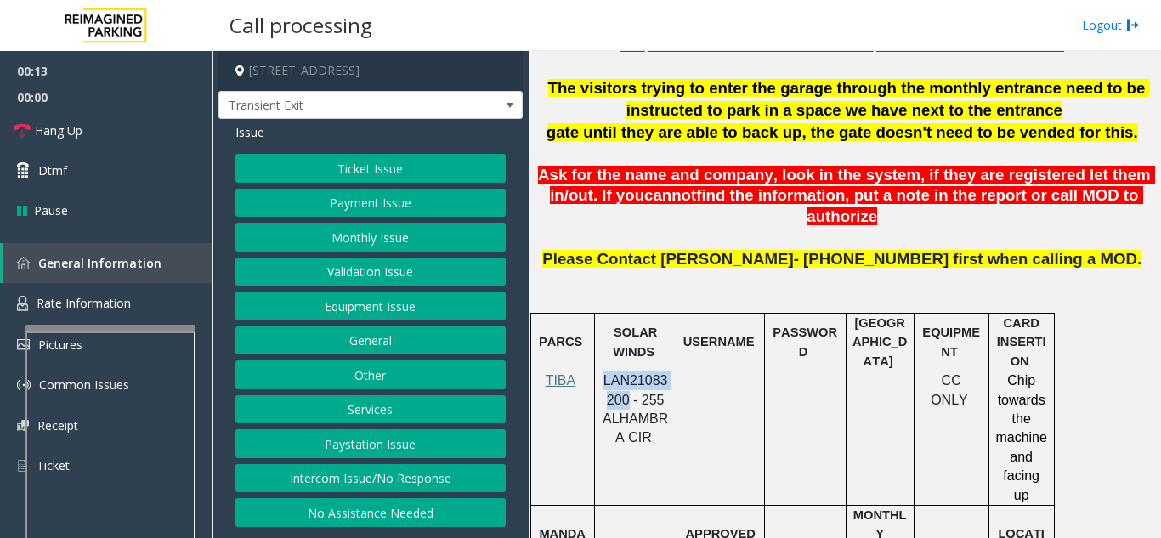
drag, startPoint x: 627, startPoint y: 378, endPoint x: 606, endPoint y: 360, distance: 27.8
click at [606, 373] on span "LAN21083200 - 255 ALHAMBRA CIR" at bounding box center [635, 408] width 65 height 71
copy span "LAN21083200"
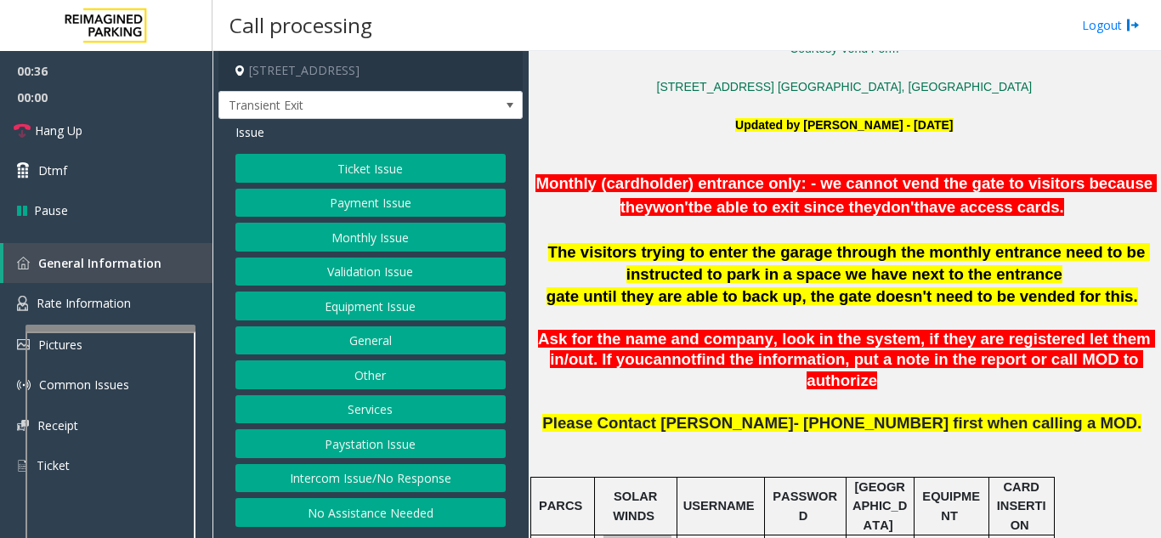
scroll to position [425, 0]
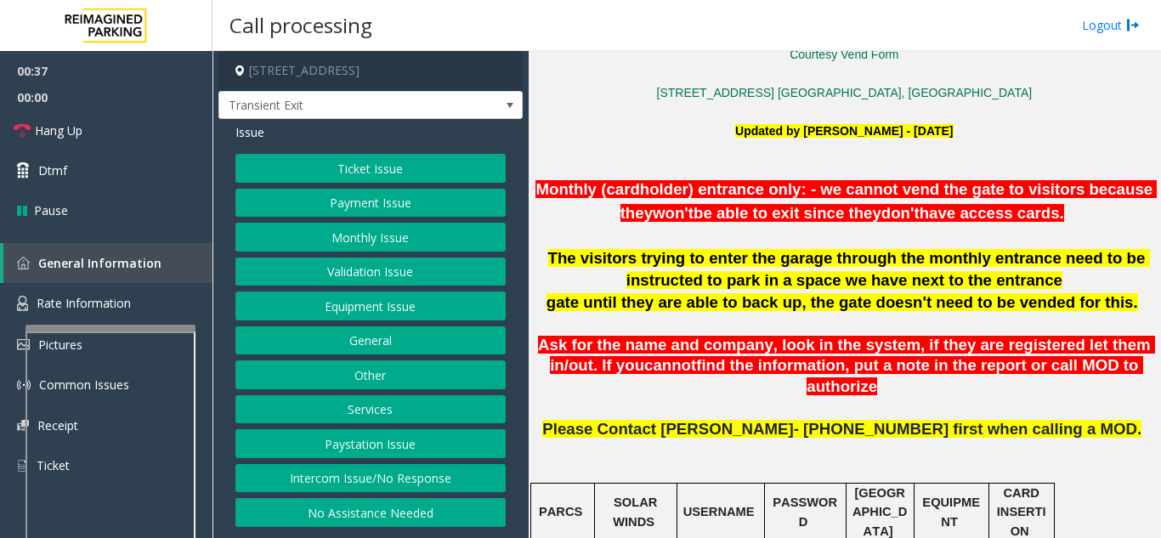
click at [346, 236] on button "Monthly Issue" at bounding box center [371, 237] width 270 height 29
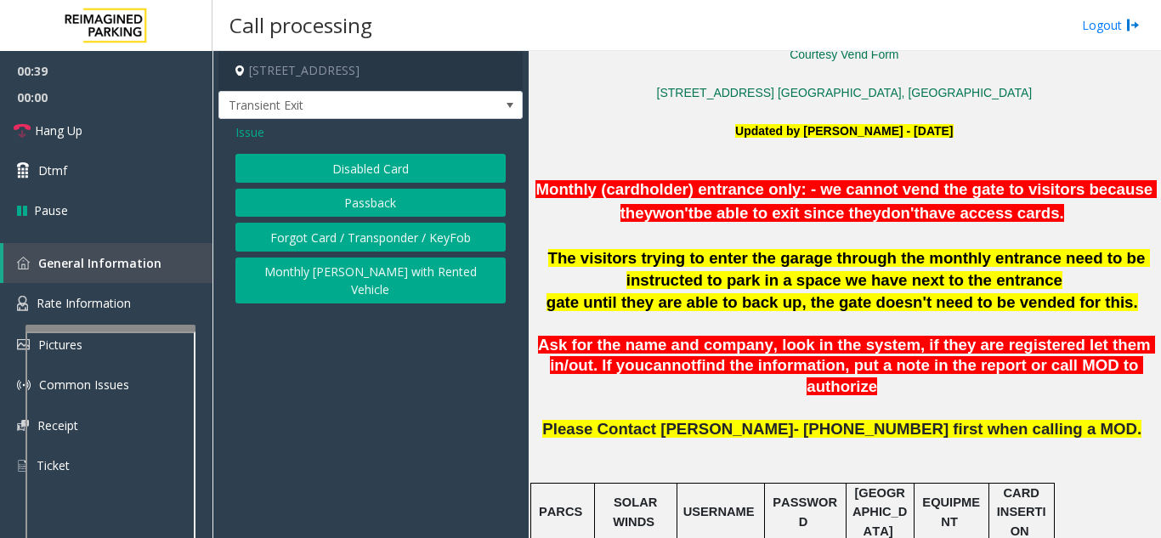
click at [342, 173] on button "Disabled Card" at bounding box center [371, 168] width 270 height 29
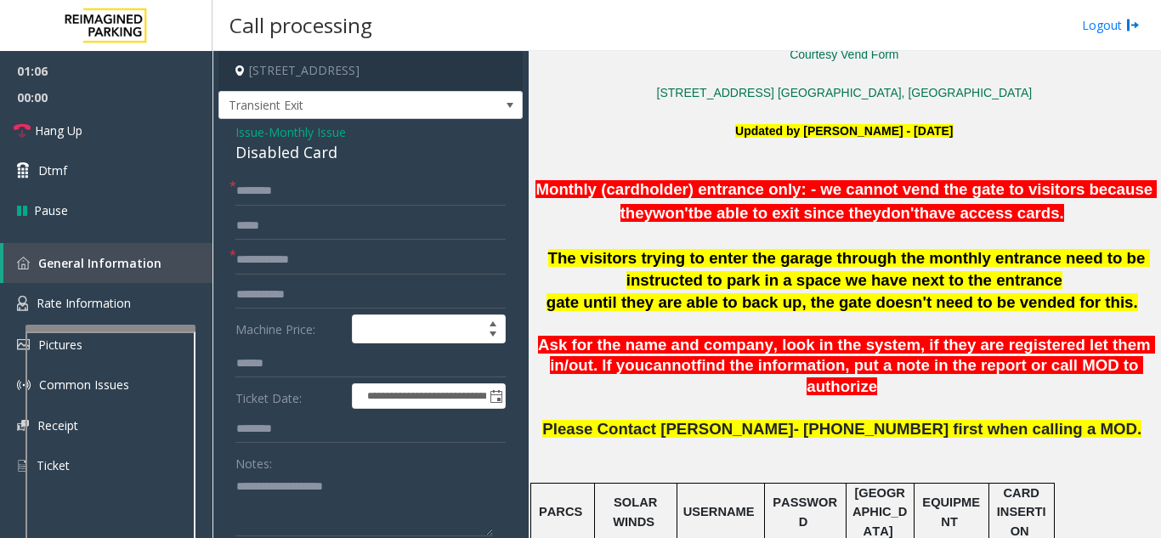
click at [247, 135] on span "Issue" at bounding box center [250, 132] width 29 height 18
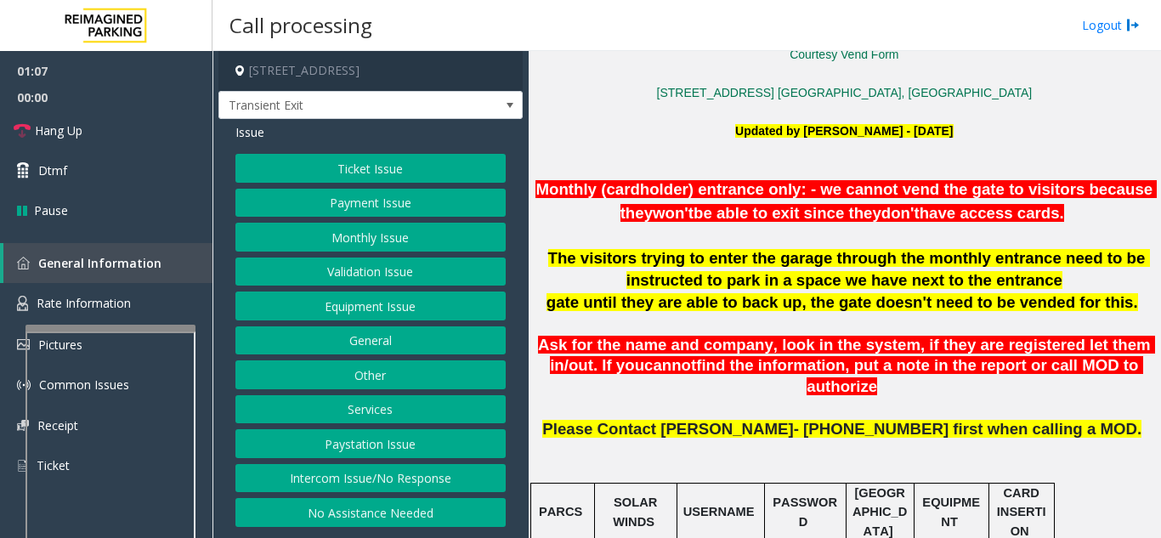
click at [343, 159] on button "Ticket Issue" at bounding box center [371, 168] width 270 height 29
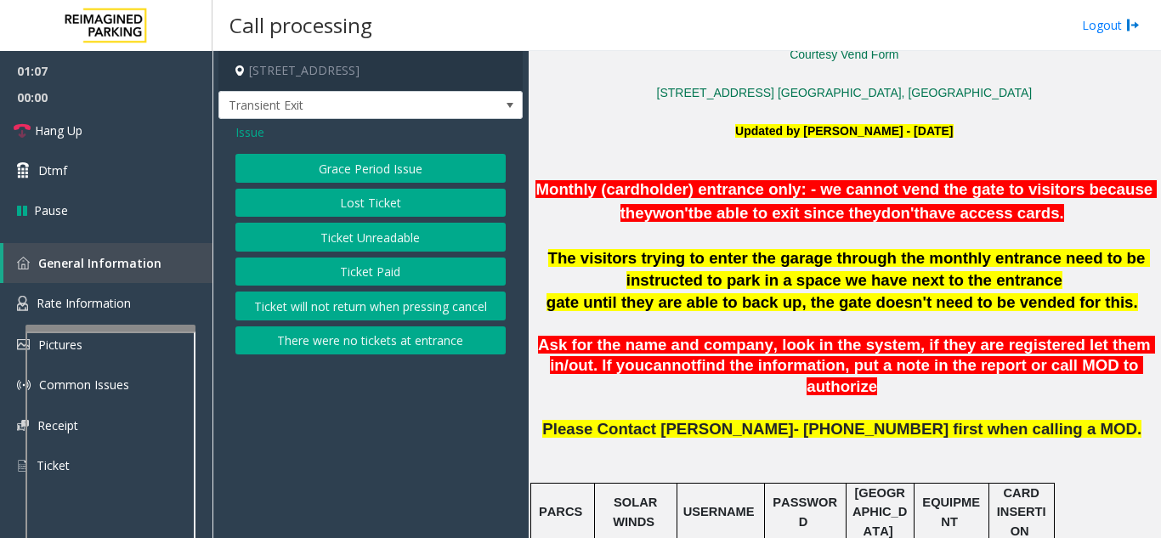
click at [355, 234] on button "Ticket Unreadable" at bounding box center [371, 237] width 270 height 29
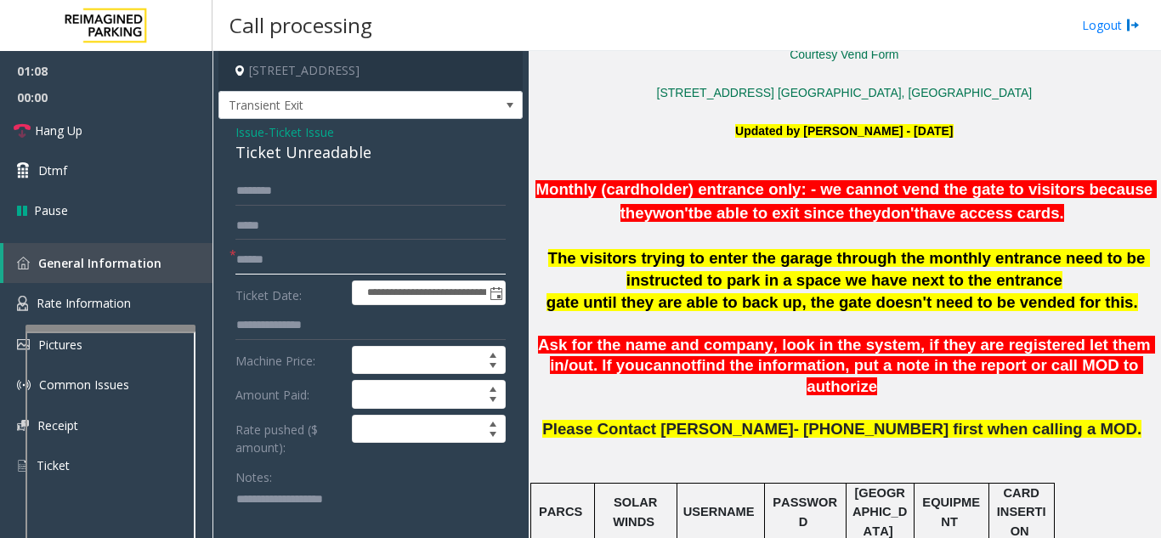
click at [352, 265] on input "text" at bounding box center [371, 260] width 270 height 29
type input "*******"
click at [252, 132] on span "Issue" at bounding box center [250, 132] width 29 height 18
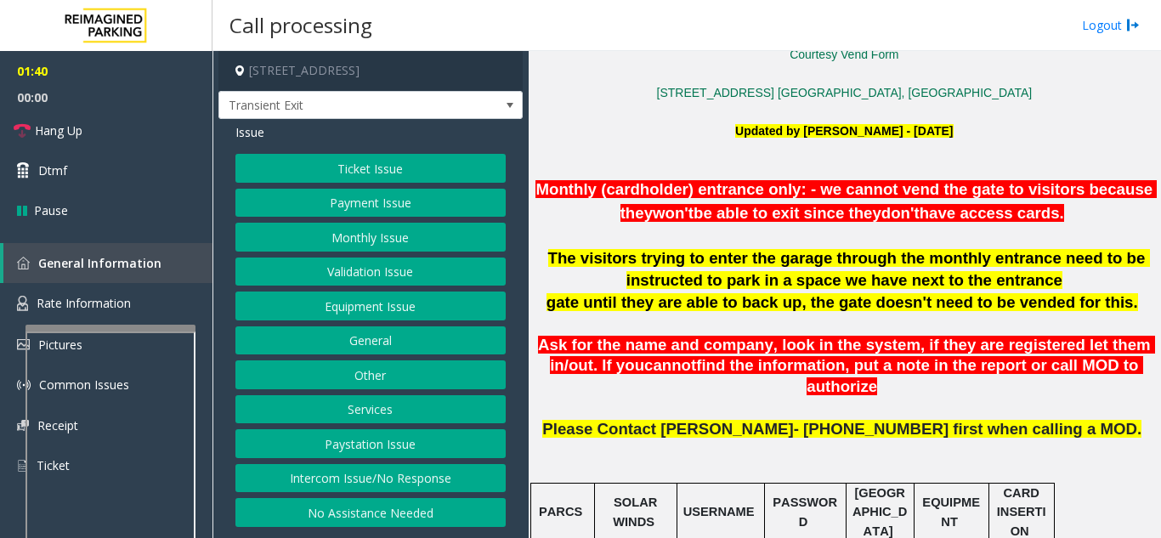
click at [339, 212] on button "Payment Issue" at bounding box center [371, 203] width 270 height 29
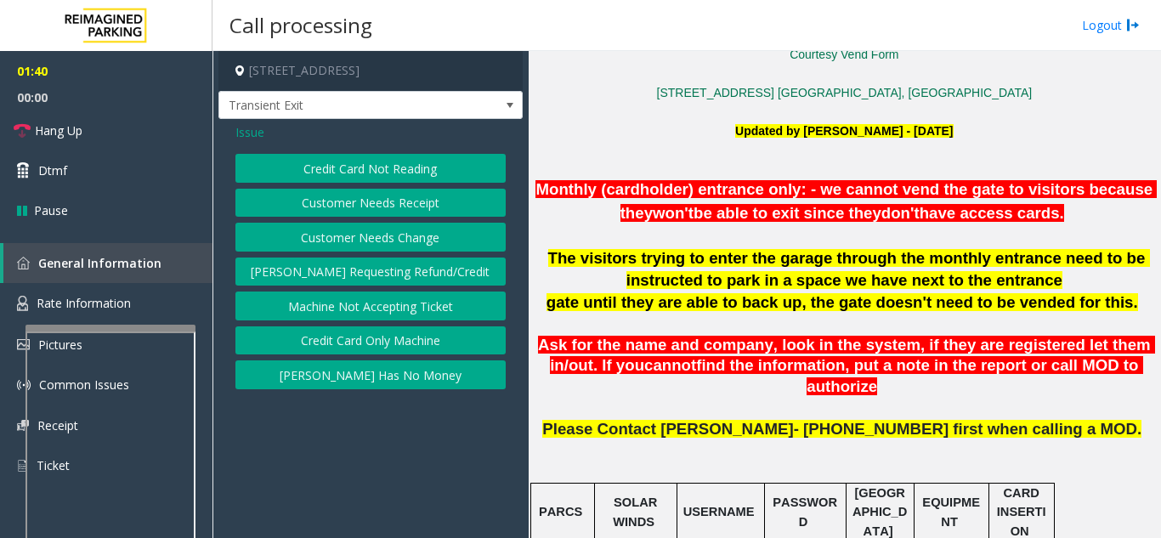
click at [332, 173] on button "Credit Card Not Reading" at bounding box center [371, 168] width 270 height 29
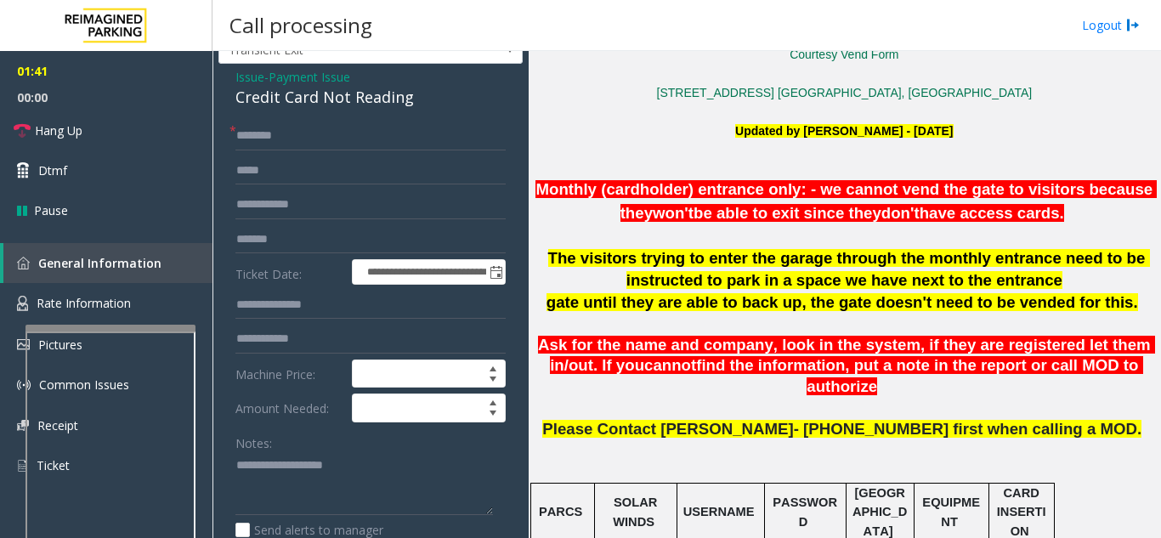
scroll to position [85, 0]
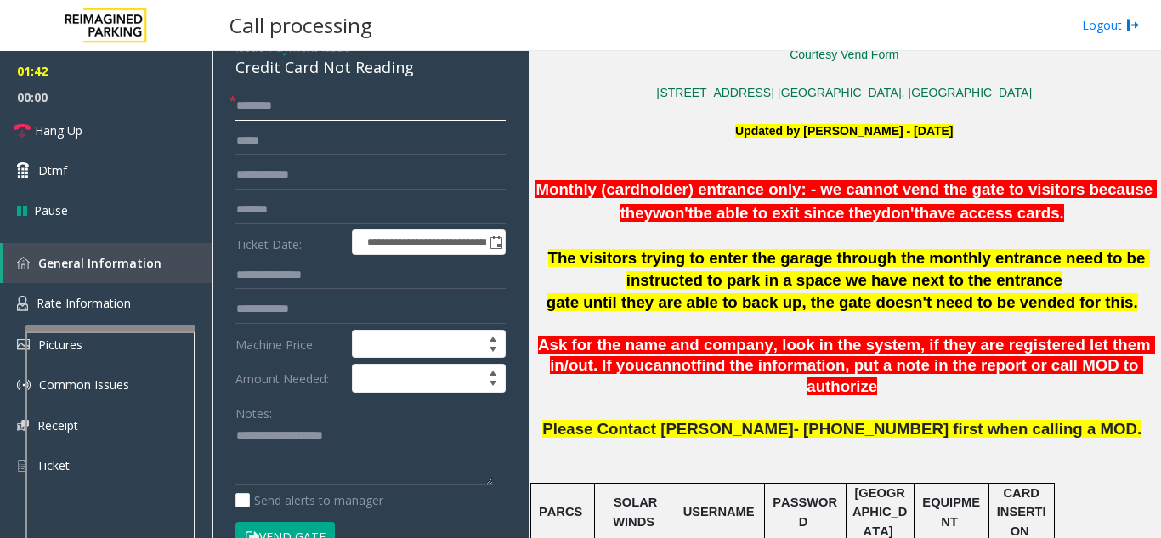
click at [326, 97] on input "text" at bounding box center [371, 106] width 270 height 29
type input "*****"
click at [299, 430] on textarea at bounding box center [365, 455] width 258 height 64
click at [99, 116] on link "Hang Up" at bounding box center [106, 131] width 213 height 40
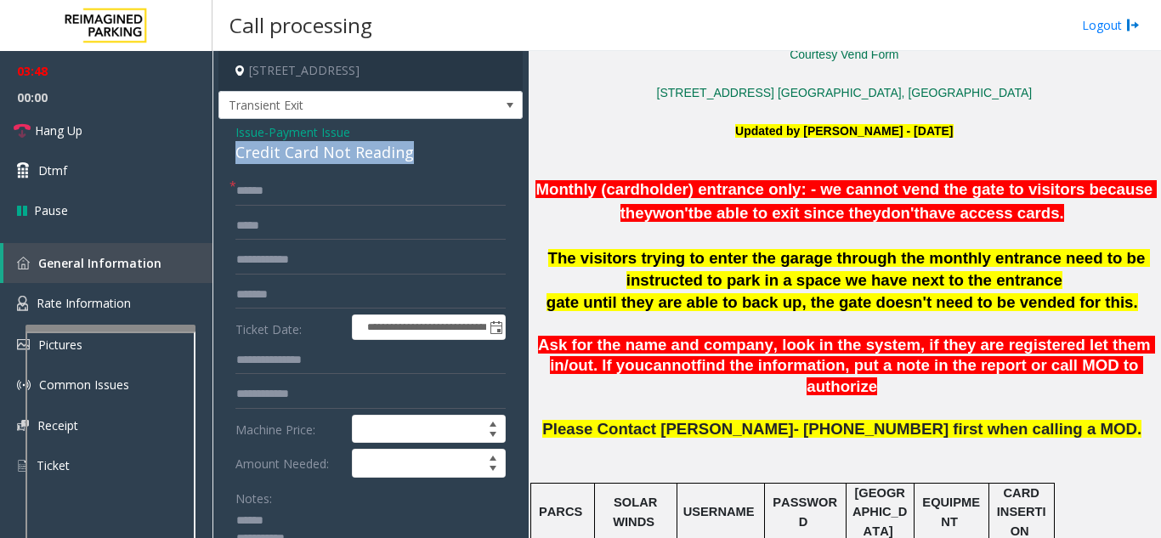
drag, startPoint x: 223, startPoint y: 66, endPoint x: 429, endPoint y: 160, distance: 226.8
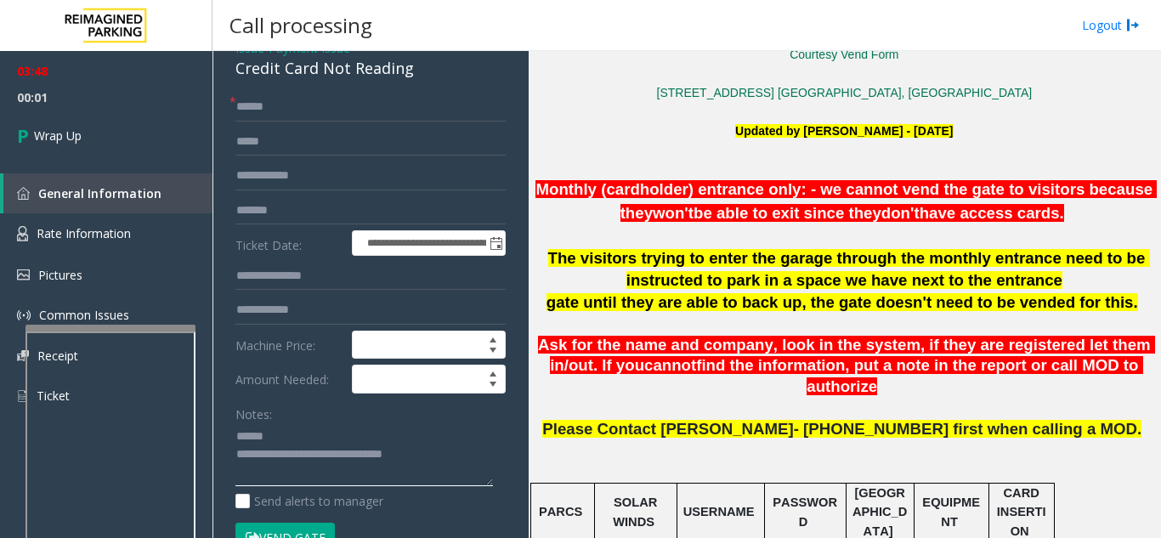
scroll to position [179, 0]
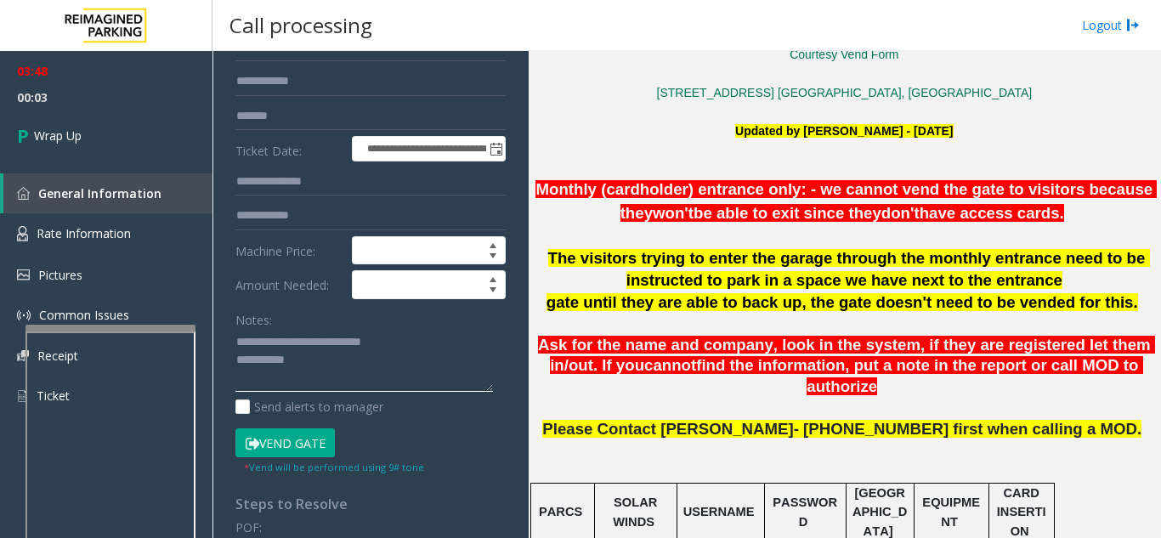
click at [373, 363] on textarea at bounding box center [365, 361] width 258 height 64
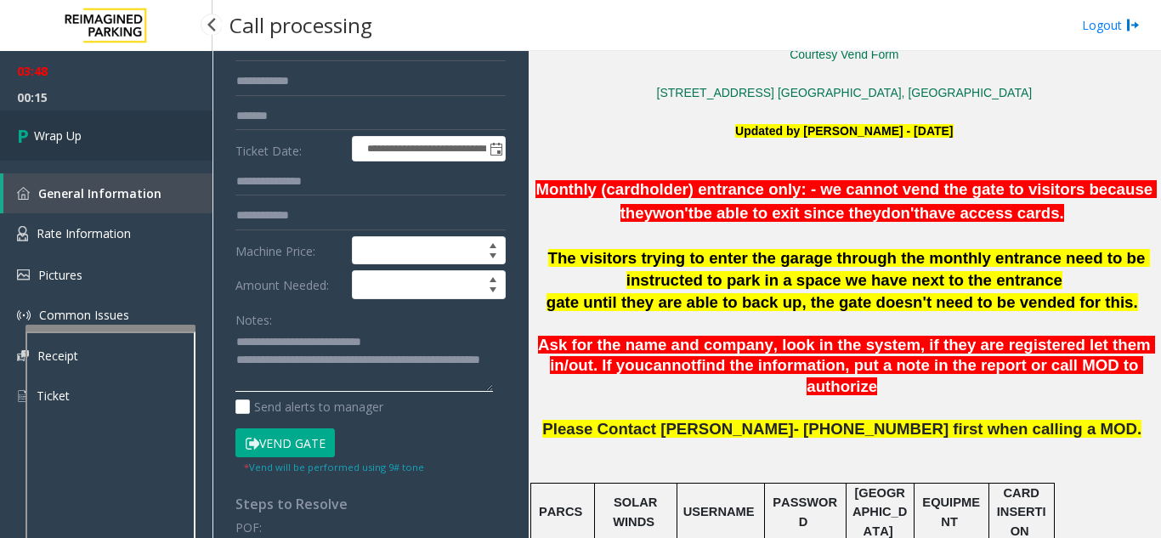
type textarea "**********"
click at [138, 134] on link "Wrap Up" at bounding box center [106, 136] width 213 height 50
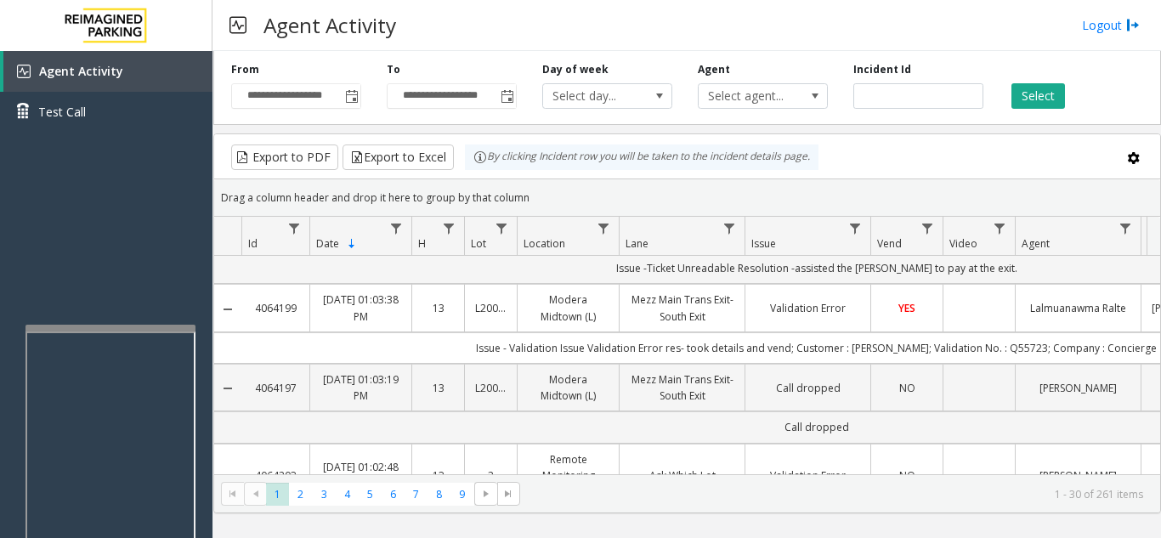
scroll to position [850, 0]
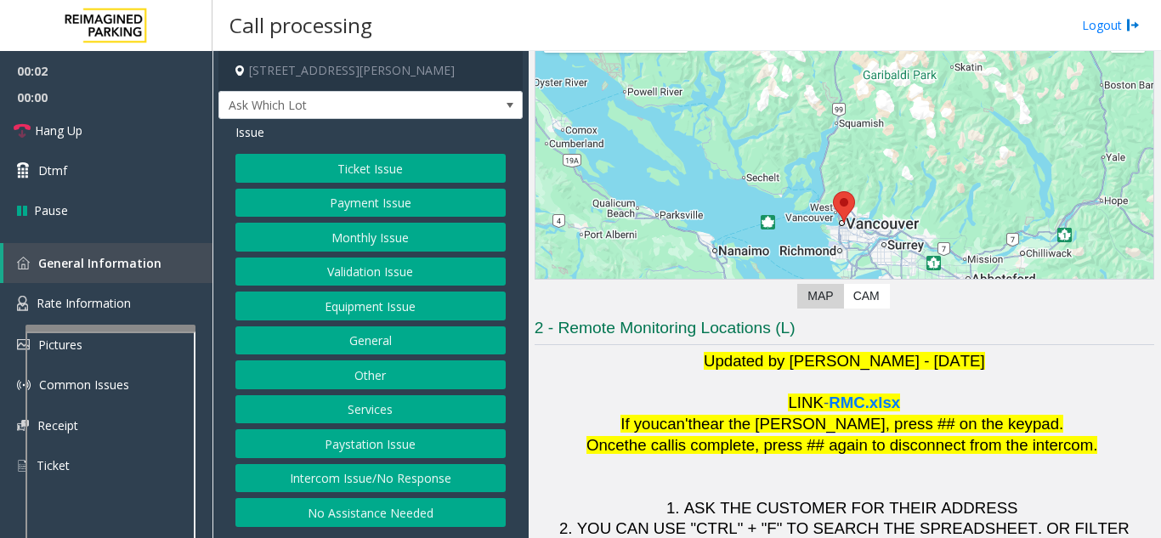
scroll to position [250, 0]
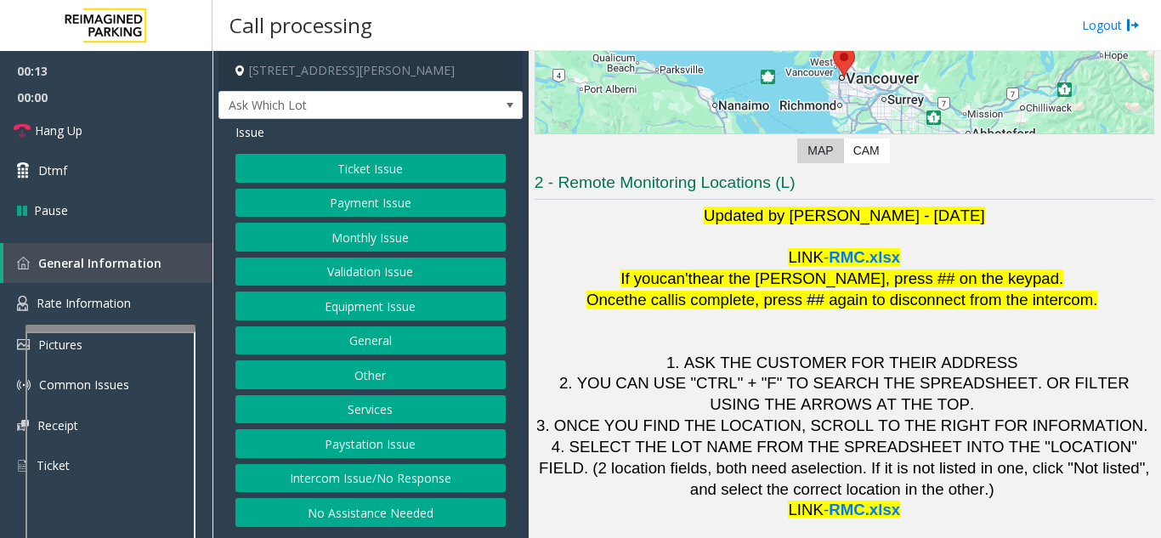
click at [348, 177] on button "Ticket Issue" at bounding box center [371, 168] width 270 height 29
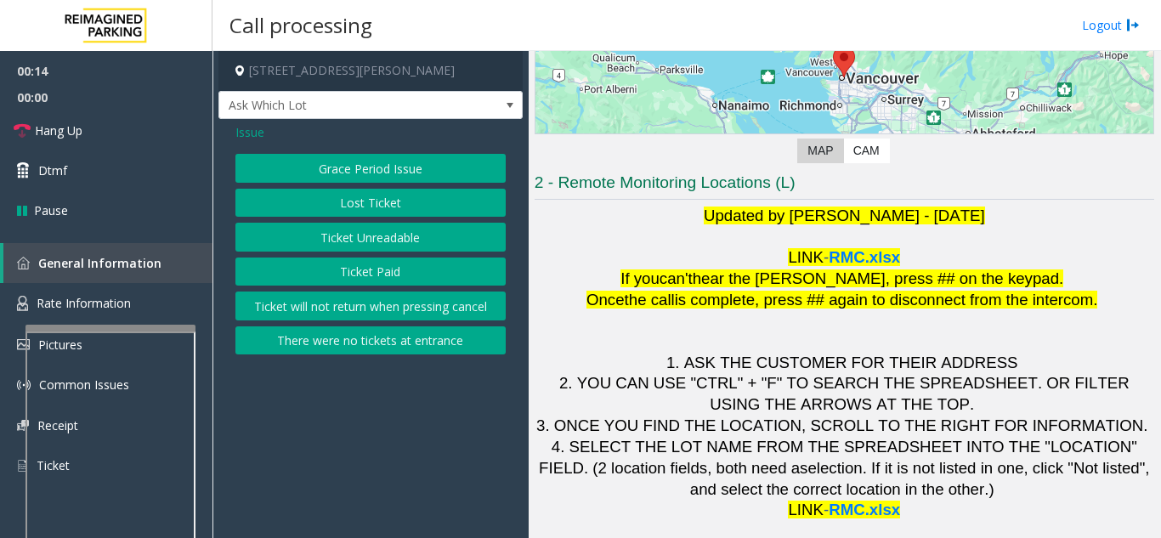
click at [363, 241] on button "Ticket Unreadable" at bounding box center [371, 237] width 270 height 29
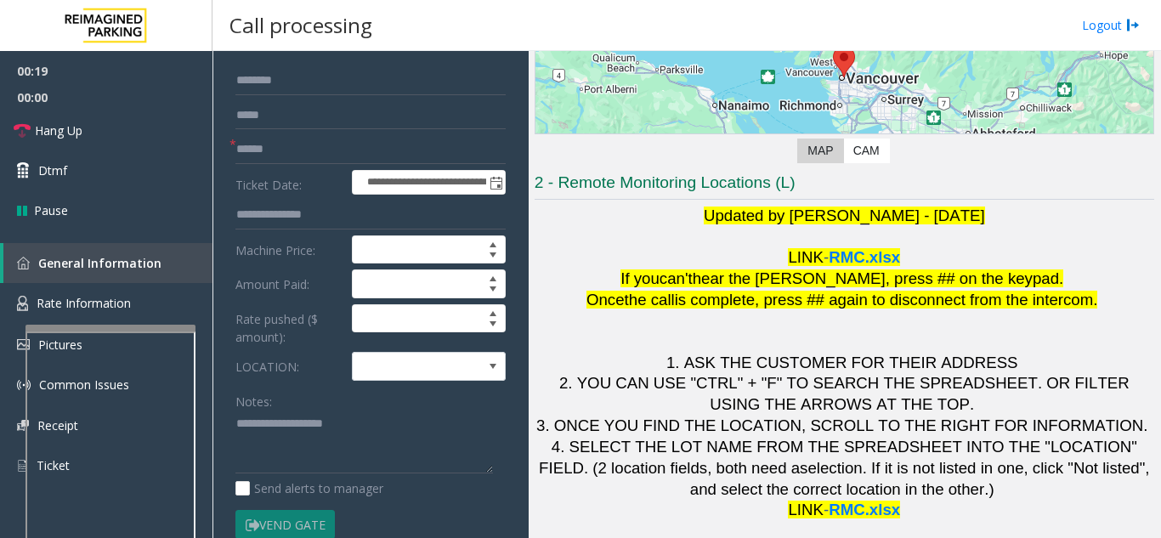
scroll to position [214, 0]
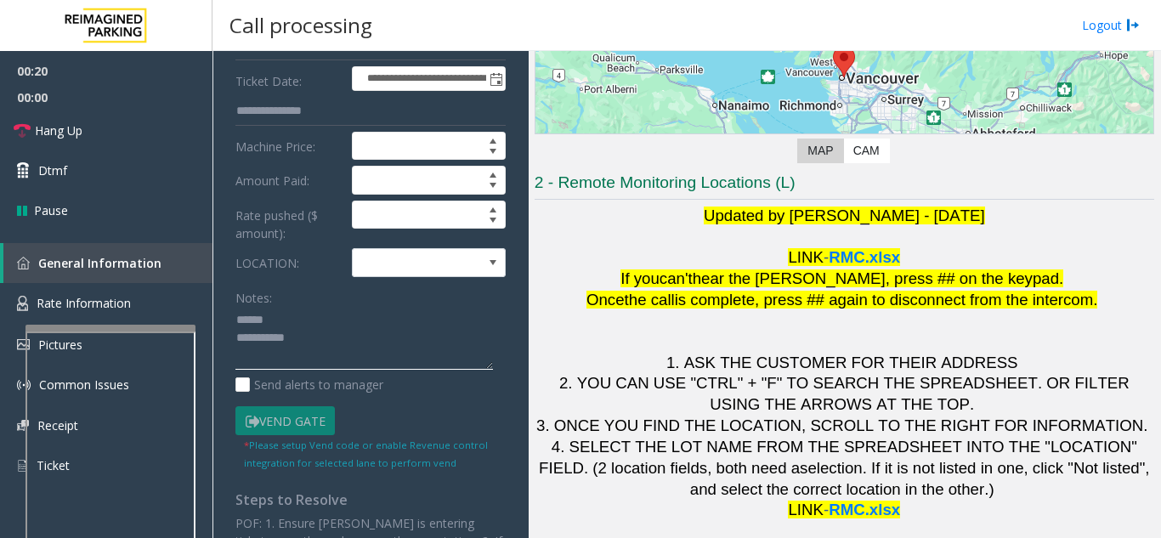
click at [297, 317] on textarea at bounding box center [365, 339] width 258 height 64
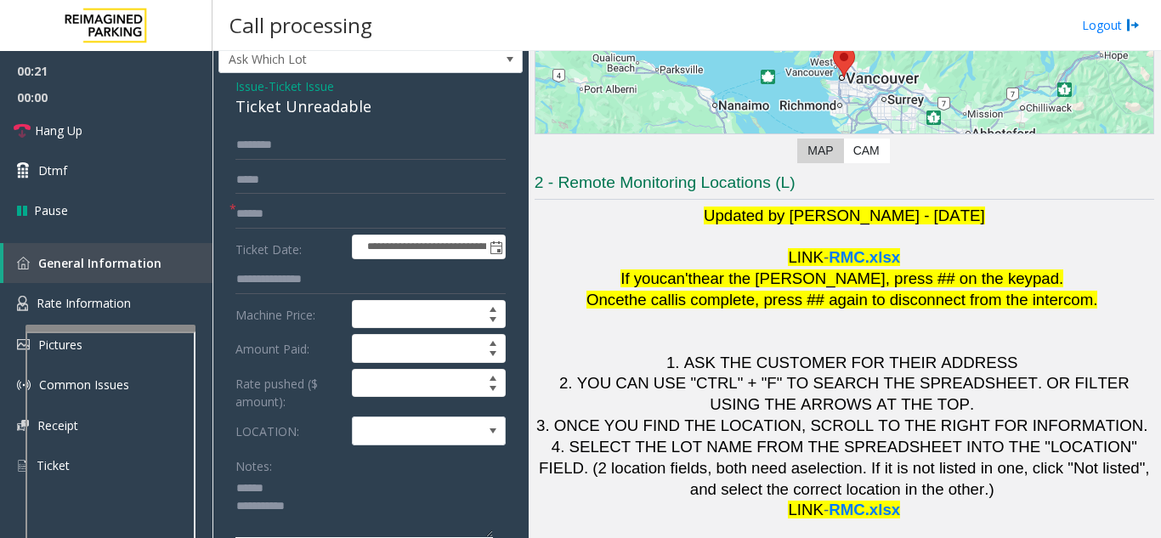
scroll to position [44, 0]
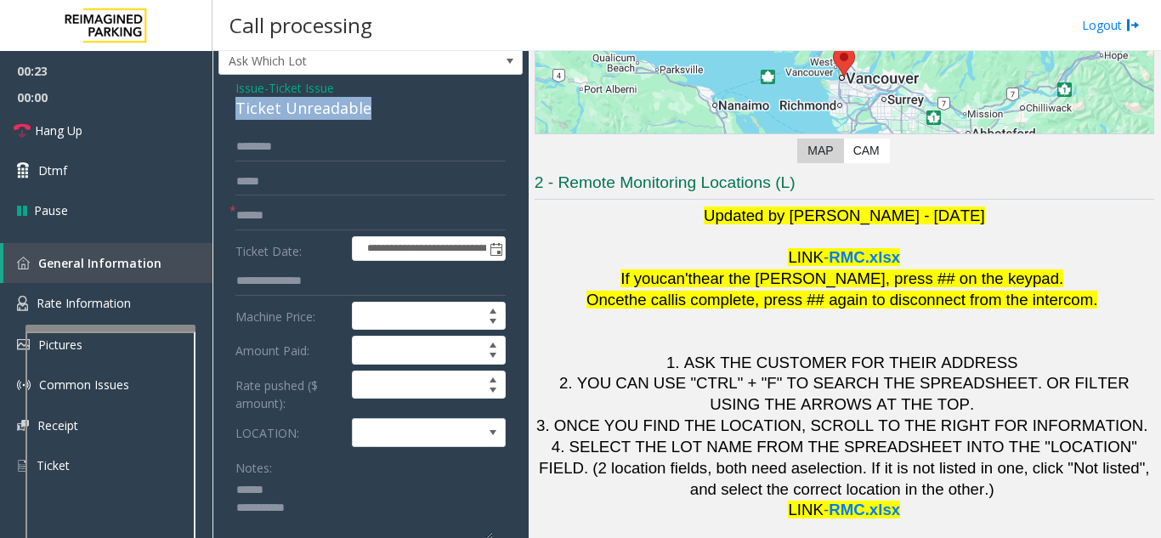
drag, startPoint x: 230, startPoint y: 105, endPoint x: 381, endPoint y: 115, distance: 151.6
click at [382, 114] on div "**********" at bounding box center [371, 513] width 304 height 877
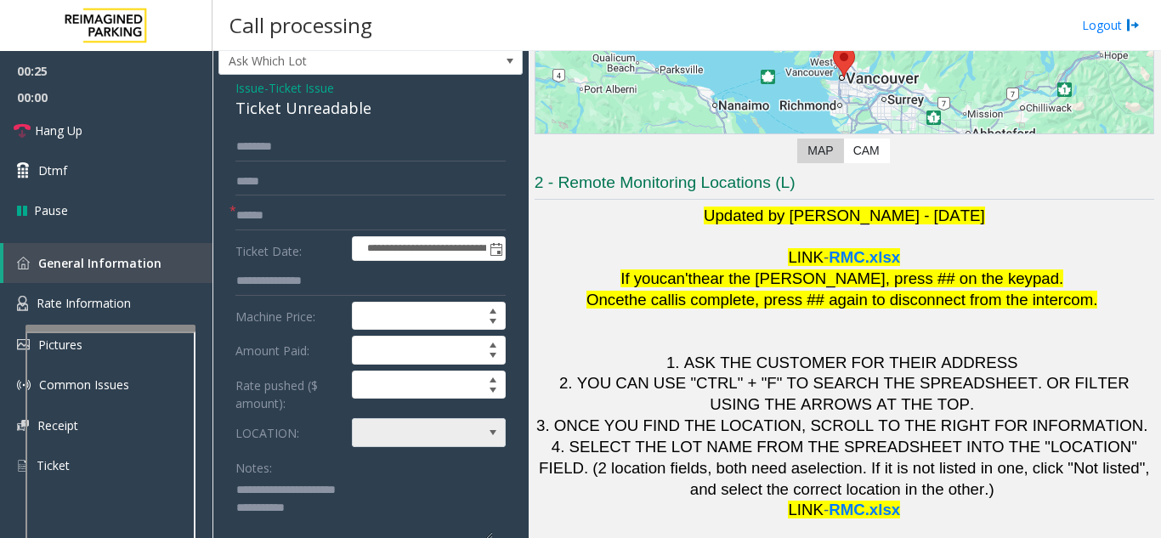
click at [429, 440] on span at bounding box center [414, 432] width 122 height 27
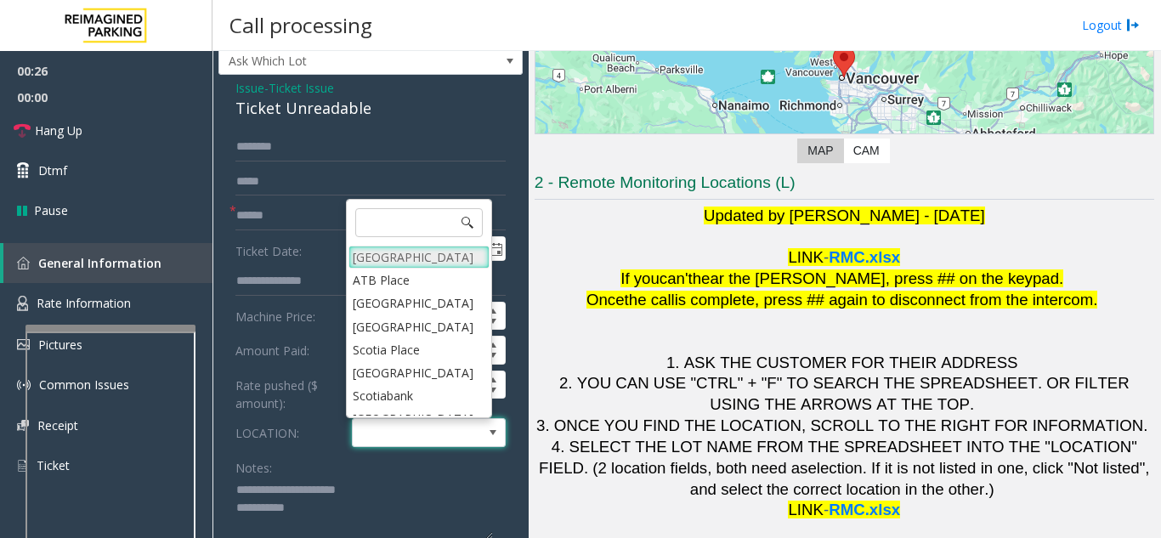
click at [424, 258] on Village "[GEOGRAPHIC_DATA]" at bounding box center [419, 257] width 141 height 23
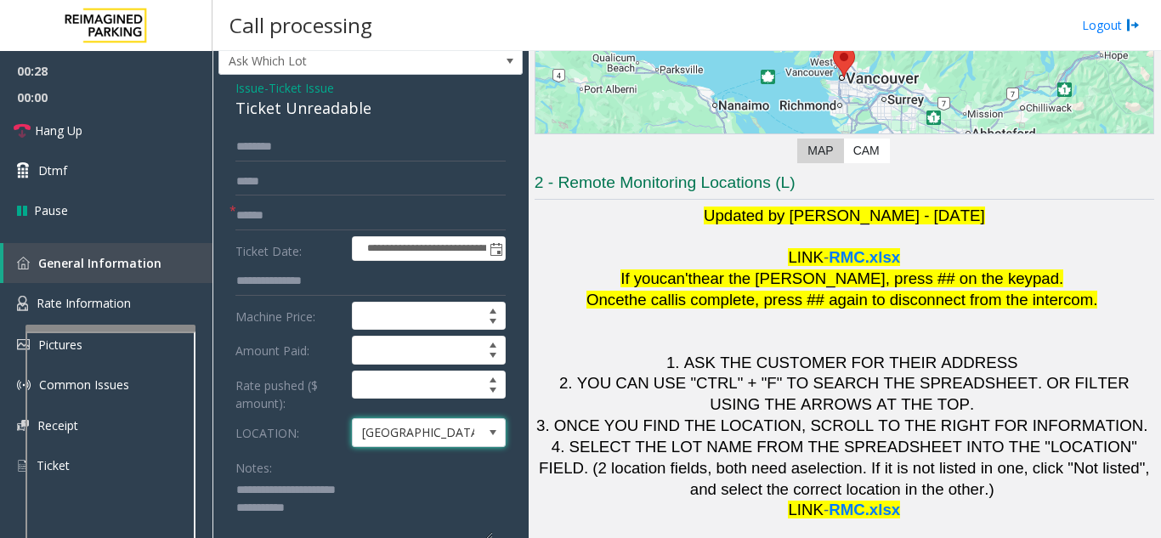
click at [462, 434] on span "[GEOGRAPHIC_DATA]" at bounding box center [414, 432] width 122 height 27
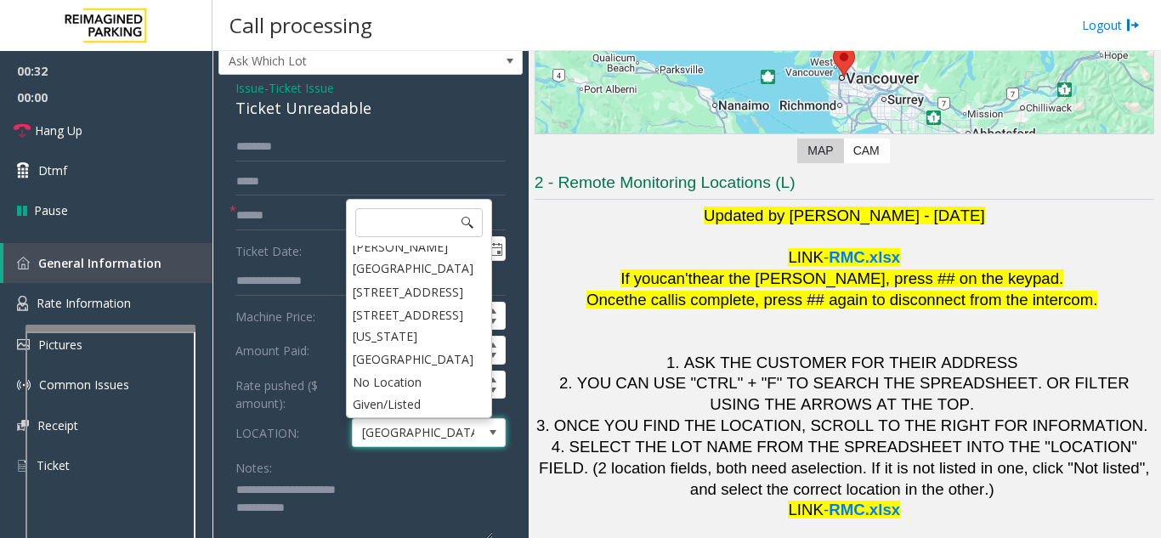
scroll to position [649, 0]
click at [285, 225] on input "text" at bounding box center [371, 216] width 270 height 29
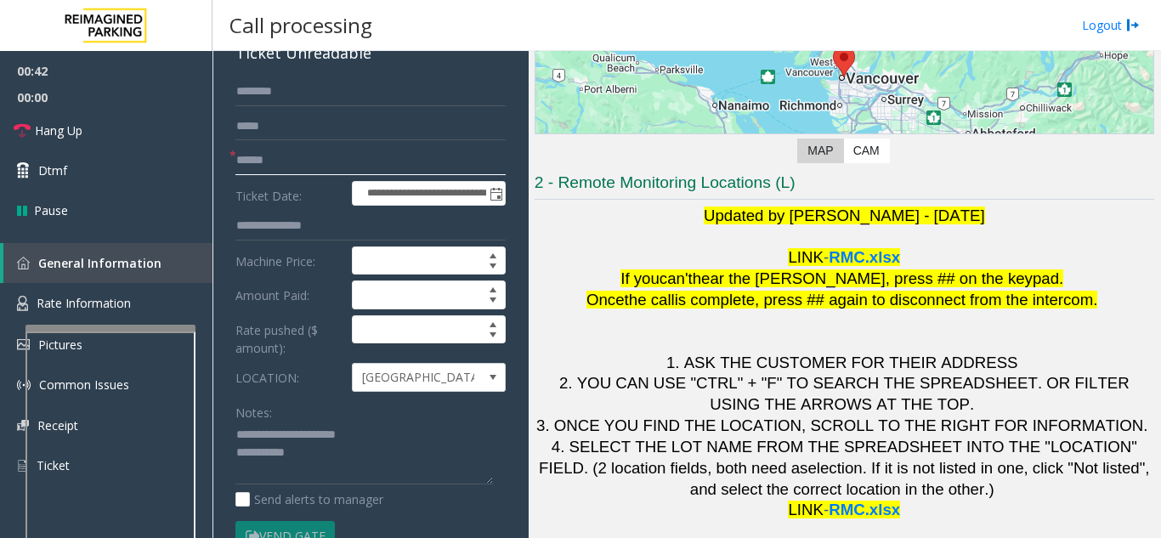
scroll to position [129, 0]
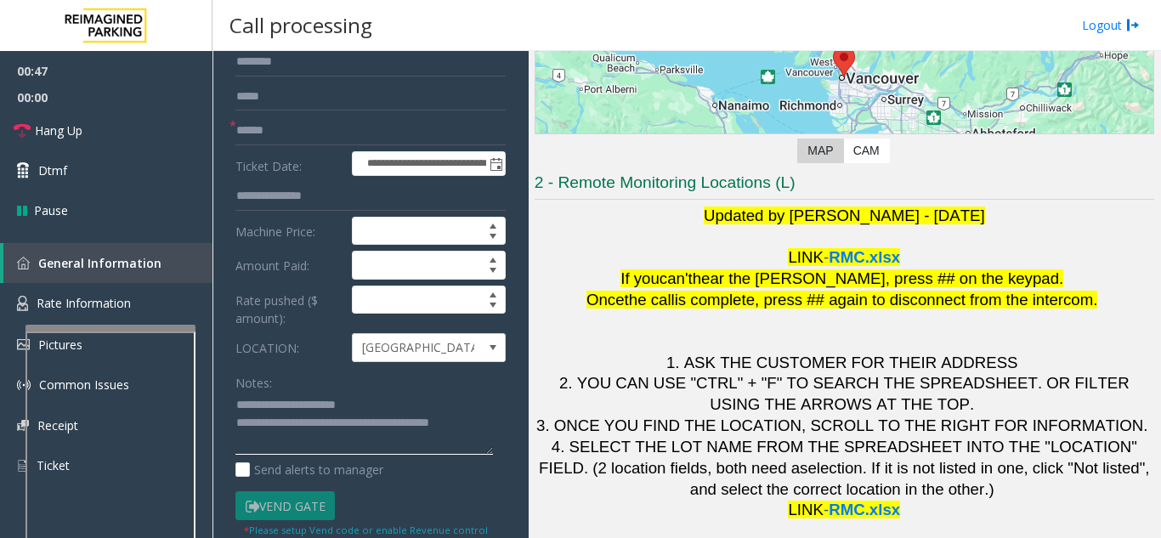
type textarea "**********"
click at [278, 121] on input "text" at bounding box center [371, 130] width 270 height 29
click at [275, 137] on input "text" at bounding box center [371, 130] width 270 height 29
type input "*"
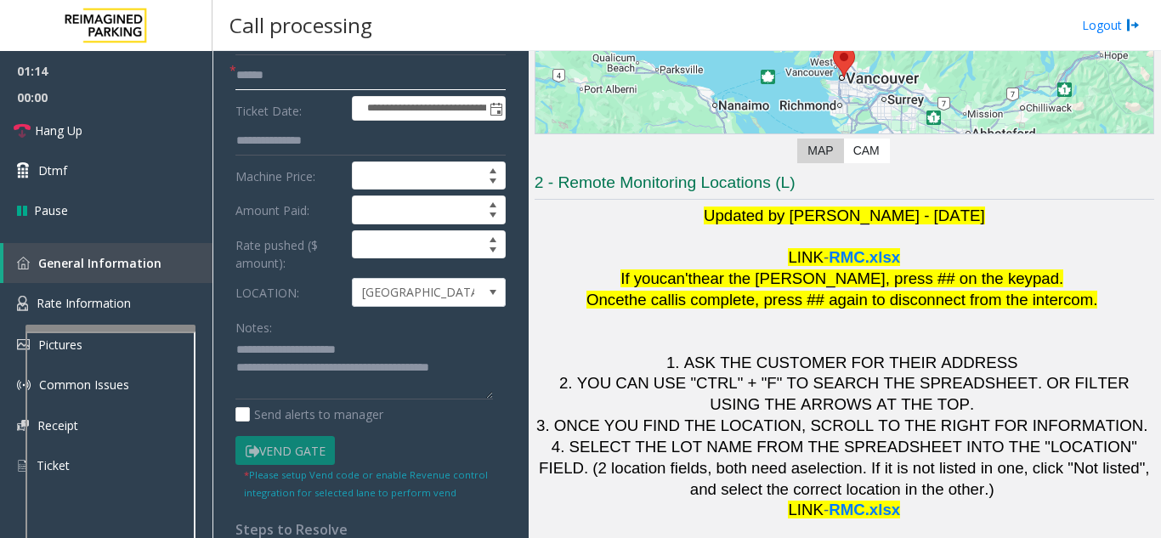
scroll to position [214, 0]
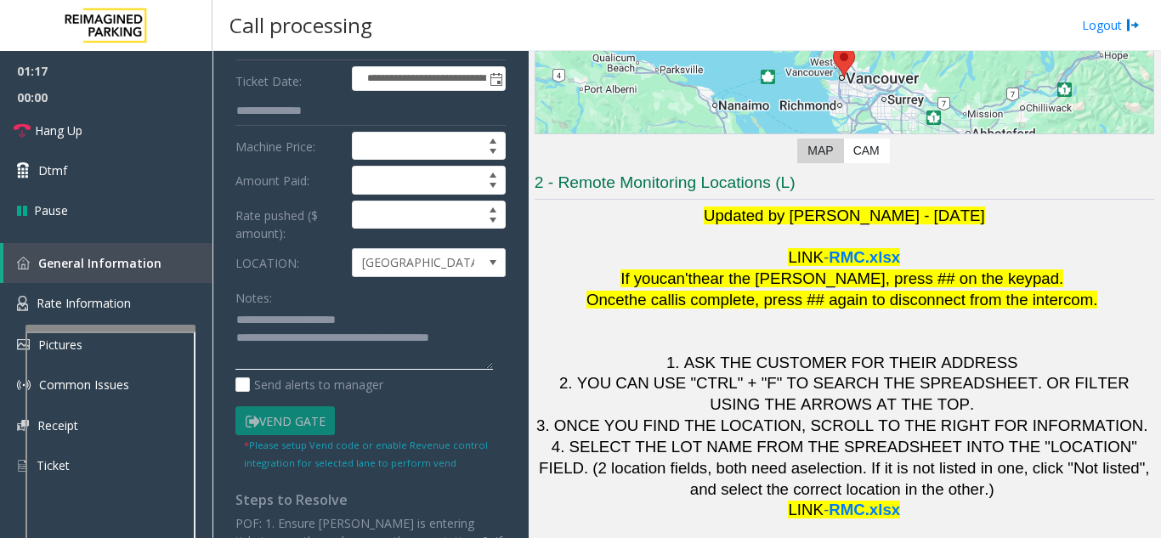
drag, startPoint x: 289, startPoint y: 360, endPoint x: 302, endPoint y: 341, distance: 22.6
click at [302, 341] on textarea at bounding box center [365, 339] width 258 height 64
type textarea "**********"
click at [387, 299] on div "Notes:" at bounding box center [371, 327] width 270 height 88
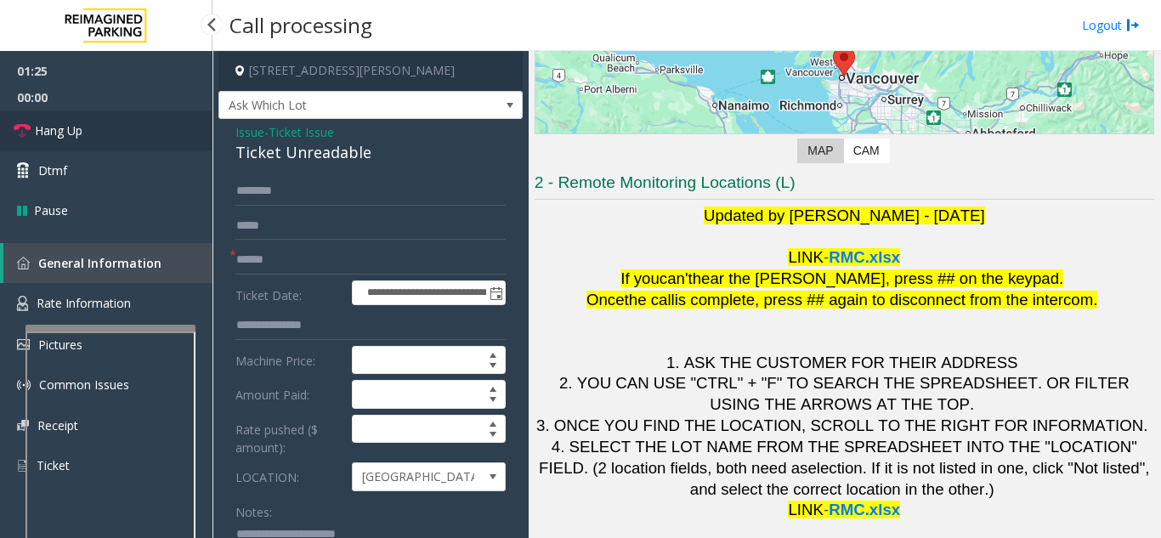
click at [126, 136] on link "Hang Up" at bounding box center [106, 131] width 213 height 40
click at [321, 260] on input "text" at bounding box center [371, 260] width 270 height 29
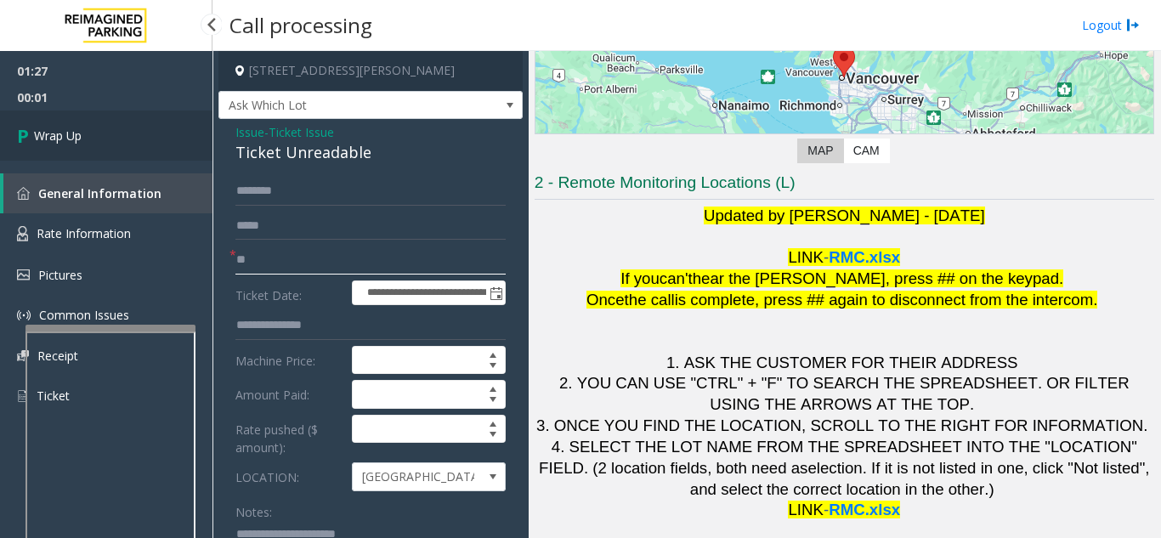
type input "**"
click at [116, 131] on link "Wrap Up" at bounding box center [106, 136] width 213 height 50
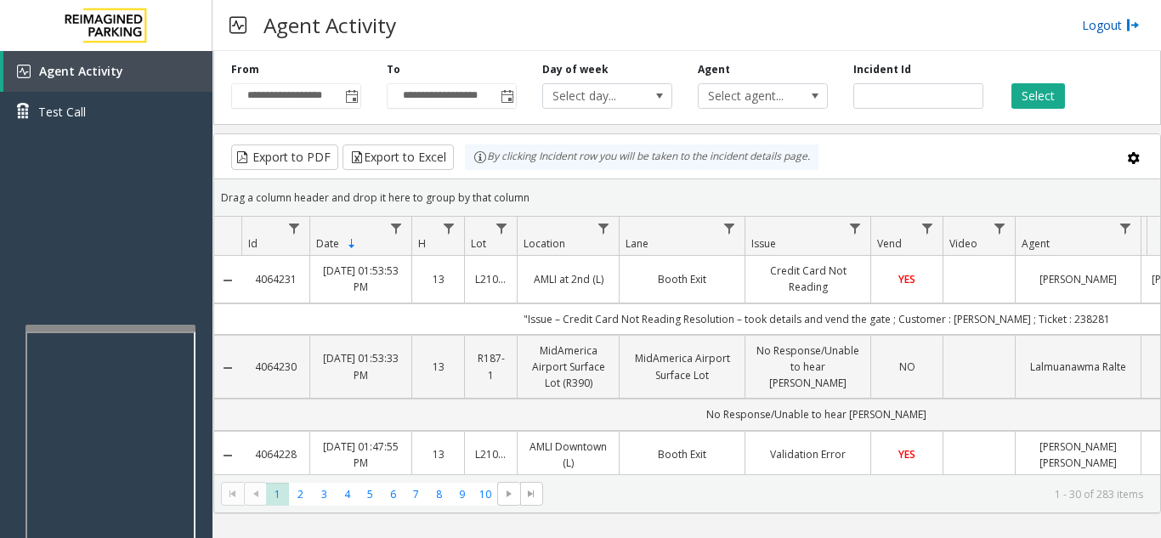
click at [1114, 29] on link "Logout" at bounding box center [1111, 25] width 58 height 18
